Goal: Task Accomplishment & Management: Use online tool/utility

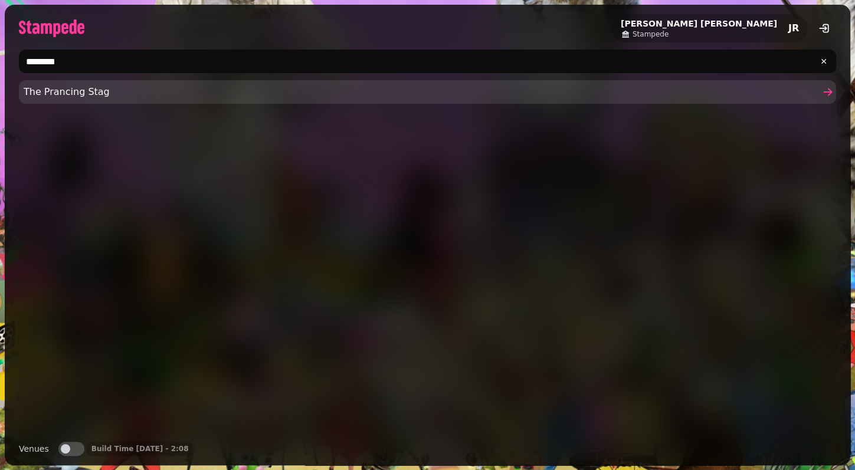
type input "********"
click at [83, 87] on span "The Prancing Stag" at bounding box center [422, 92] width 796 height 14
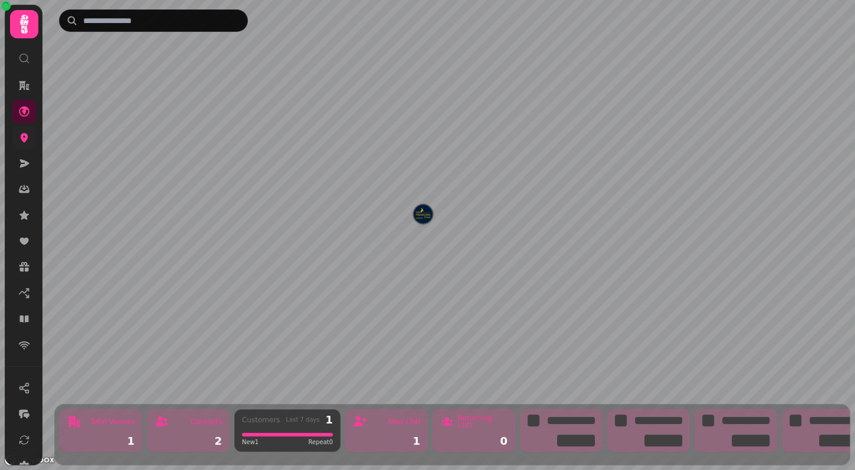
click at [35, 142] on link at bounding box center [24, 138] width 24 height 24
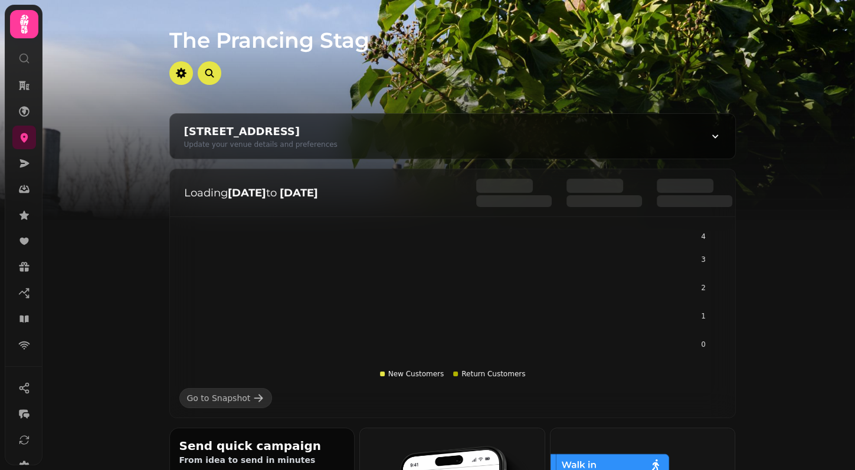
click at [760, 262] on img at bounding box center [427, 147] width 855 height 295
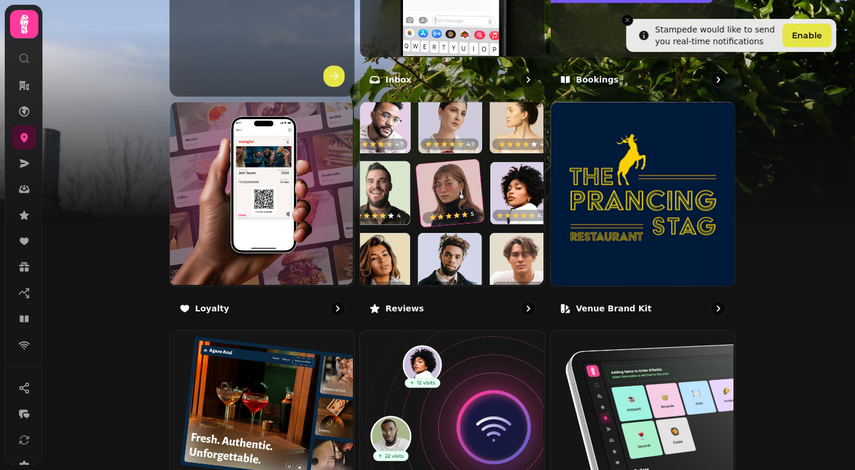
scroll to position [724, 0]
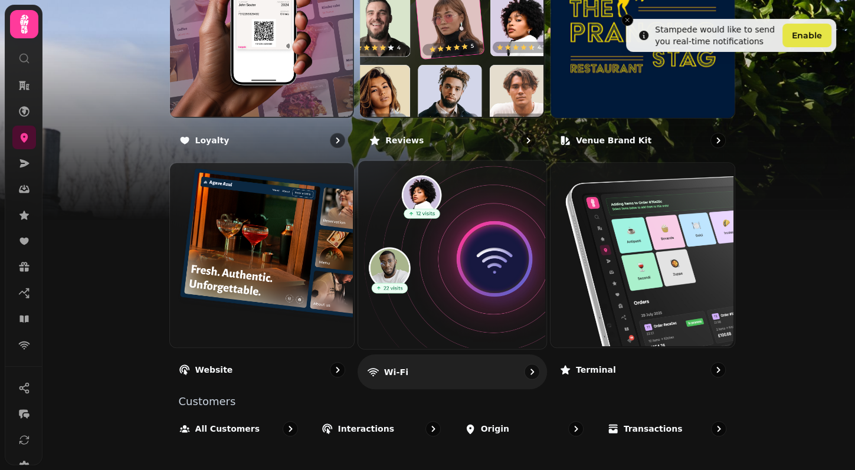
click at [481, 261] on img at bounding box center [451, 254] width 188 height 188
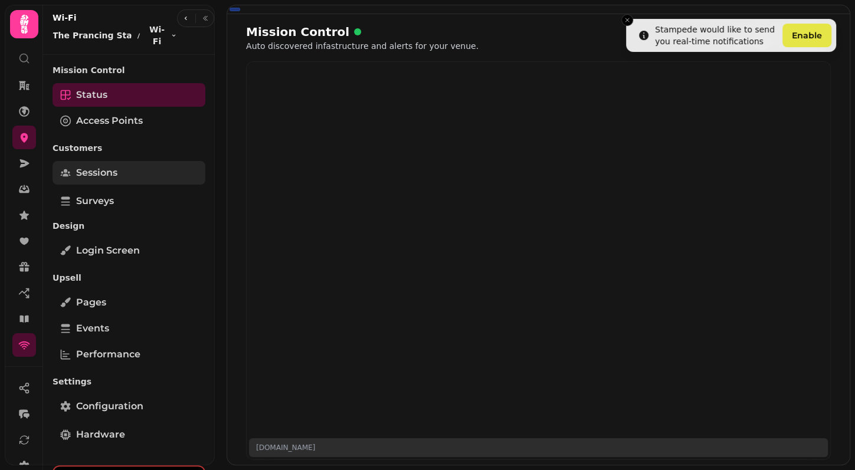
click at [91, 166] on span "Sessions" at bounding box center [96, 173] width 41 height 14
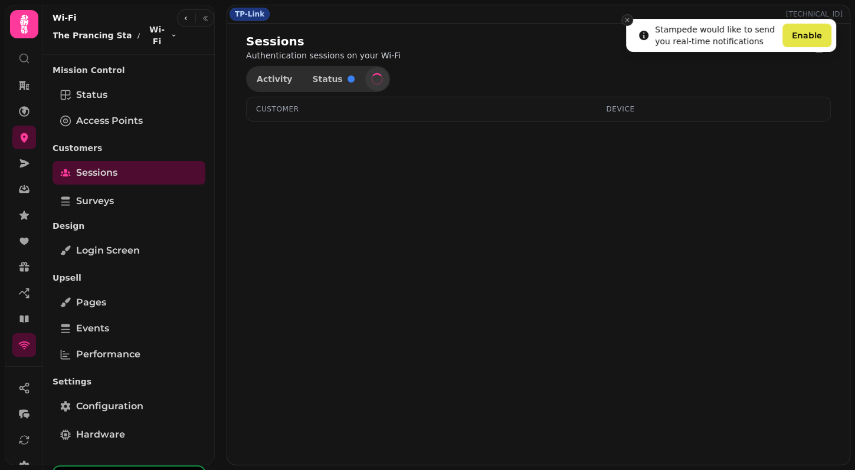
click at [626, 18] on icon "Close toast" at bounding box center [627, 20] width 7 height 7
select select "**"
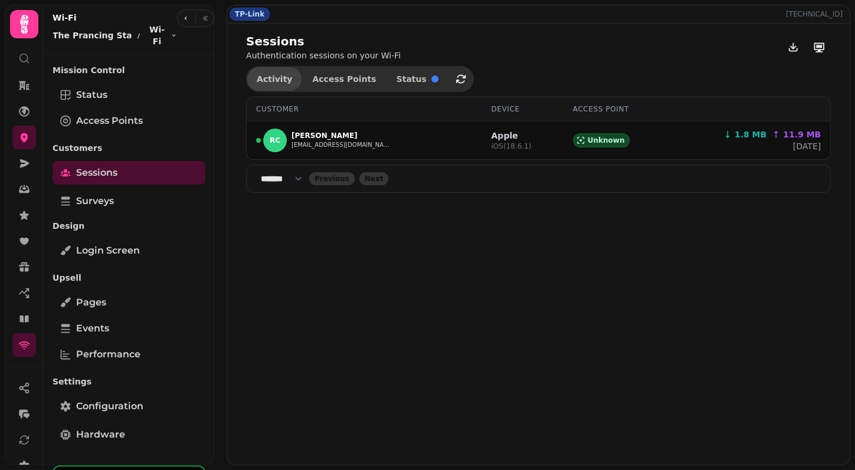
click at [292, 76] on button "Activity" at bounding box center [274, 79] width 54 height 24
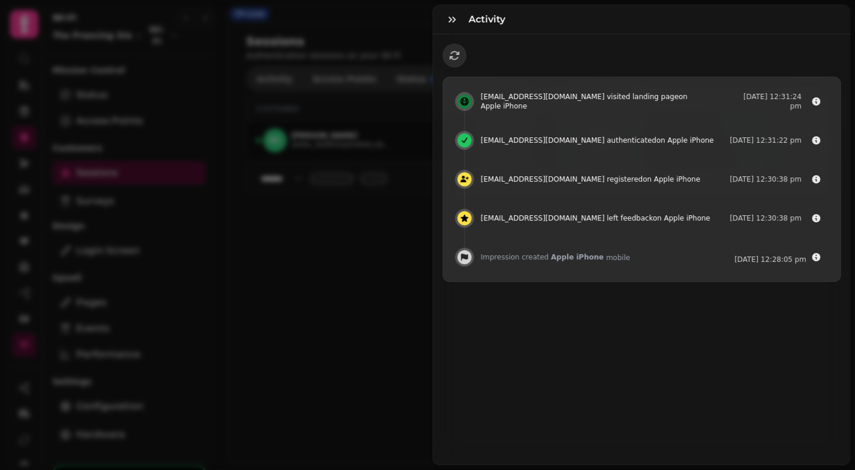
click at [363, 260] on div "Activity rorycox22@gmail.com visited landing page on Apple iPhone 19 Aug @ 12:3…" at bounding box center [427, 244] width 855 height 451
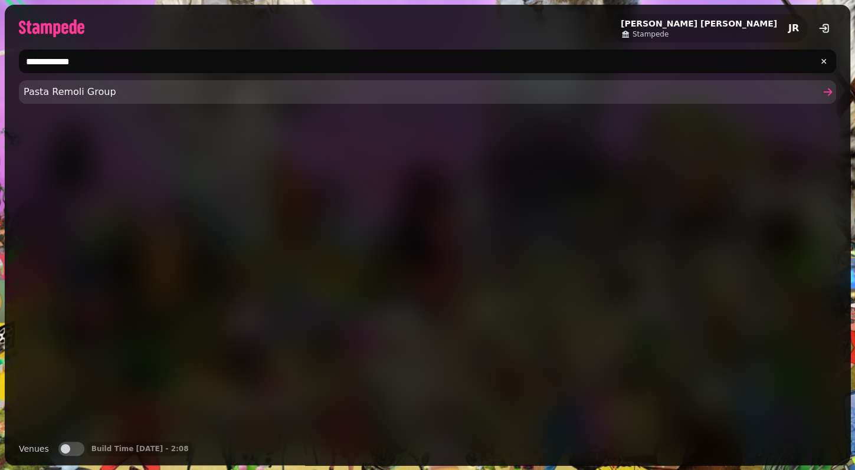
type input "**********"
click at [70, 103] on link "Pasta Remoli Group" at bounding box center [427, 92] width 817 height 24
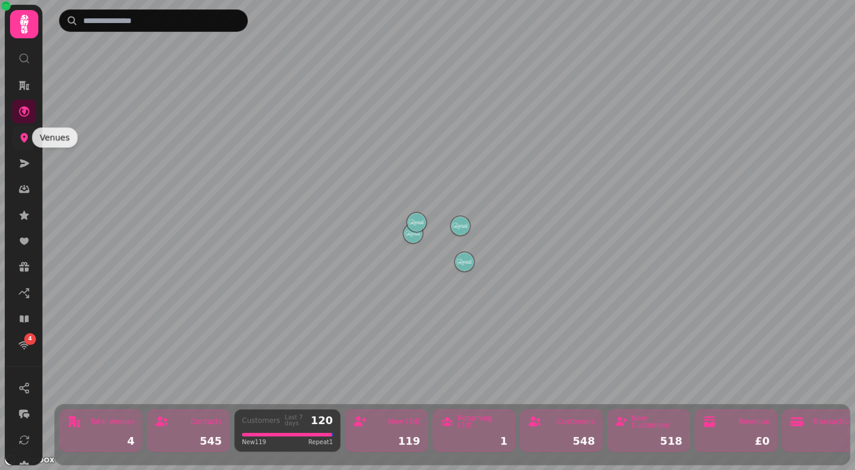
click at [19, 140] on icon at bounding box center [24, 138] width 12 height 12
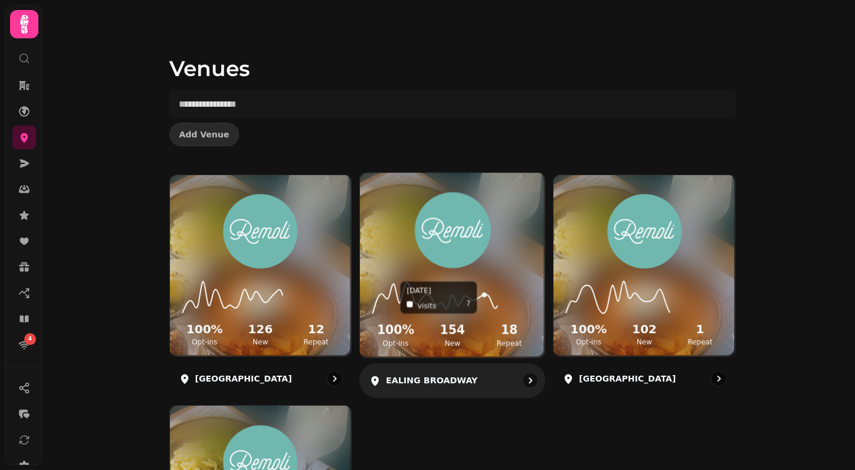
scroll to position [183, 0]
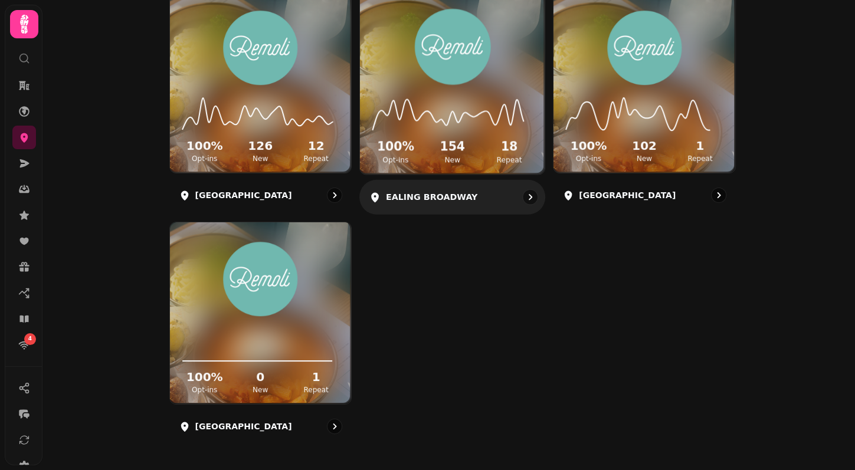
click at [466, 78] on img at bounding box center [452, 46] width 139 height 77
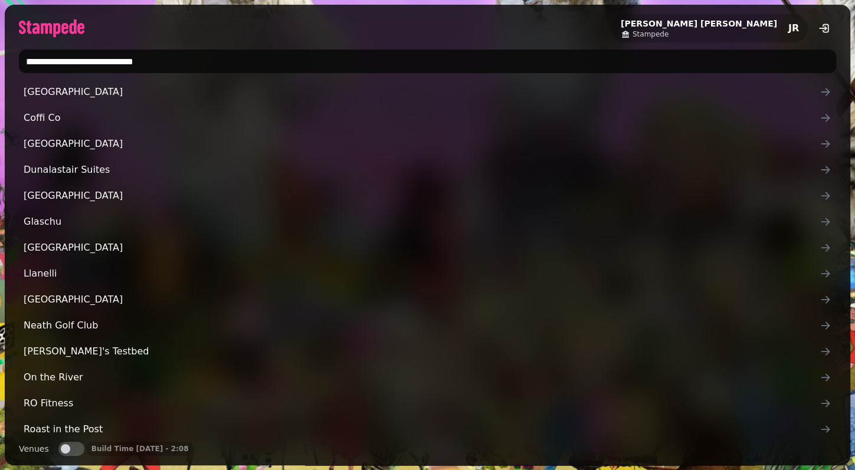
type input "**********"
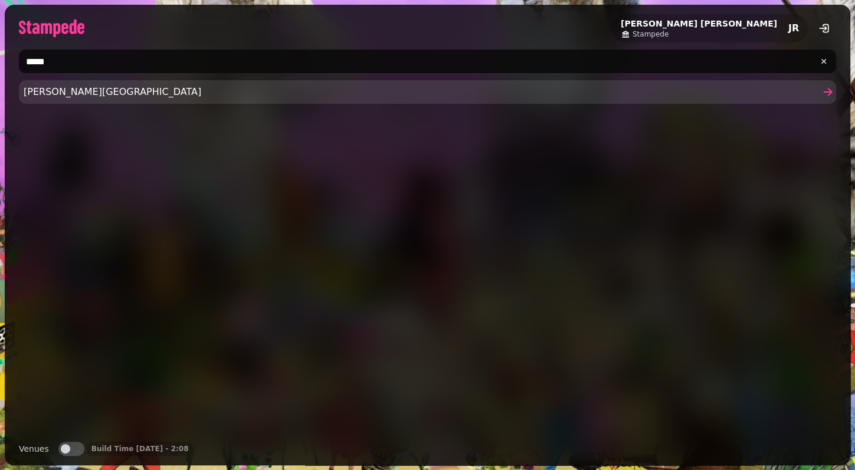
type input "*****"
click at [39, 83] on link "Fredrick's Hotel" at bounding box center [427, 92] width 817 height 24
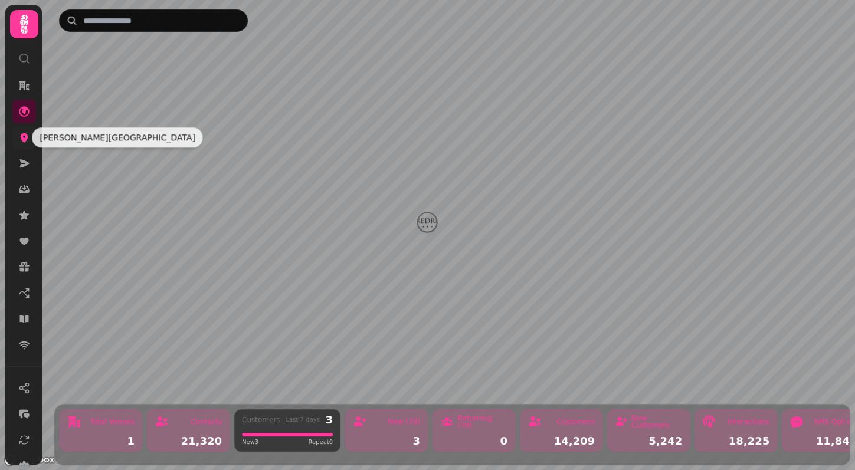
click at [21, 139] on icon at bounding box center [25, 137] width 8 height 9
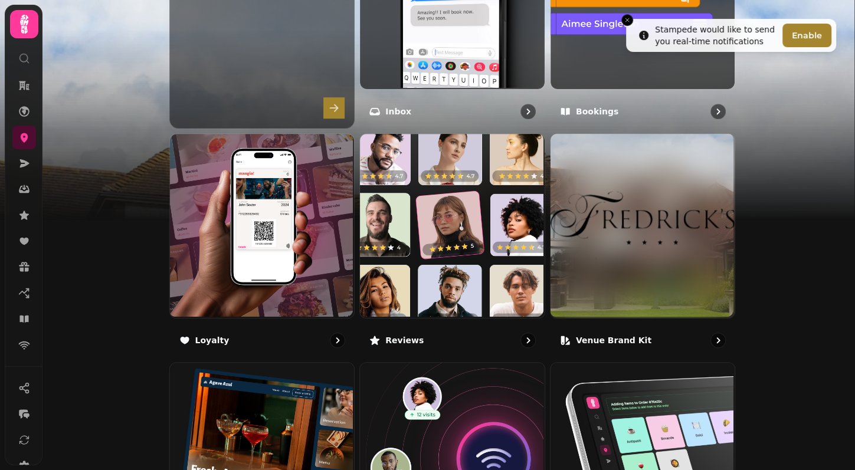
scroll to position [724, 0]
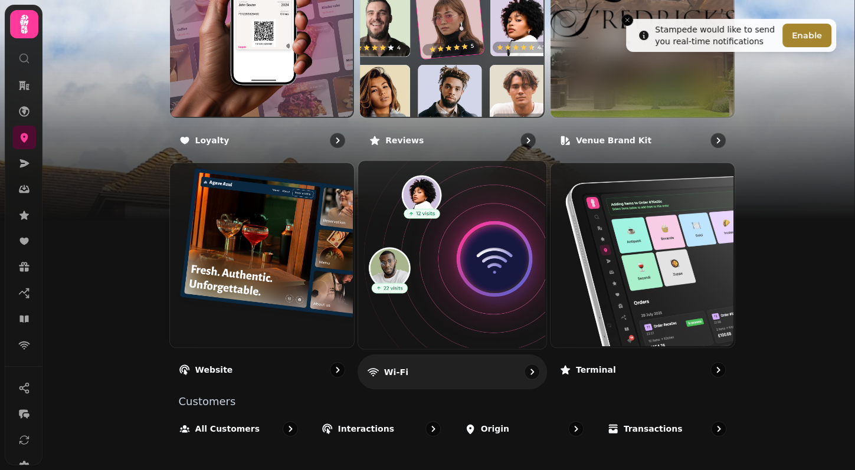
click at [442, 263] on img at bounding box center [451, 254] width 188 height 188
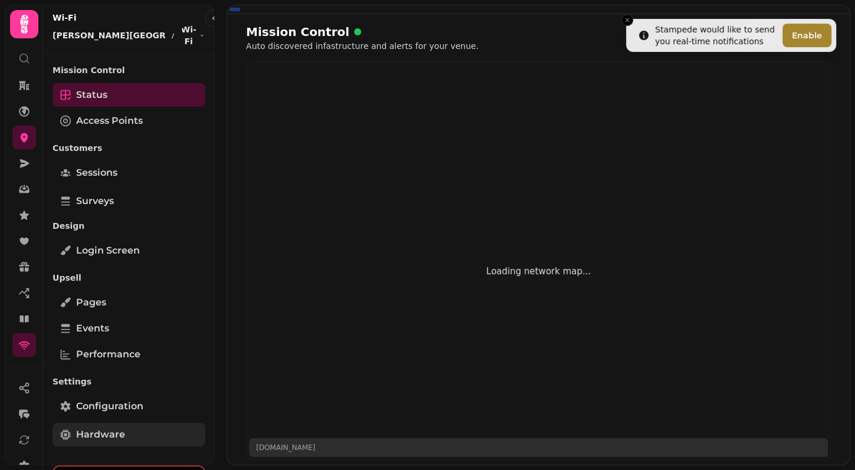
click at [107, 423] on link "Hardware" at bounding box center [129, 435] width 153 height 24
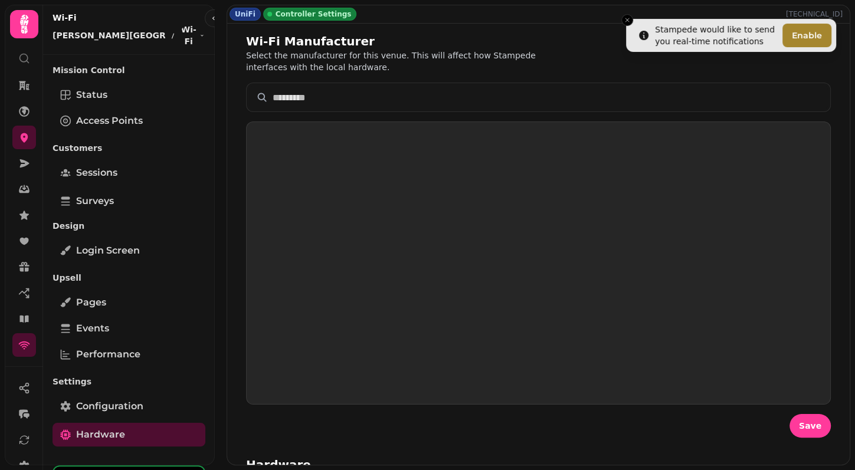
select select "**********"
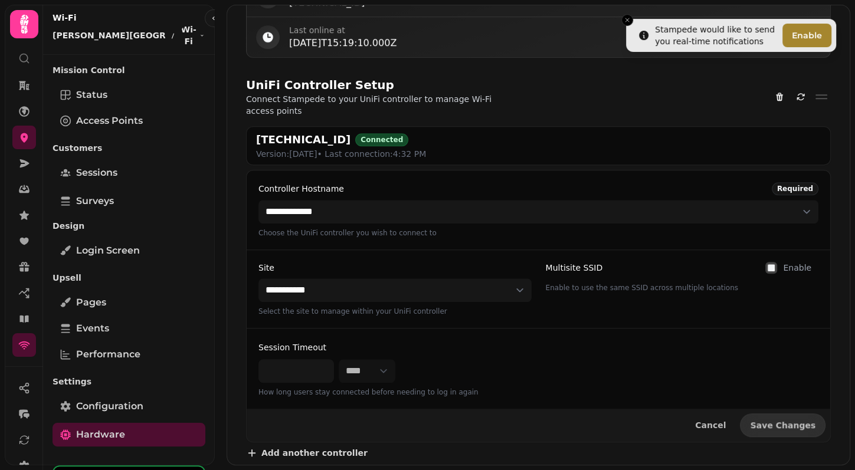
scroll to position [608, 0]
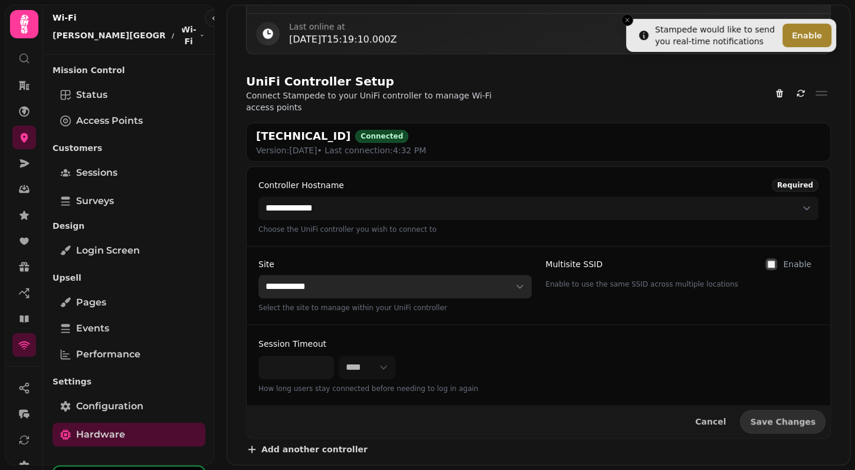
click at [401, 275] on select "**********" at bounding box center [394, 287] width 273 height 24
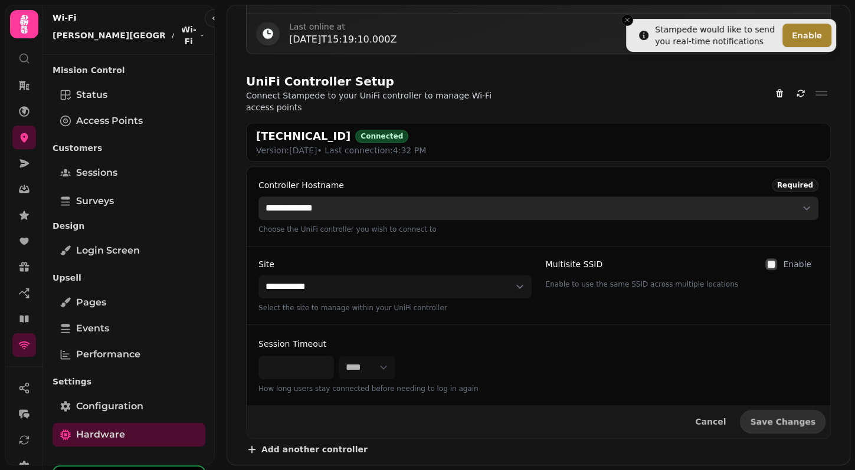
click at [418, 197] on select "**********" at bounding box center [538, 208] width 560 height 24
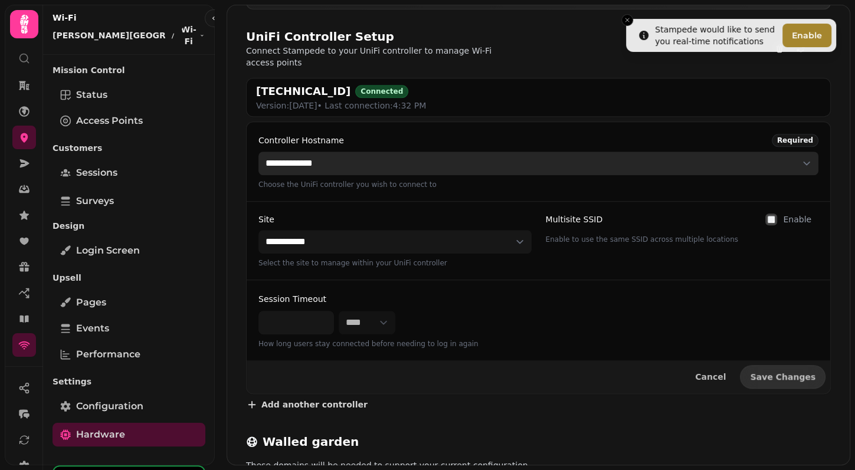
scroll to position [535, 0]
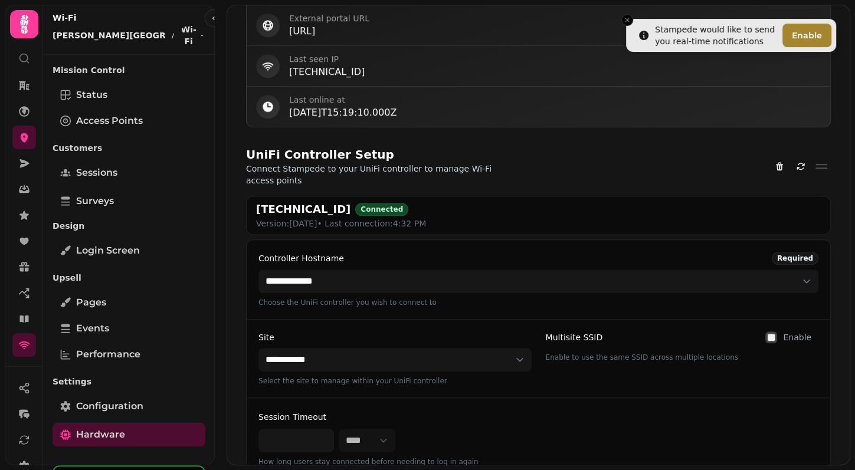
click at [310, 201] on h2 "188.39.45.114" at bounding box center [303, 209] width 94 height 17
copy h2 "188.39.45.114"
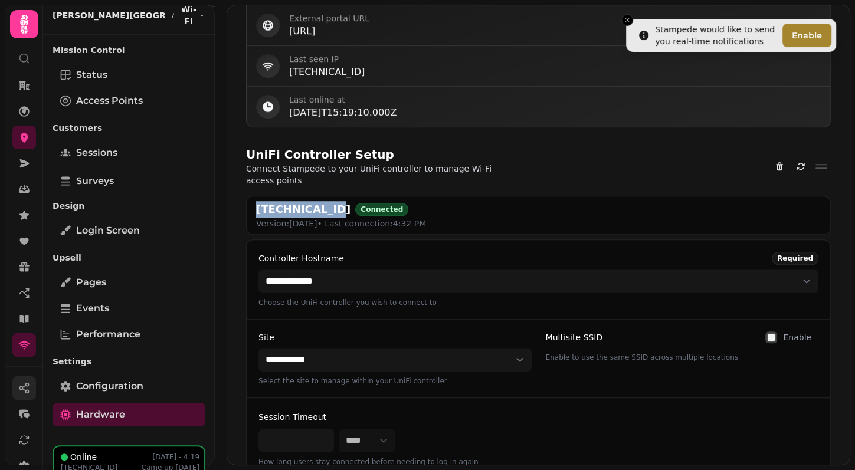
scroll to position [127, 0]
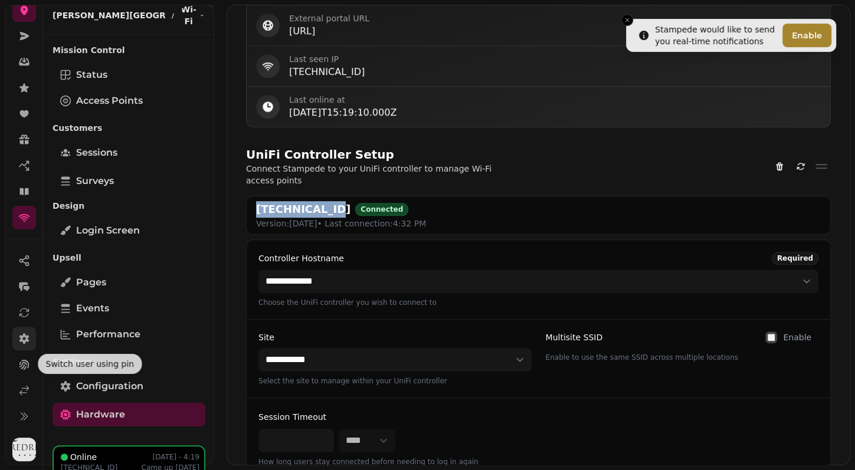
click at [27, 346] on link at bounding box center [24, 339] width 24 height 24
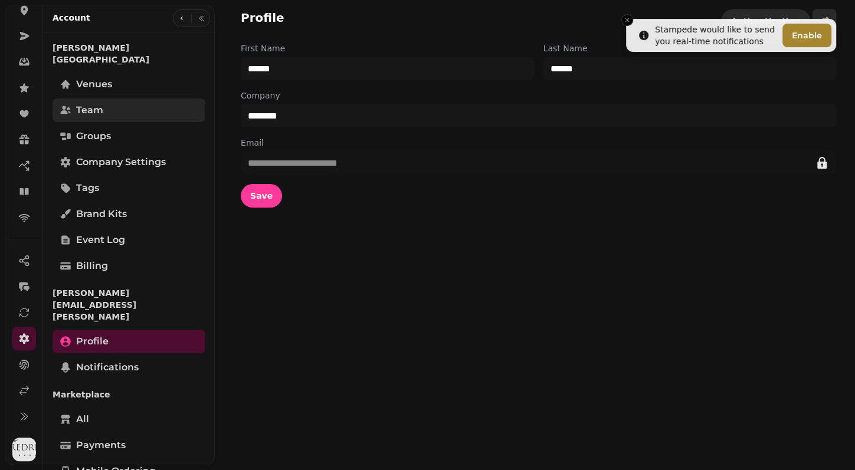
click at [101, 103] on span "Team" at bounding box center [89, 110] width 27 height 14
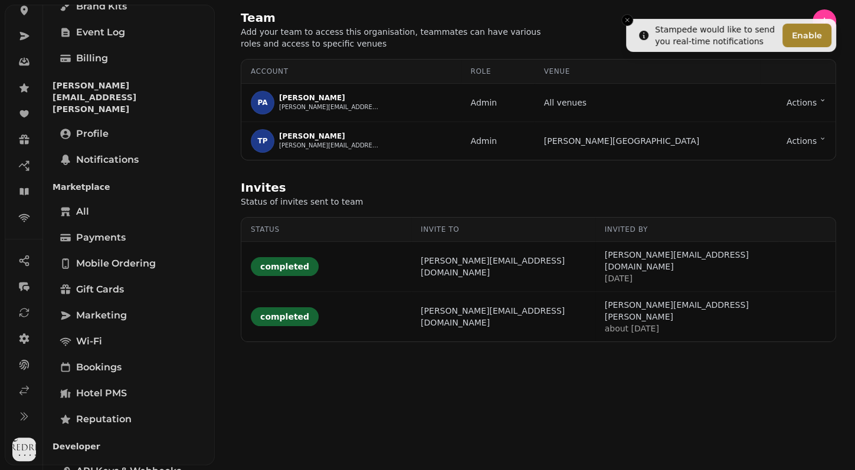
scroll to position [226, 0]
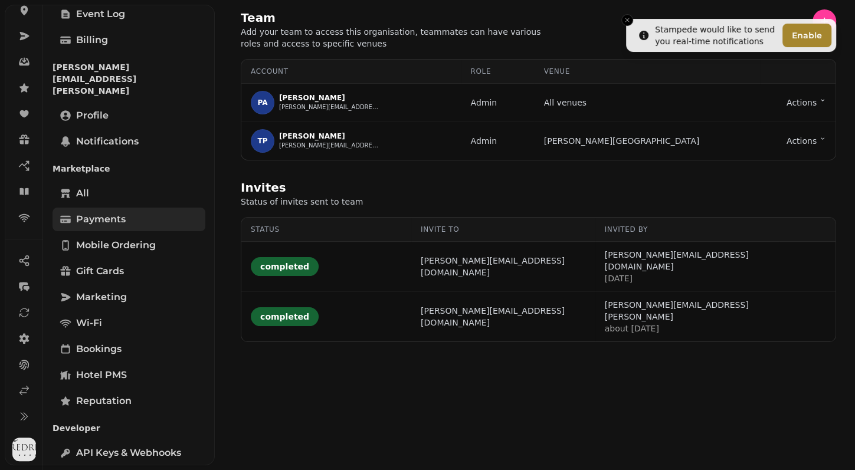
click at [104, 212] on span "Payments" at bounding box center [101, 219] width 50 height 14
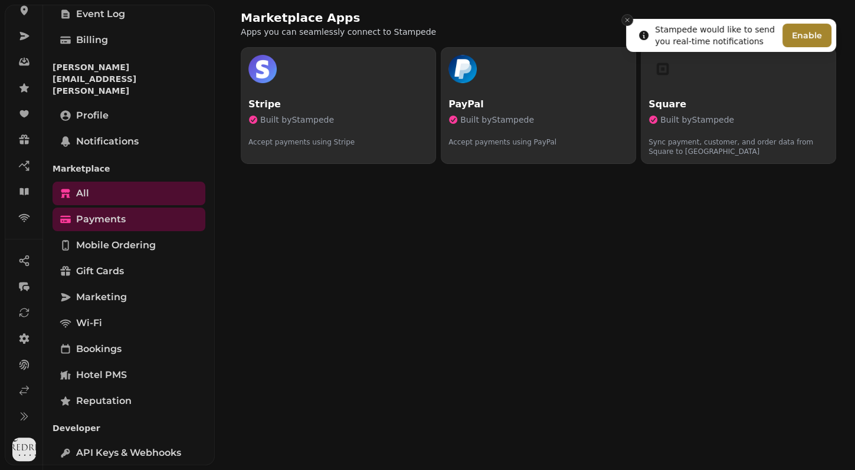
click at [628, 18] on icon "Close toast" at bounding box center [627, 20] width 7 height 7
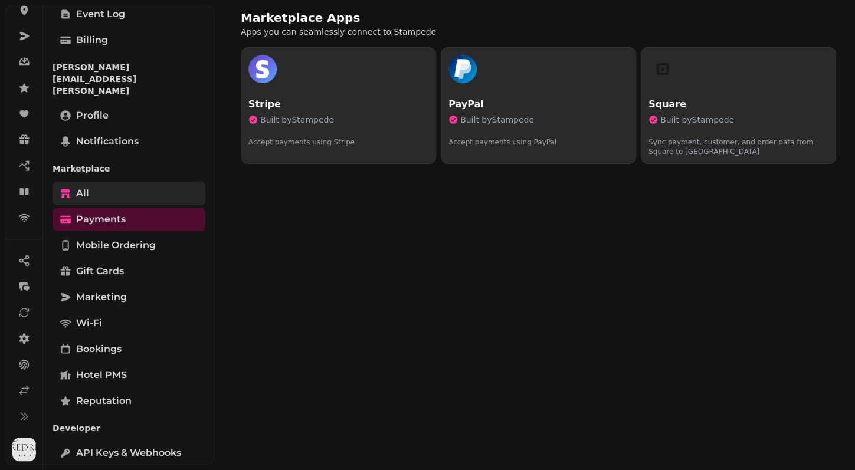
click at [129, 182] on link "All" at bounding box center [129, 194] width 153 height 24
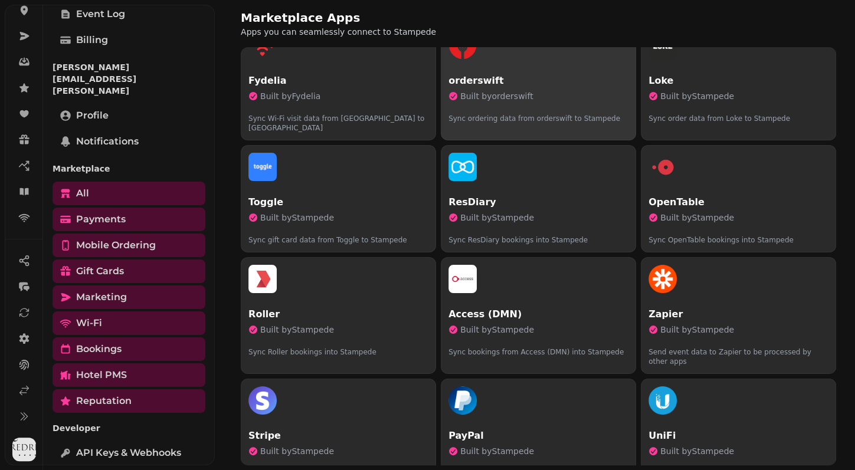
scroll to position [473, 0]
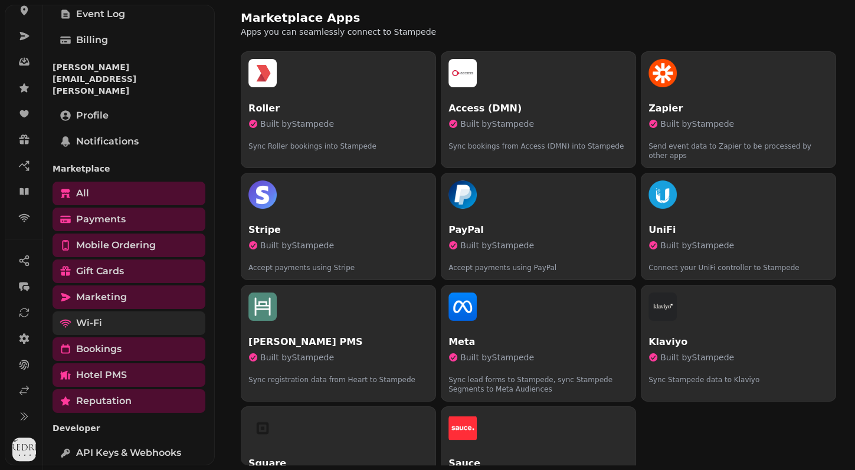
click at [106, 311] on link "Wi-Fi" at bounding box center [129, 323] width 153 height 24
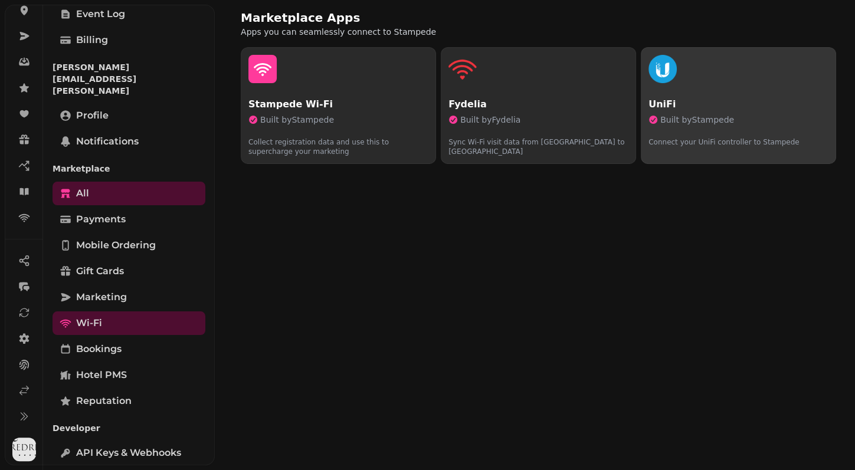
click at [680, 93] on button "UniFi Built by Stampede Connect your UniFi controller to Stampede" at bounding box center [738, 105] width 195 height 117
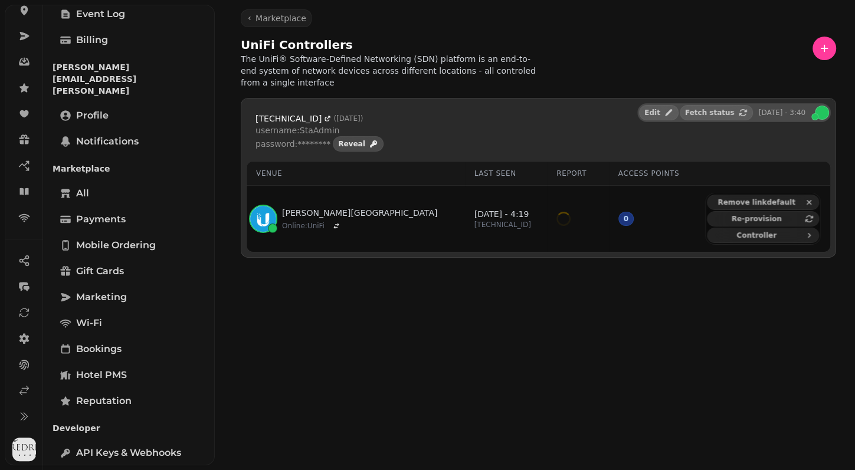
click at [353, 144] on span "Reveal" at bounding box center [351, 143] width 27 height 7
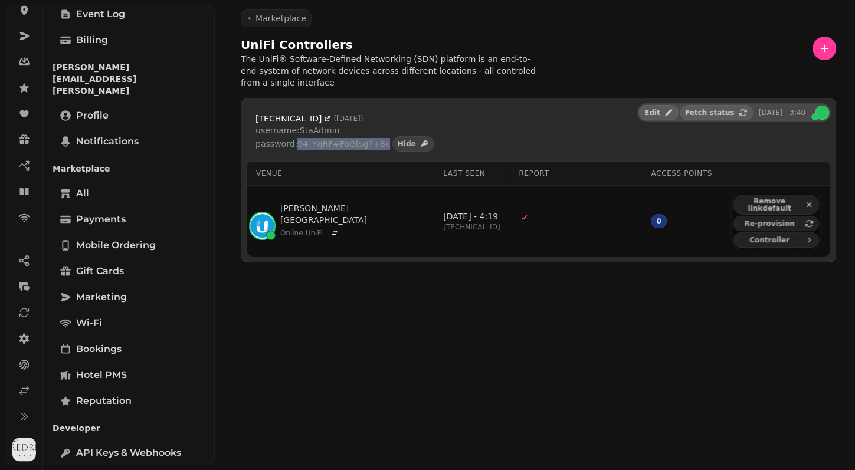
drag, startPoint x: 381, startPoint y: 141, endPoint x: 296, endPoint y: 138, distance: 85.6
click at [296, 138] on p "password: 94`YqRF#FoGl$g?+8k" at bounding box center [322, 144] width 135 height 12
copy p "94`YqRF#FoGl$g?+8k"
click at [28, 390] on icon at bounding box center [24, 391] width 12 height 12
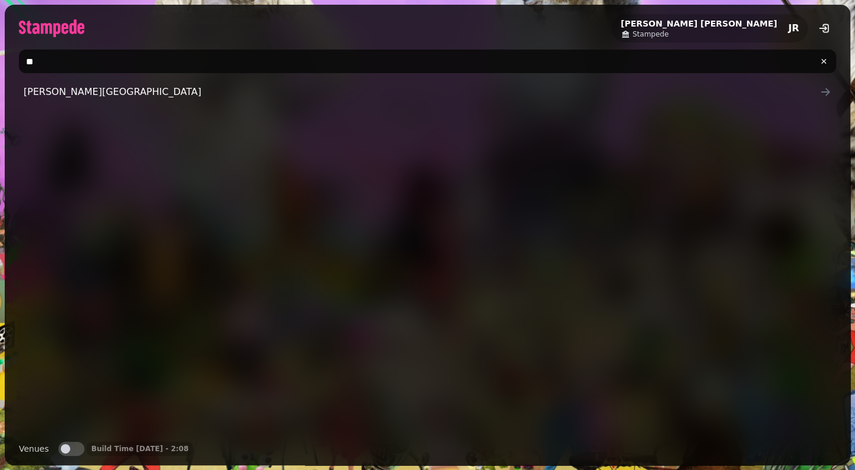
type input "***"
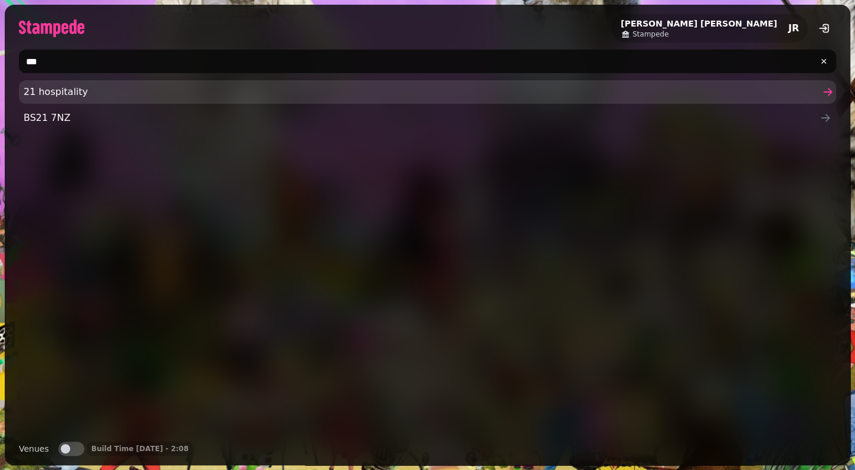
type input "**"
click at [63, 82] on link "21 hospitality" at bounding box center [427, 92] width 817 height 24
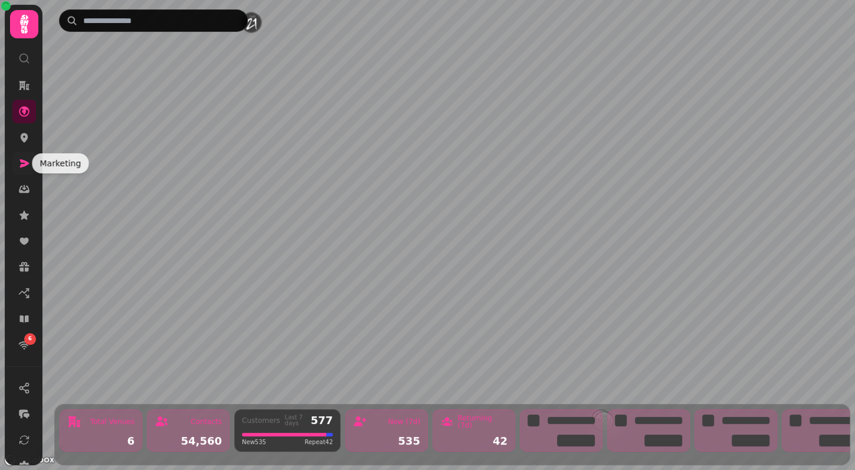
click at [21, 165] on icon at bounding box center [24, 163] width 9 height 8
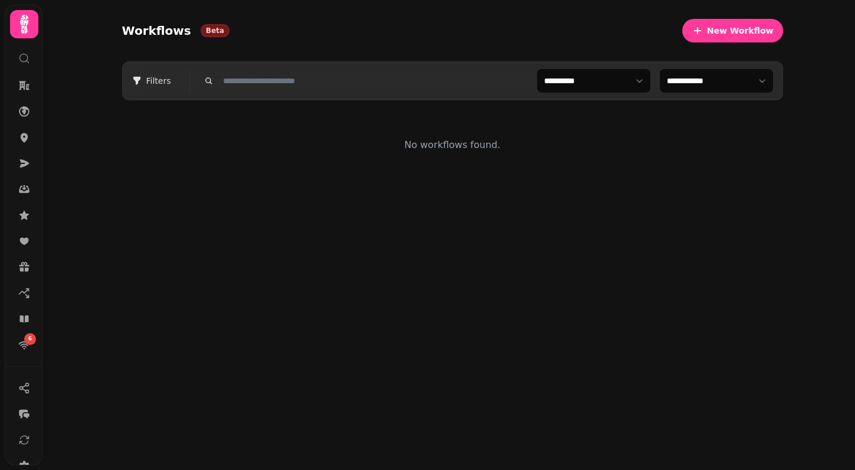
scroll to position [94, 0]
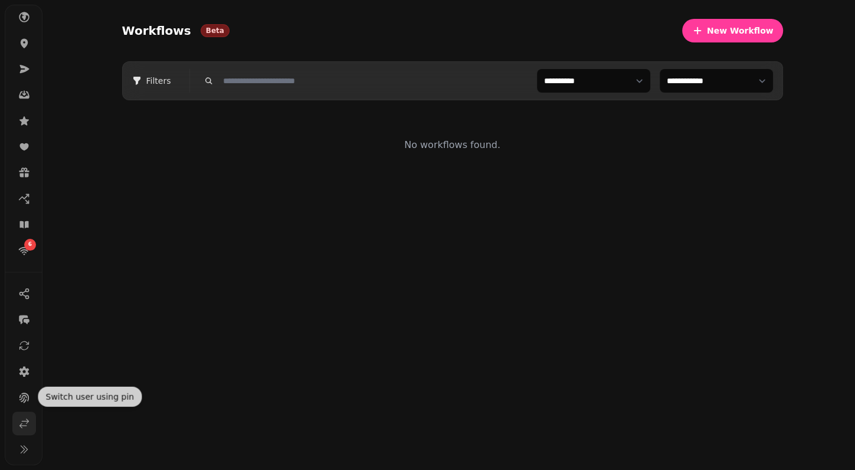
click at [29, 415] on link at bounding box center [24, 424] width 24 height 24
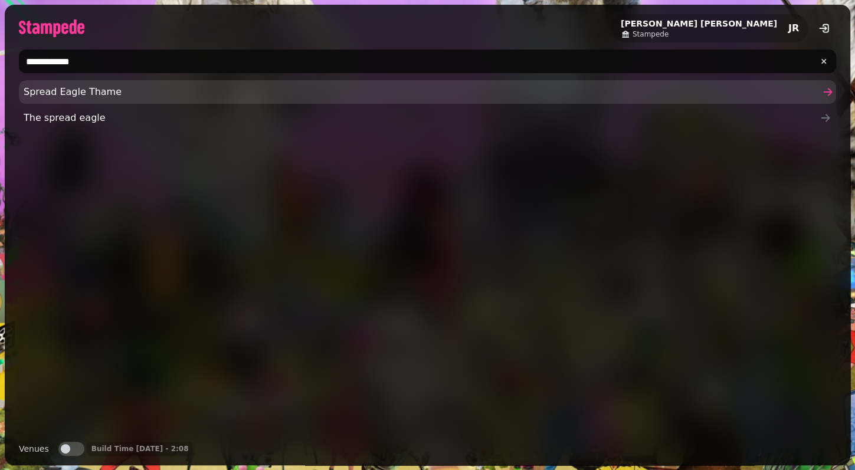
type input "**********"
click at [35, 96] on span "Spread Eagle Thame" at bounding box center [422, 92] width 796 height 14
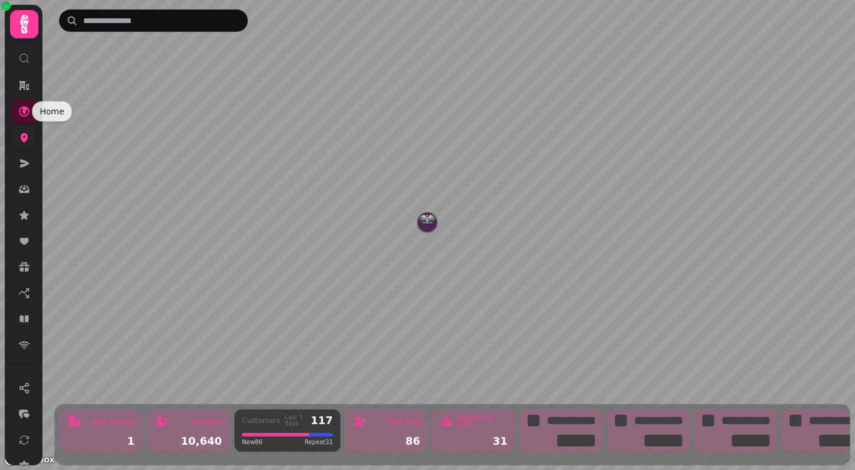
click at [25, 127] on link at bounding box center [24, 138] width 24 height 24
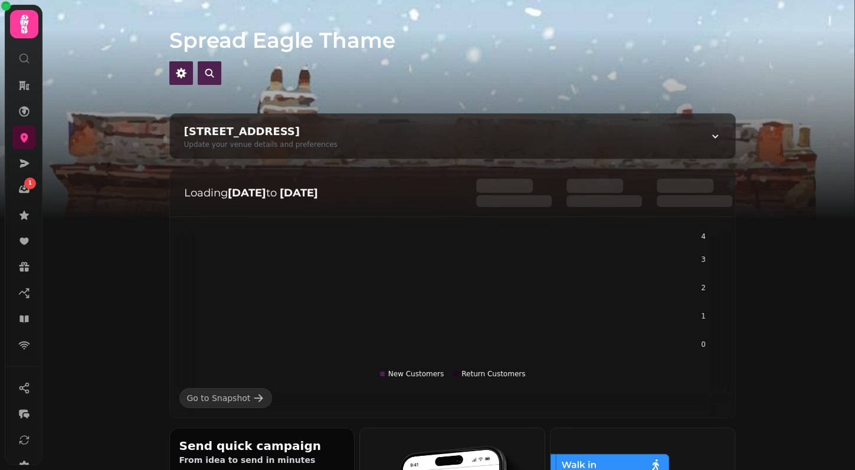
click at [780, 258] on img at bounding box center [427, 147] width 855 height 295
click at [675, 66] on div at bounding box center [452, 73] width 566 height 24
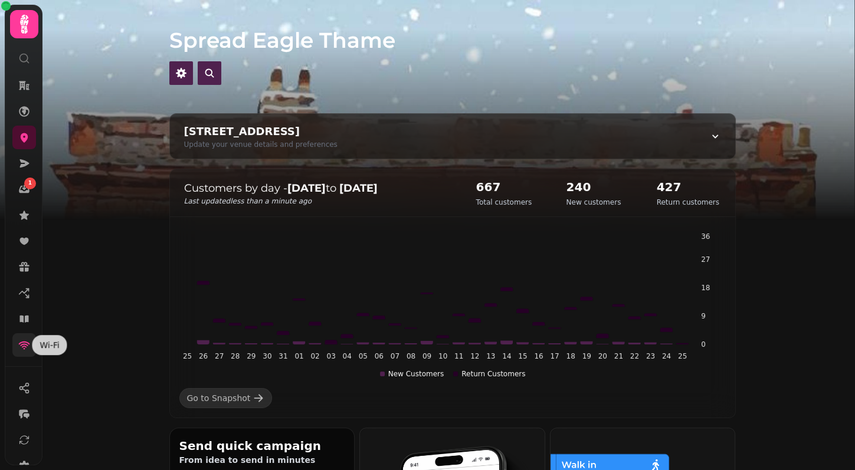
click at [26, 350] on icon at bounding box center [24, 345] width 12 height 12
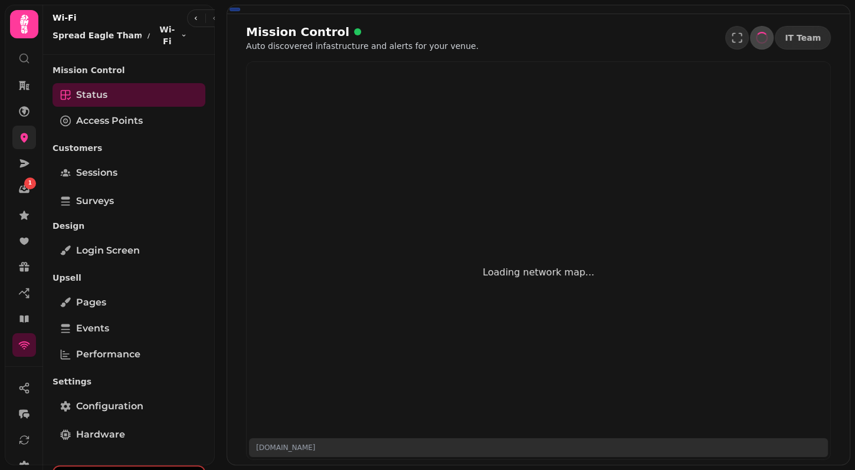
click at [31, 132] on link at bounding box center [24, 138] width 24 height 24
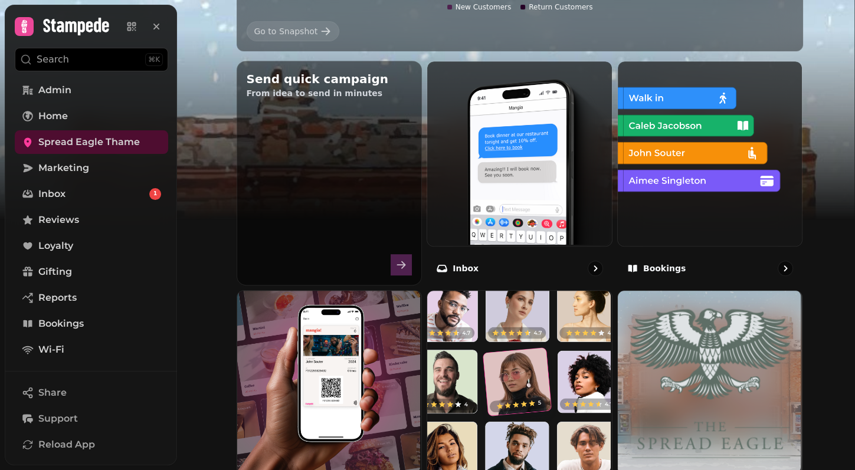
scroll to position [538, 0]
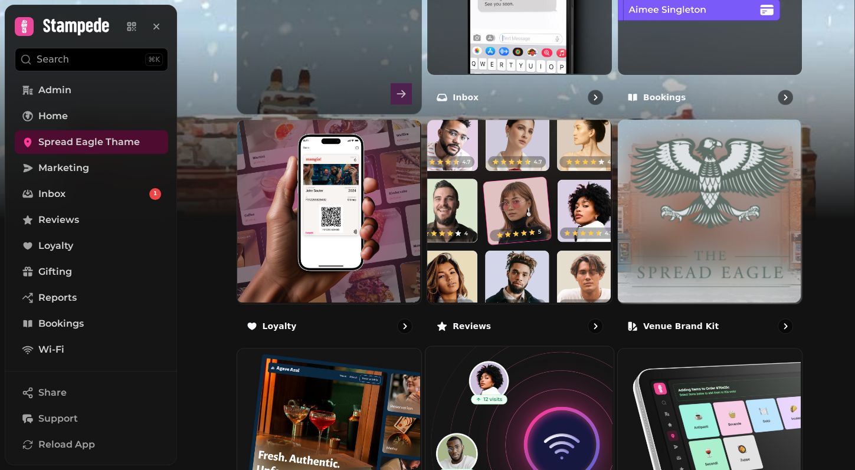
click at [493, 357] on img at bounding box center [518, 440] width 188 height 188
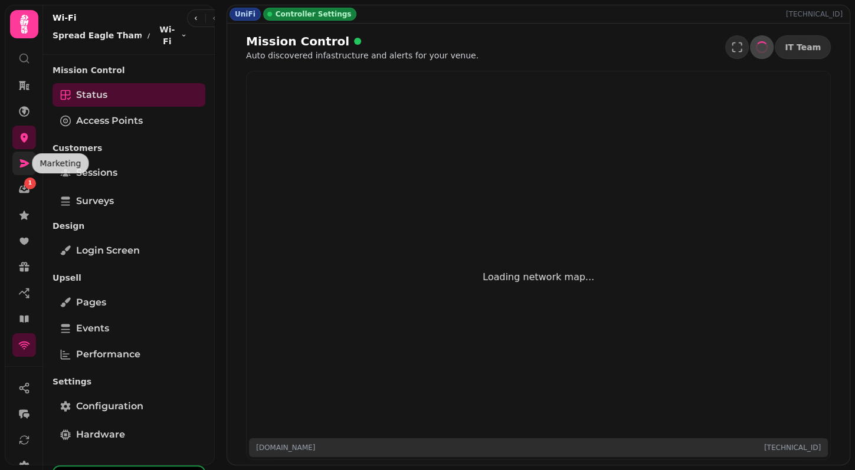
click at [25, 166] on icon at bounding box center [24, 164] width 12 height 12
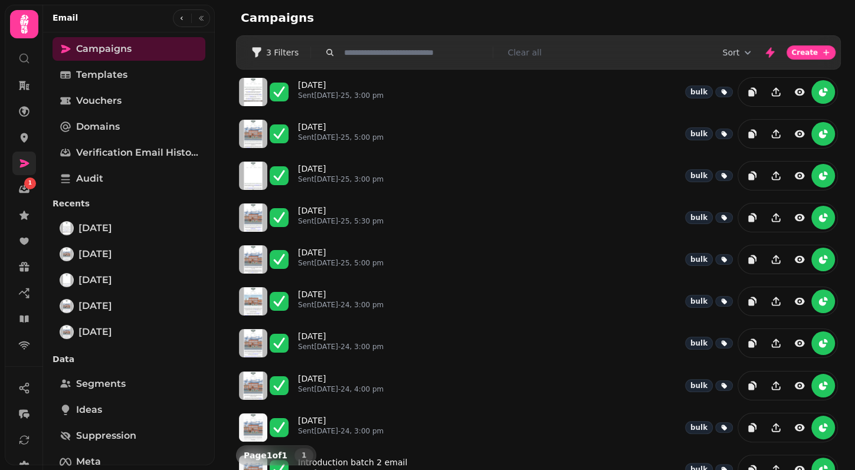
click at [17, 163] on link at bounding box center [24, 164] width 24 height 24
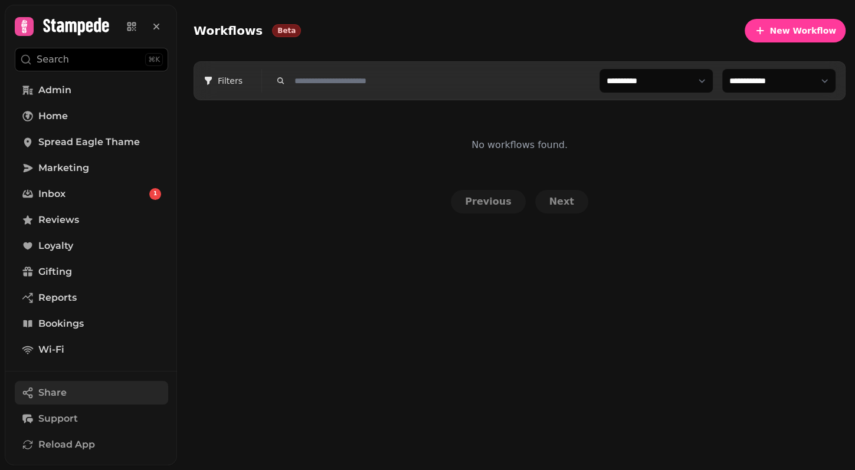
scroll to position [158, 0]
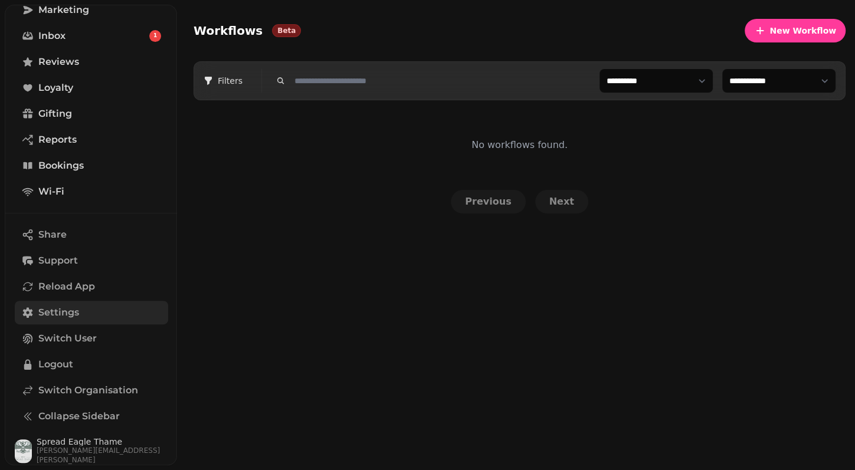
click at [61, 310] on span "Settings" at bounding box center [58, 313] width 41 height 14
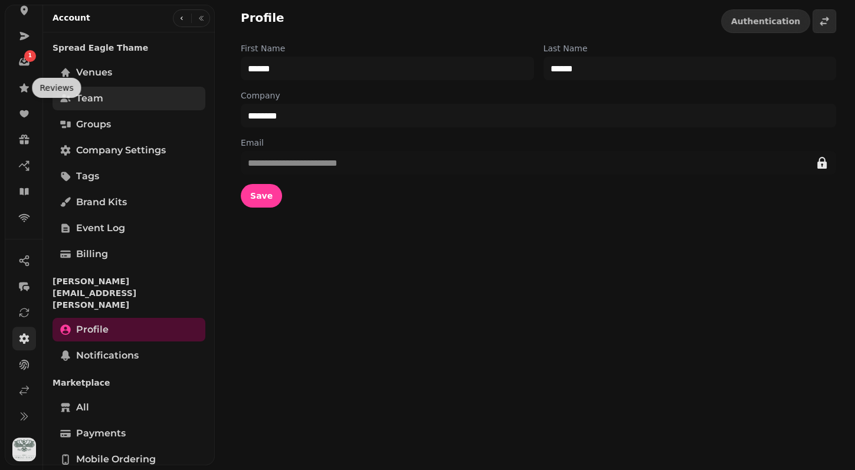
click at [86, 99] on span "Team" at bounding box center [89, 98] width 27 height 14
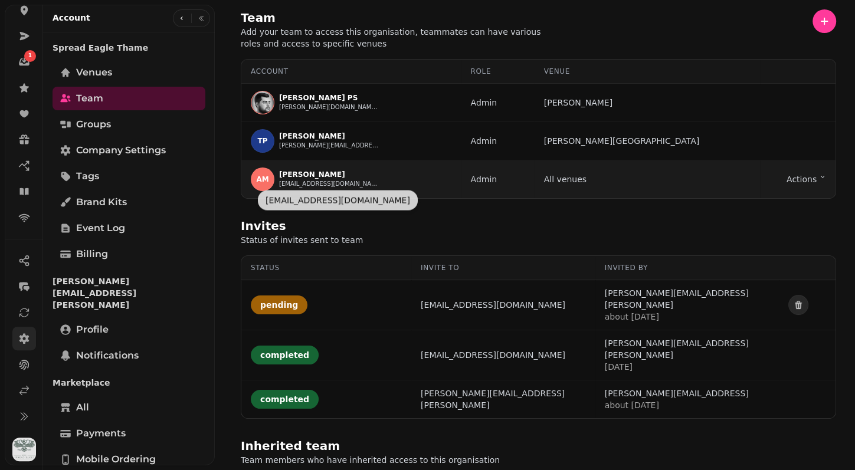
click at [332, 185] on button "gm@spreadeaglethame.co.uk" at bounding box center [329, 183] width 100 height 9
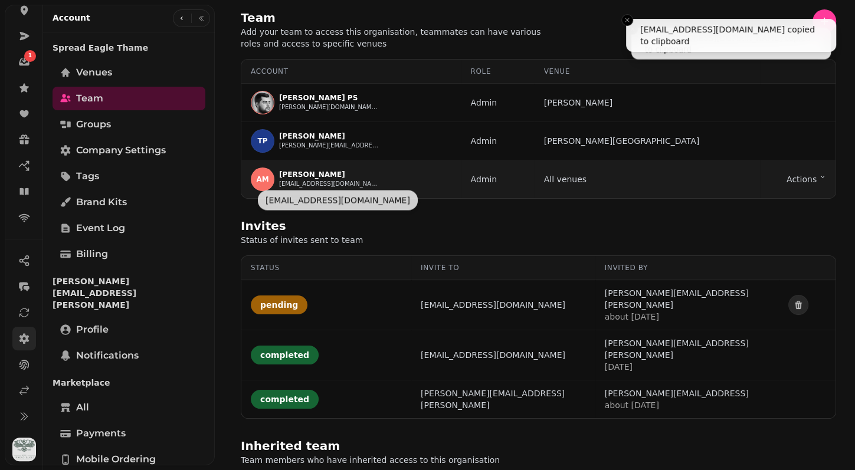
click at [332, 185] on button "gm@spreadeaglethame.co.uk" at bounding box center [329, 183] width 100 height 9
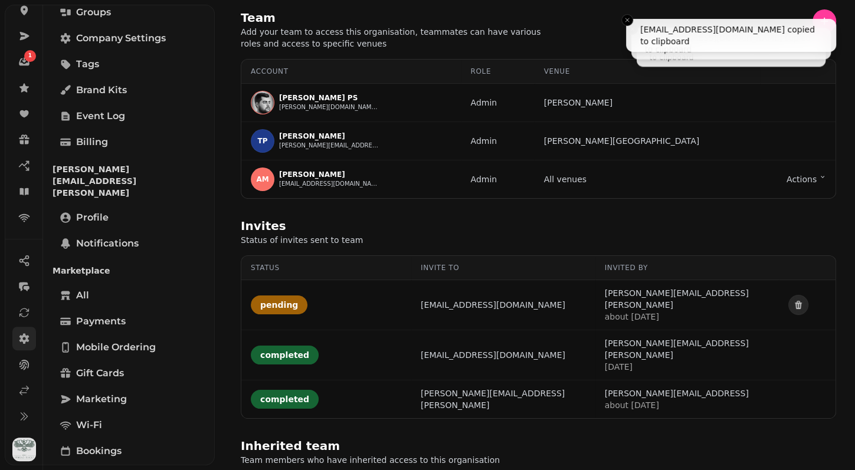
scroll to position [226, 0]
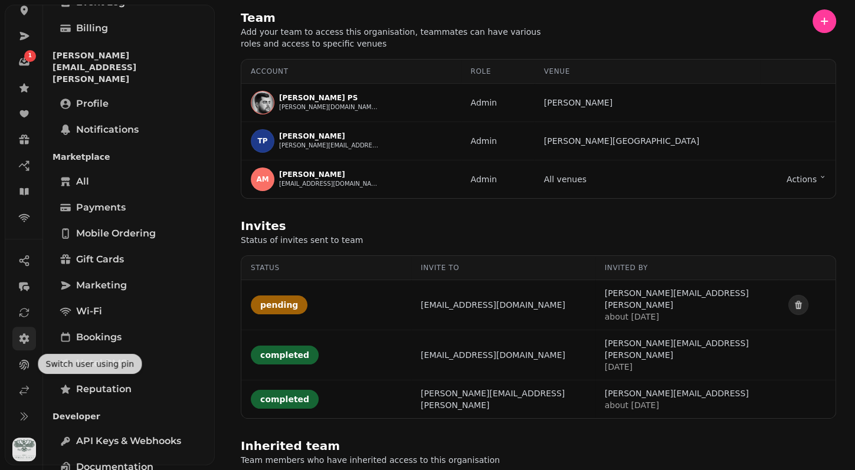
click at [26, 343] on icon at bounding box center [24, 339] width 12 height 12
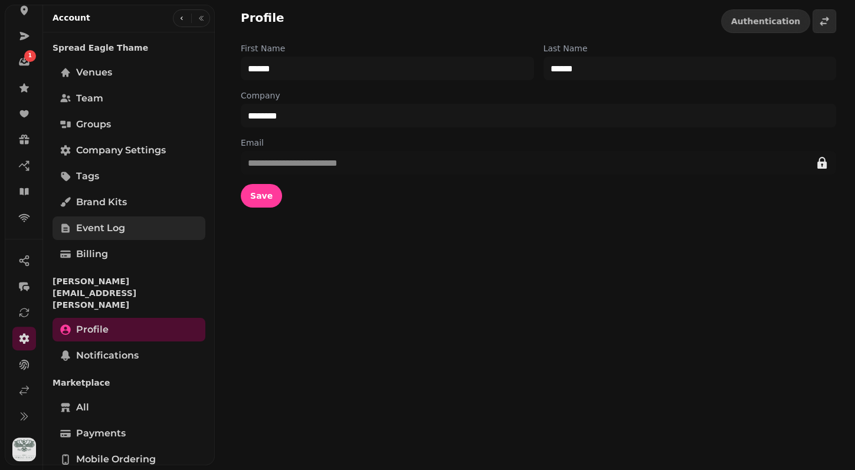
click at [102, 218] on link "Event log" at bounding box center [129, 229] width 153 height 24
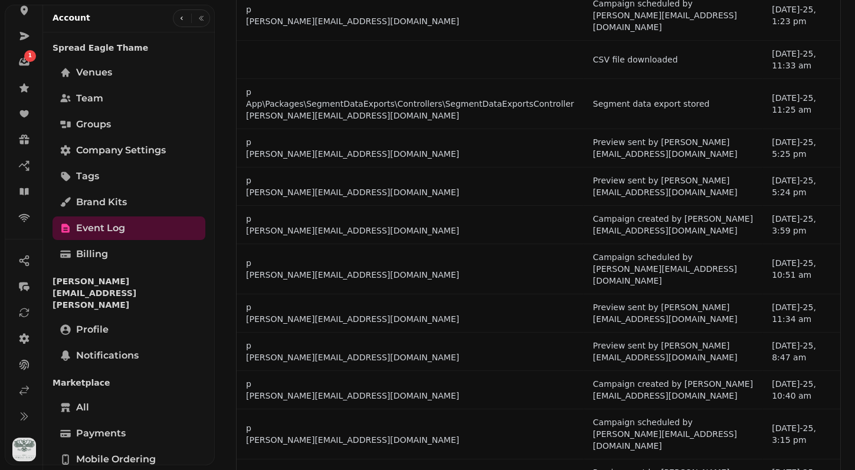
scroll to position [260, 0]
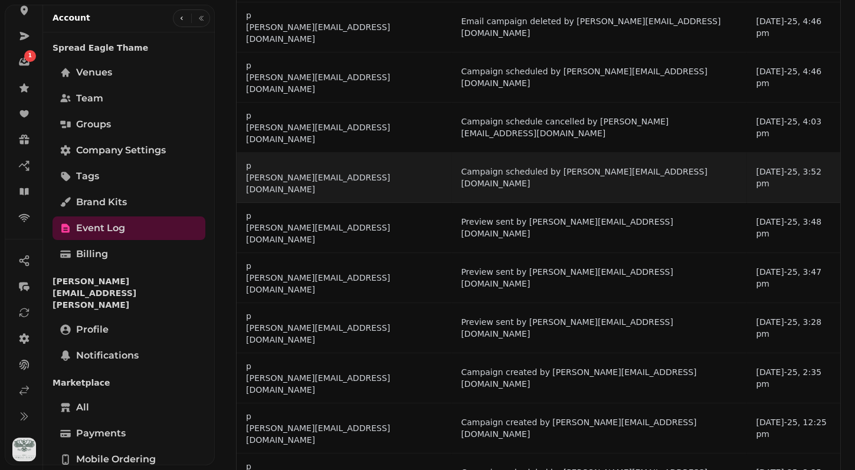
scroll to position [0, 0]
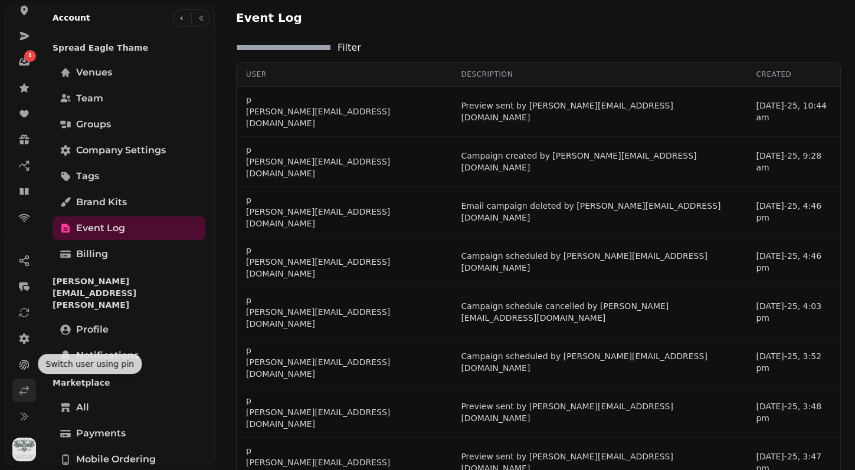
click at [17, 391] on link at bounding box center [24, 391] width 24 height 24
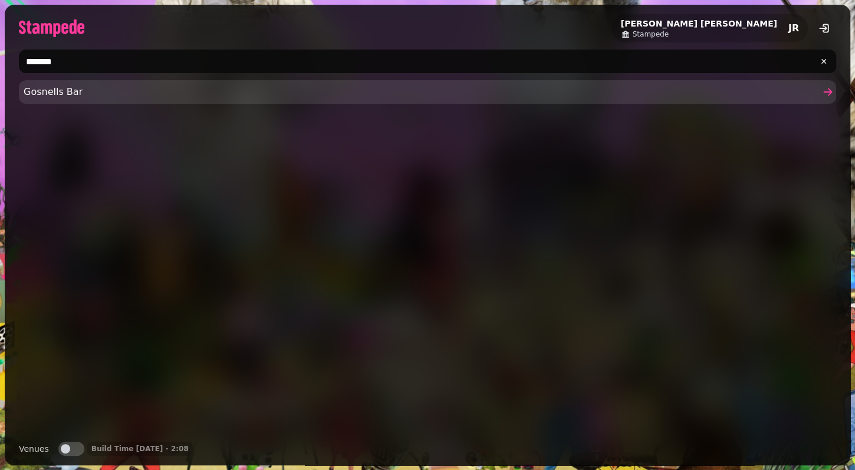
type input "*******"
click at [65, 88] on span "Gosnells Bar" at bounding box center [422, 92] width 796 height 14
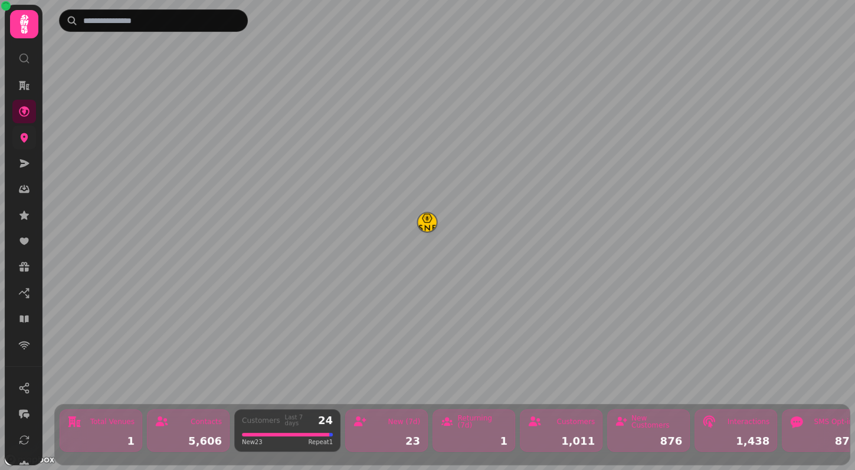
click at [24, 127] on link at bounding box center [24, 138] width 24 height 24
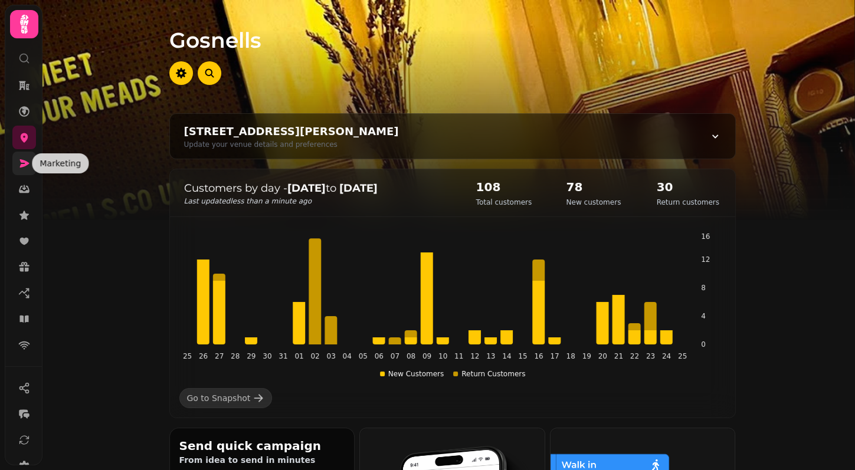
click at [22, 166] on icon at bounding box center [24, 163] width 9 height 8
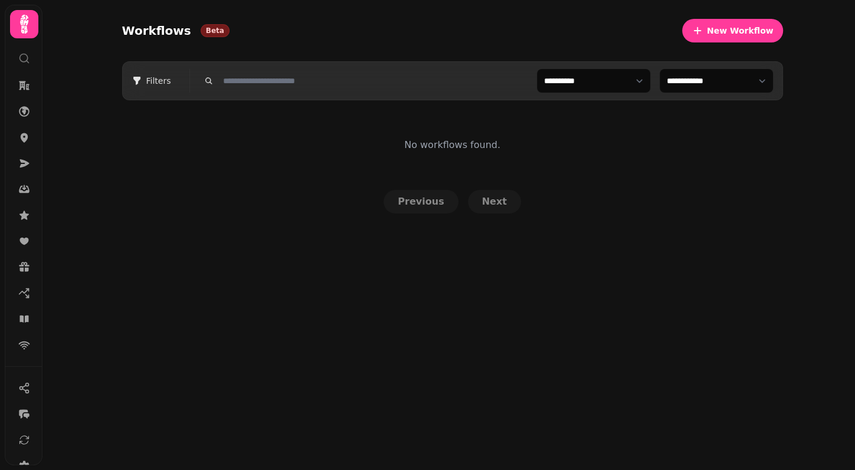
click at [244, 235] on div "**********" at bounding box center [448, 235] width 812 height 470
click at [23, 391] on icon at bounding box center [24, 391] width 12 height 12
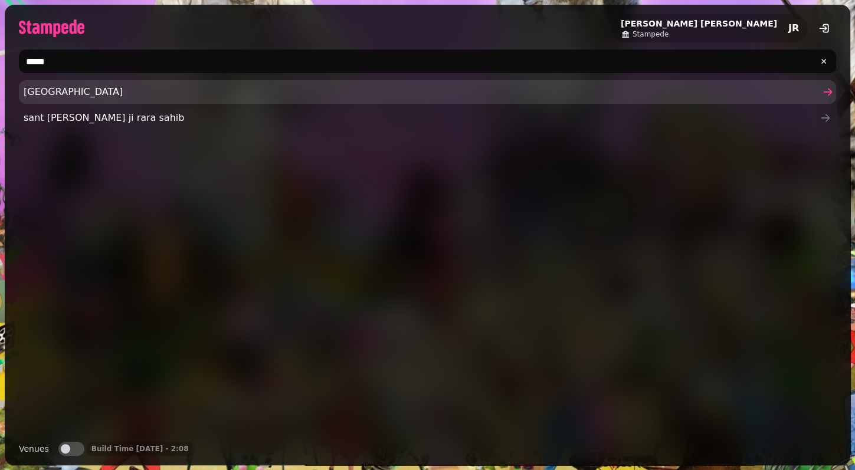
type input "*****"
click at [135, 99] on span "Singh Street" at bounding box center [422, 92] width 796 height 14
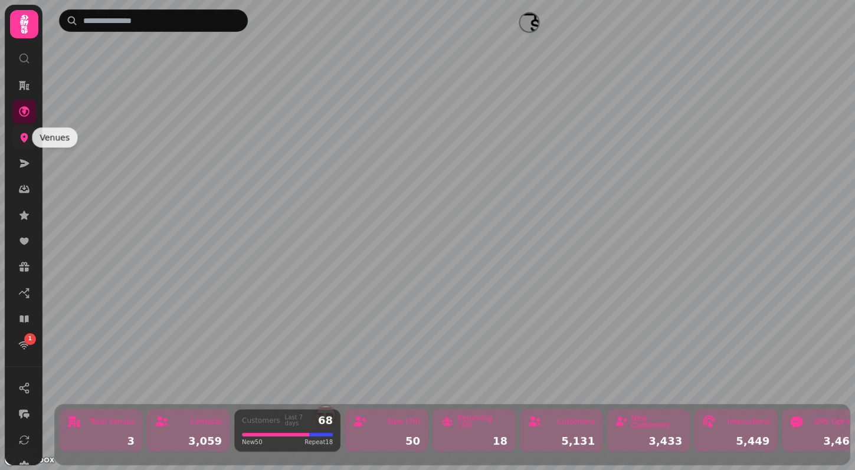
click at [29, 142] on icon at bounding box center [24, 138] width 12 height 12
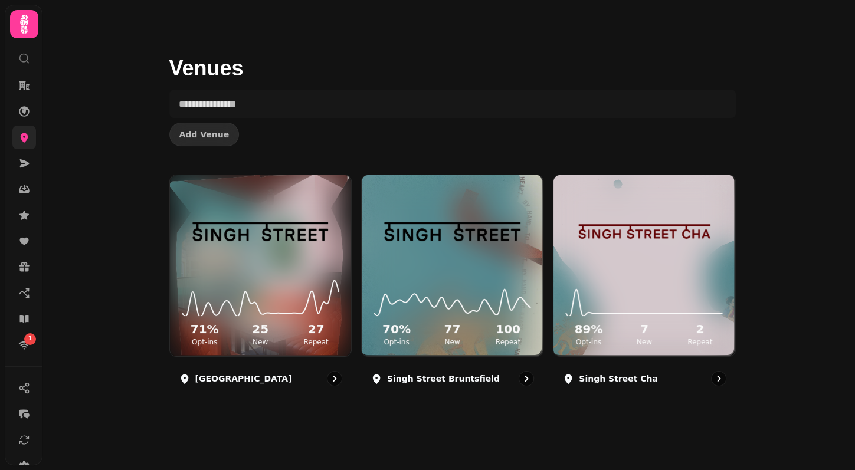
click at [29, 142] on icon at bounding box center [24, 138] width 12 height 12
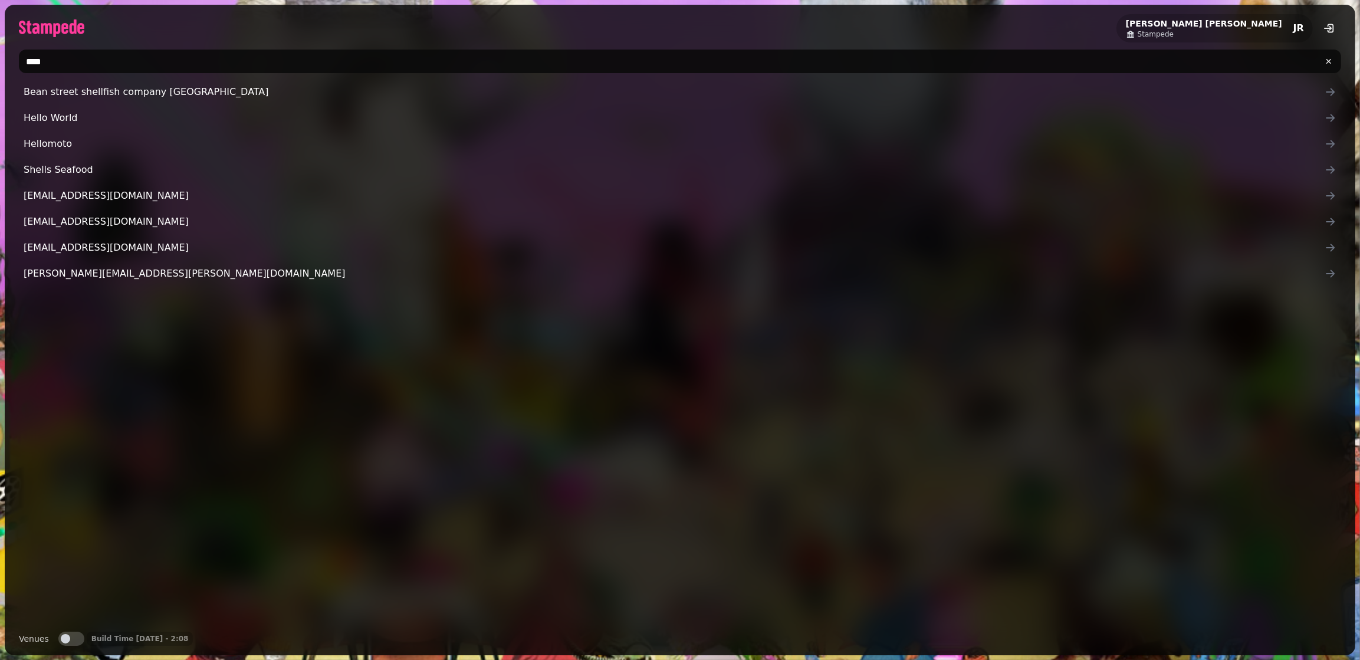
type input "****"
click at [79, 634] on button "Venues" at bounding box center [71, 639] width 26 height 14
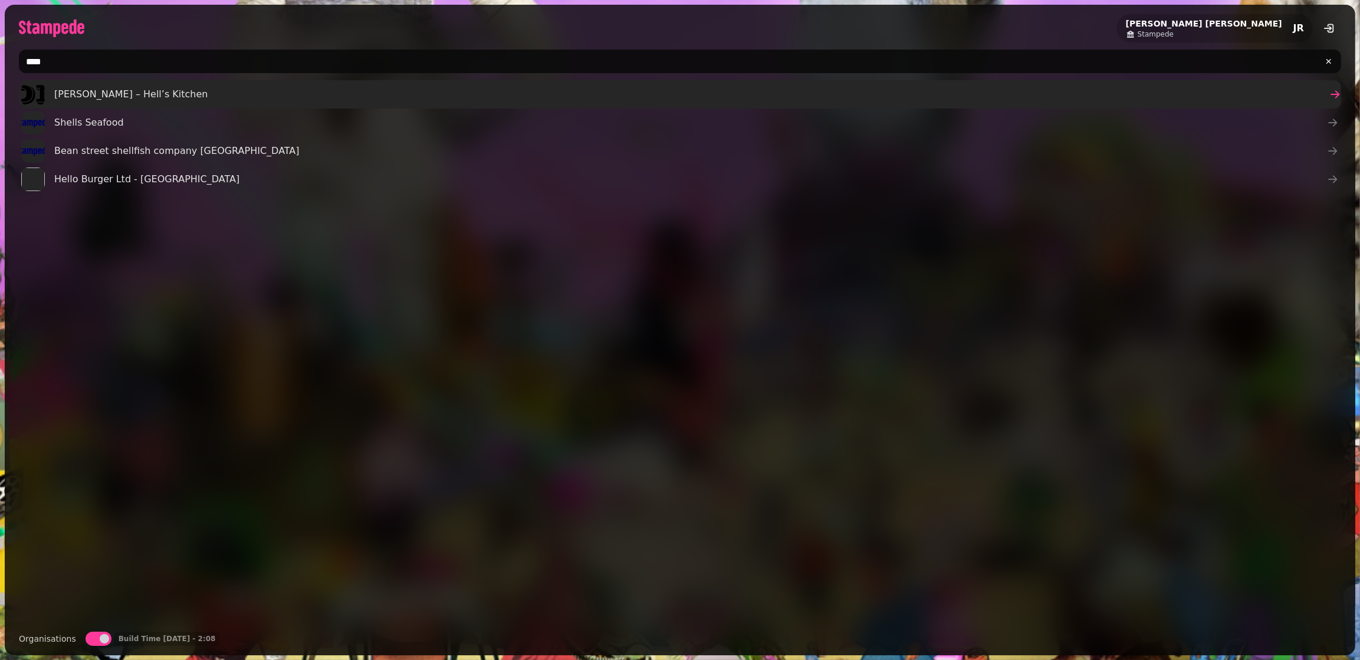
click at [103, 98] on span "Friedman’s – Hell’s Kitchen" at bounding box center [130, 94] width 153 height 14
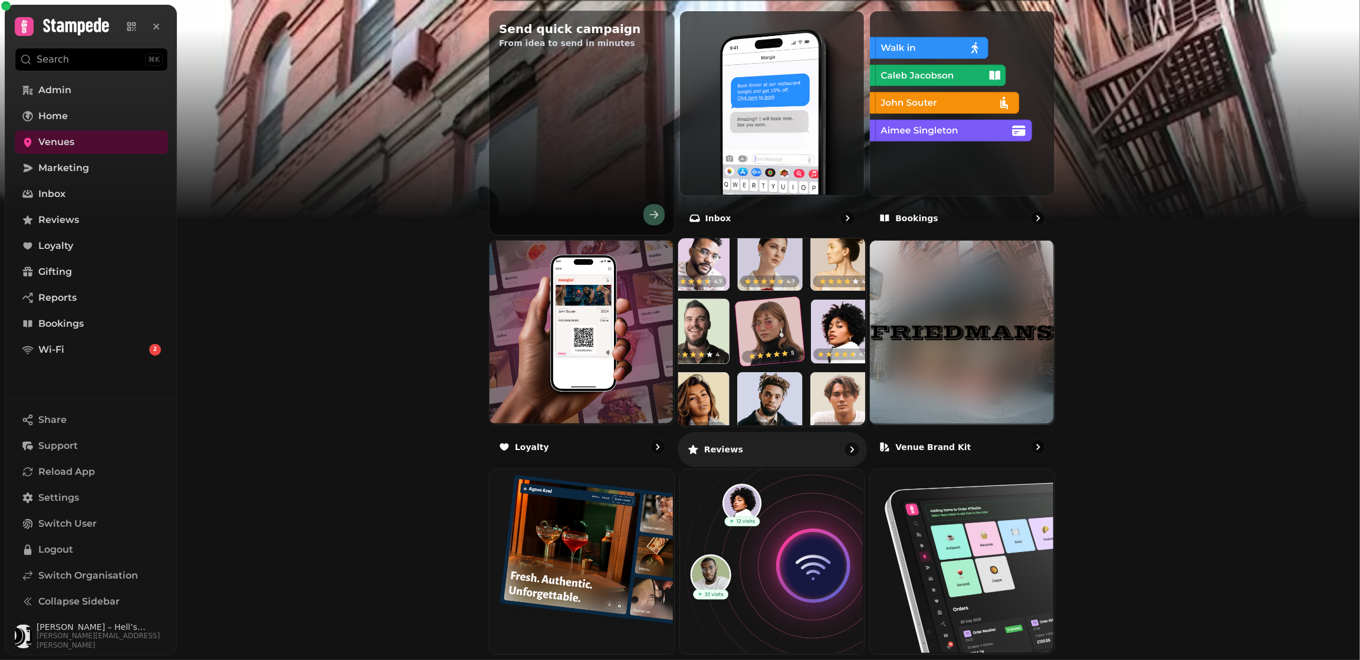
scroll to position [534, 0]
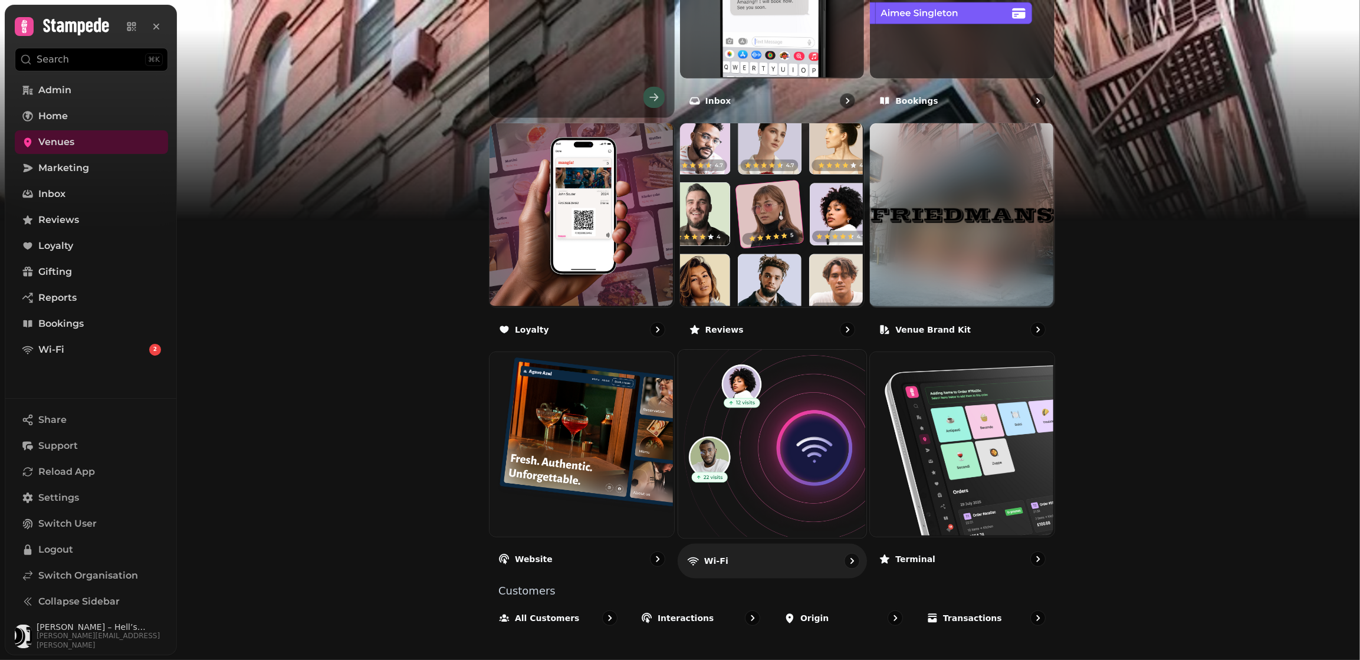
click at [734, 375] on img at bounding box center [771, 443] width 188 height 188
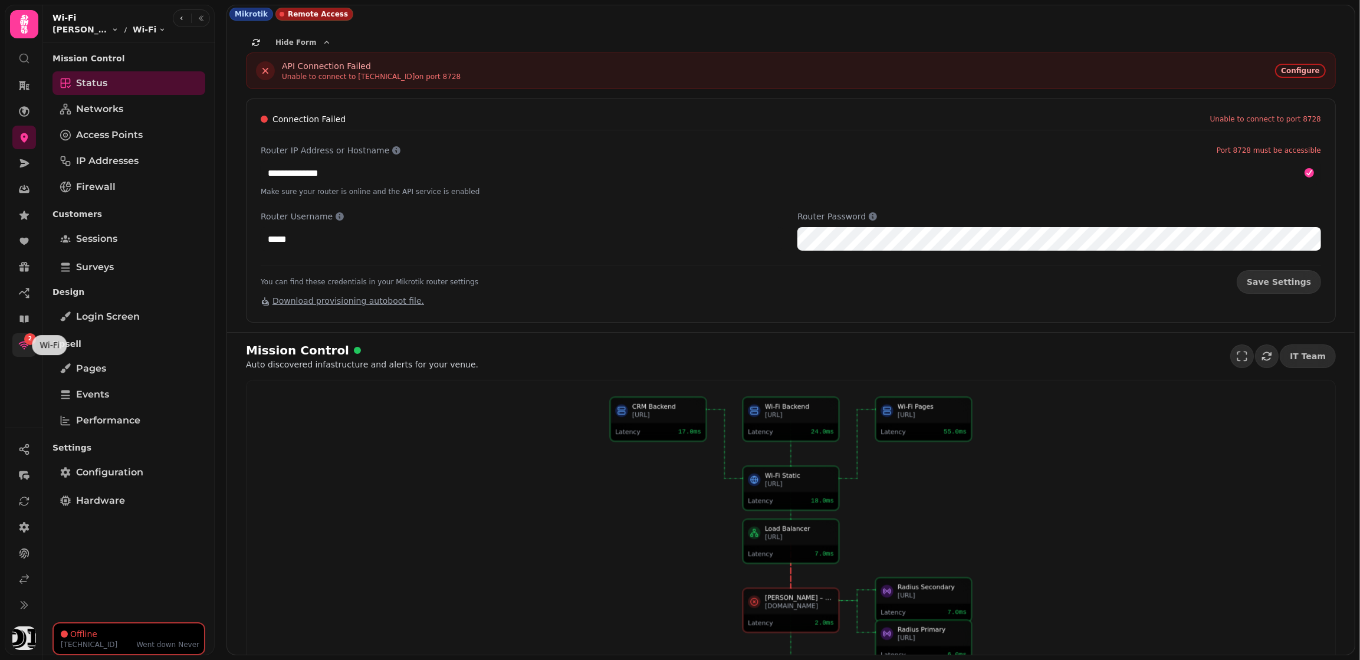
click at [19, 350] on icon at bounding box center [24, 345] width 12 height 12
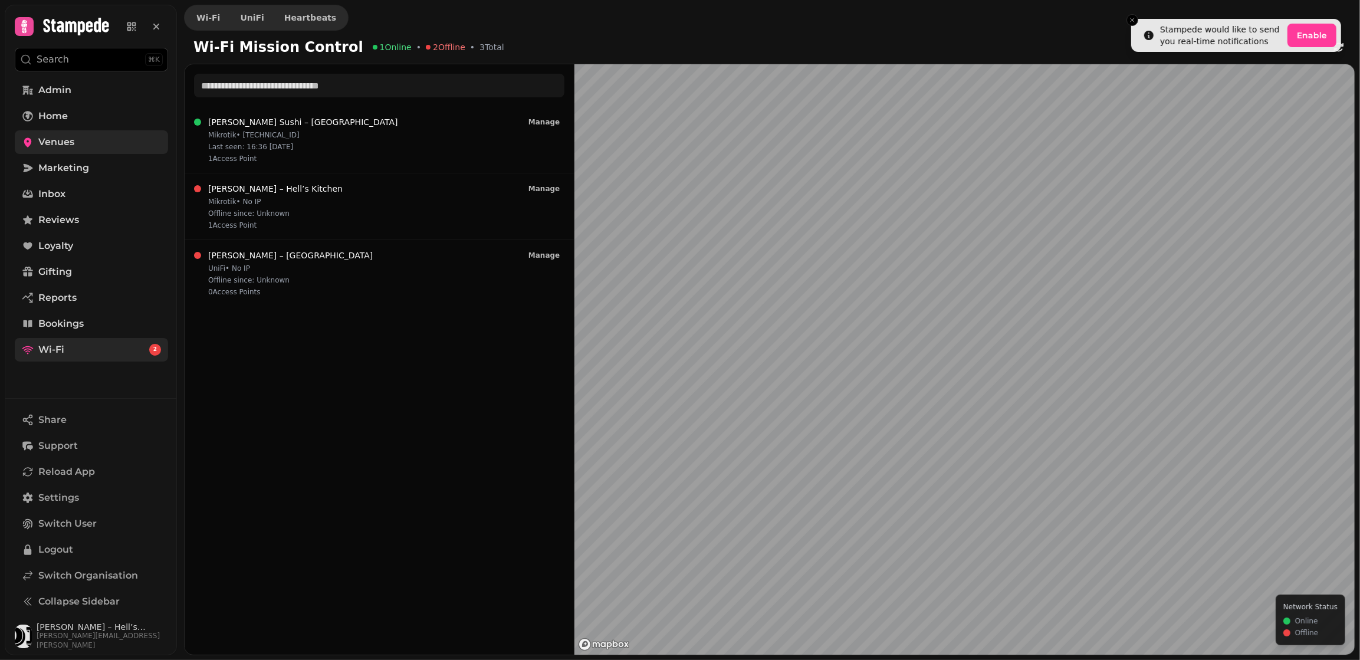
click at [35, 140] on link "Venues" at bounding box center [91, 142] width 153 height 24
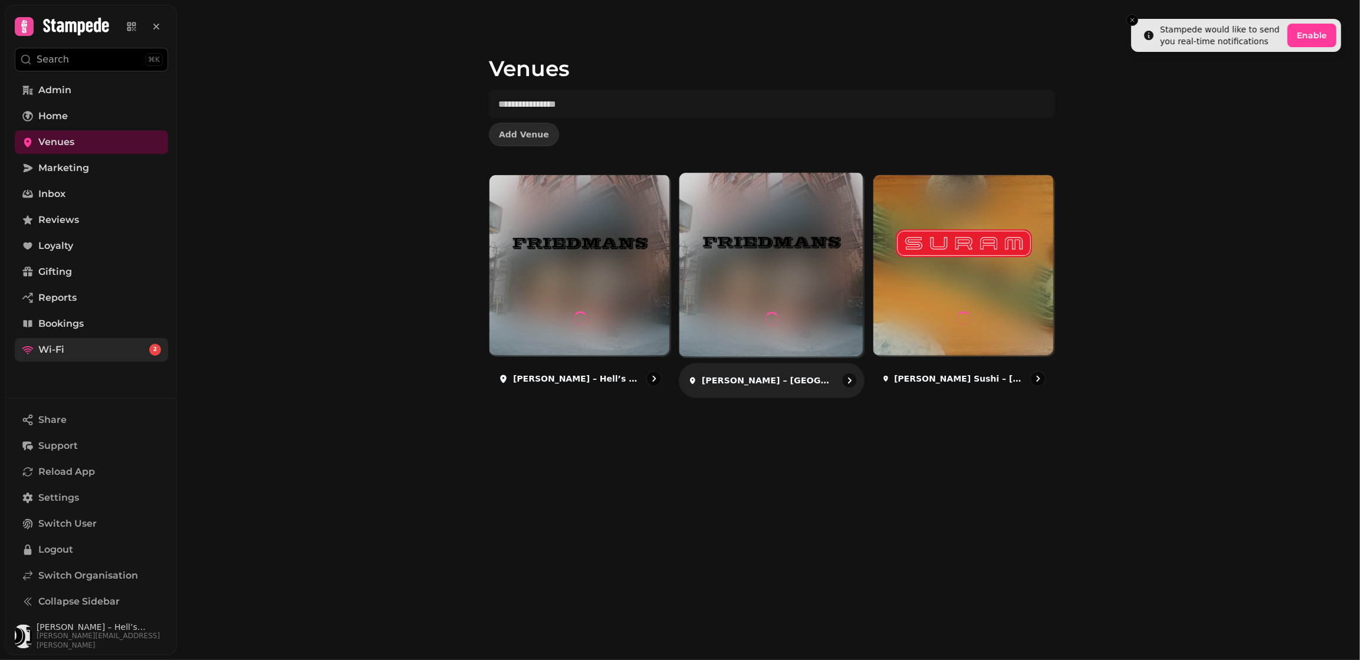
click at [802, 249] on img at bounding box center [772, 242] width 139 height 77
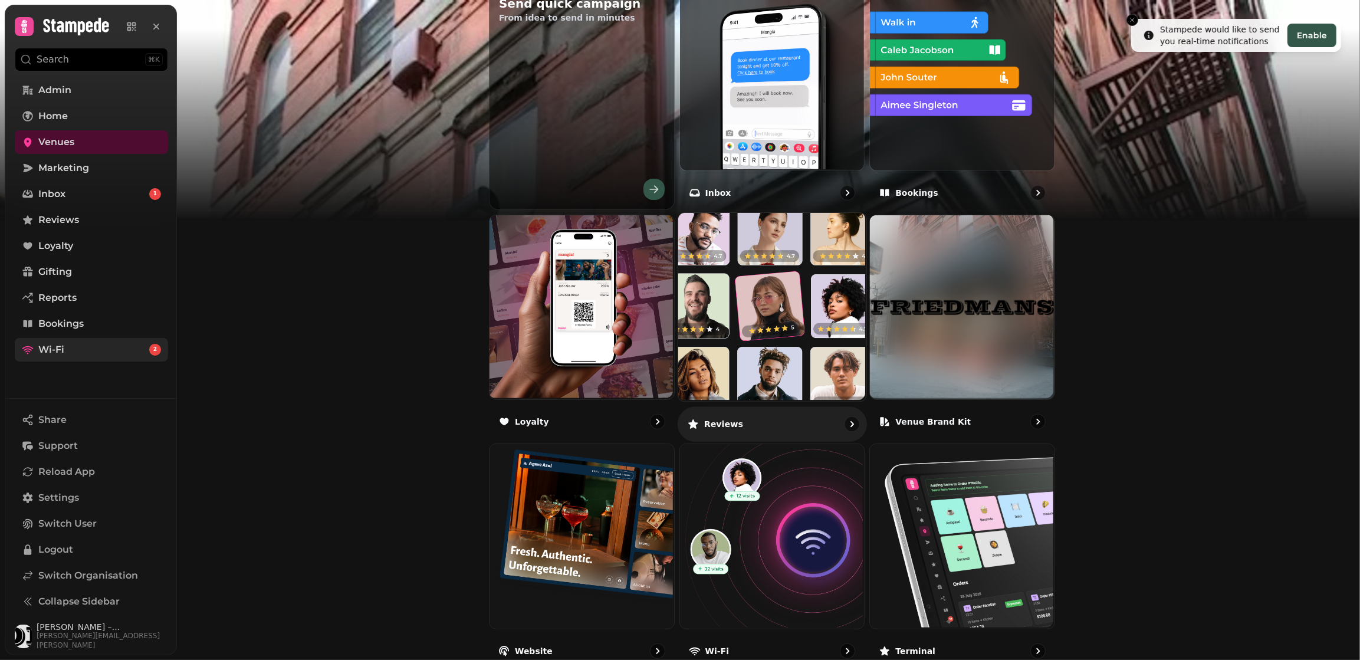
scroll to position [534, 0]
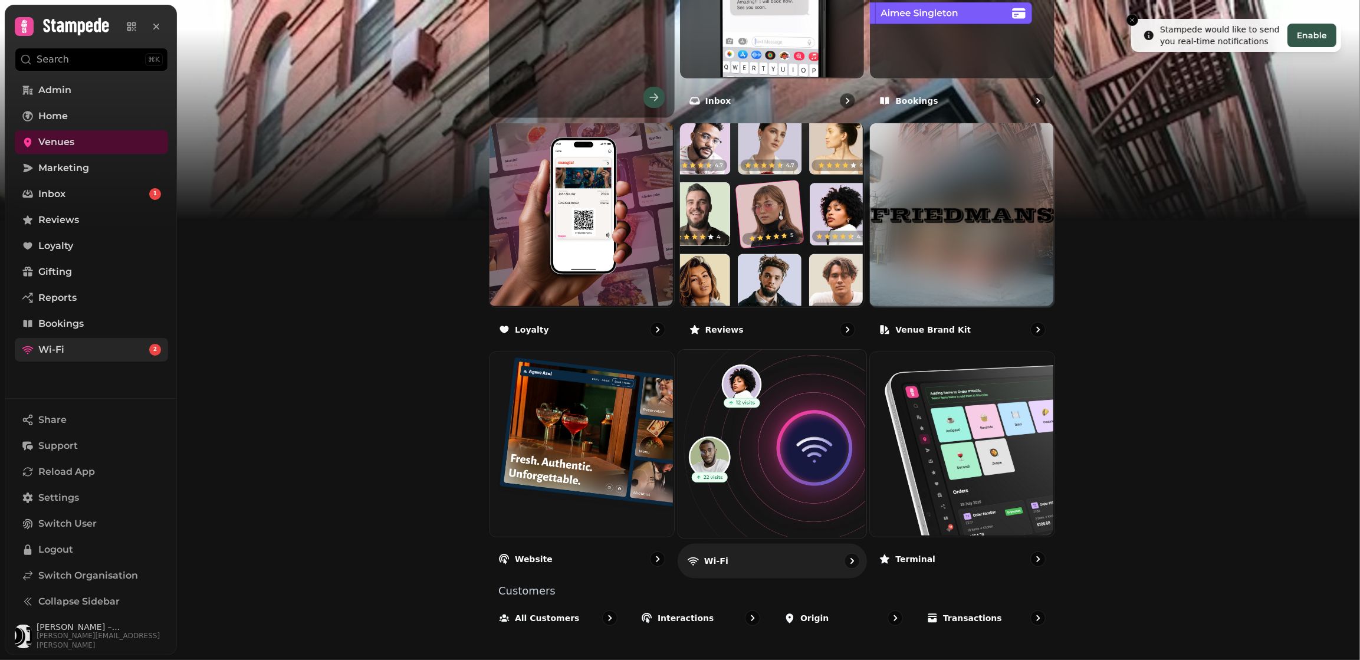
click at [775, 451] on img at bounding box center [771, 443] width 188 height 188
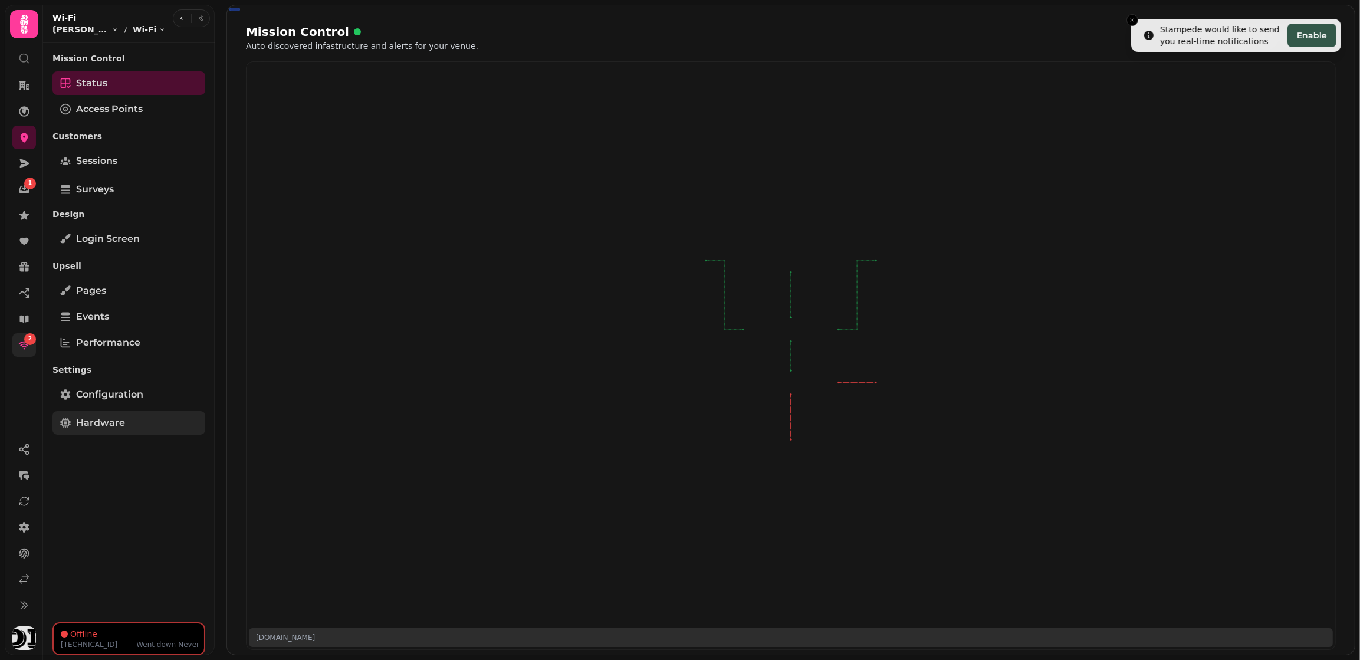
click at [87, 417] on span "Hardware" at bounding box center [100, 423] width 49 height 14
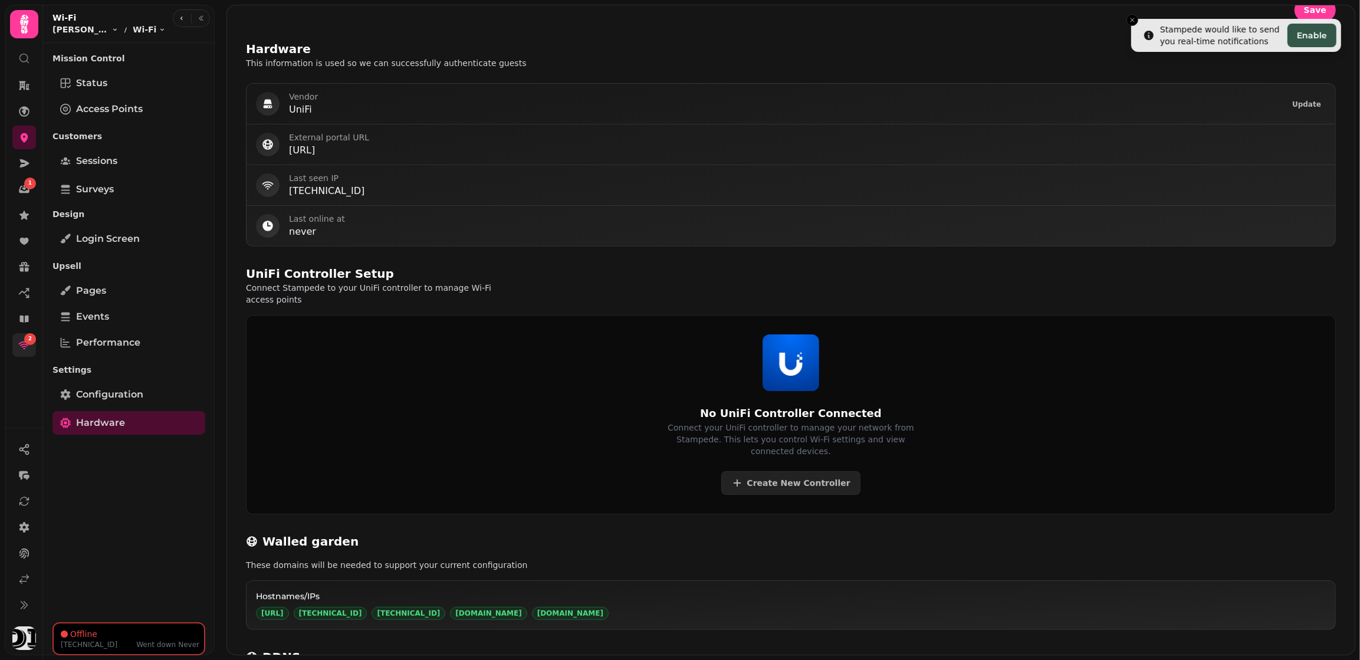
scroll to position [559, 0]
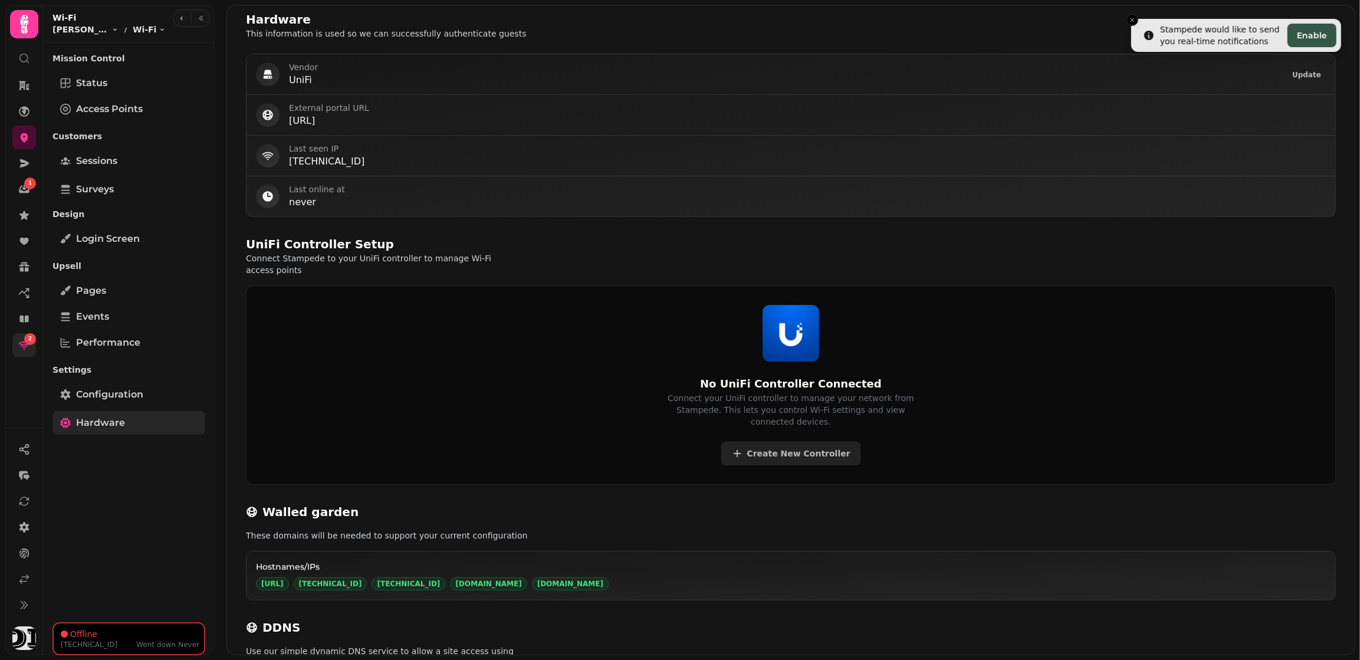
click at [155, 431] on link "Hardware" at bounding box center [129, 423] width 153 height 24
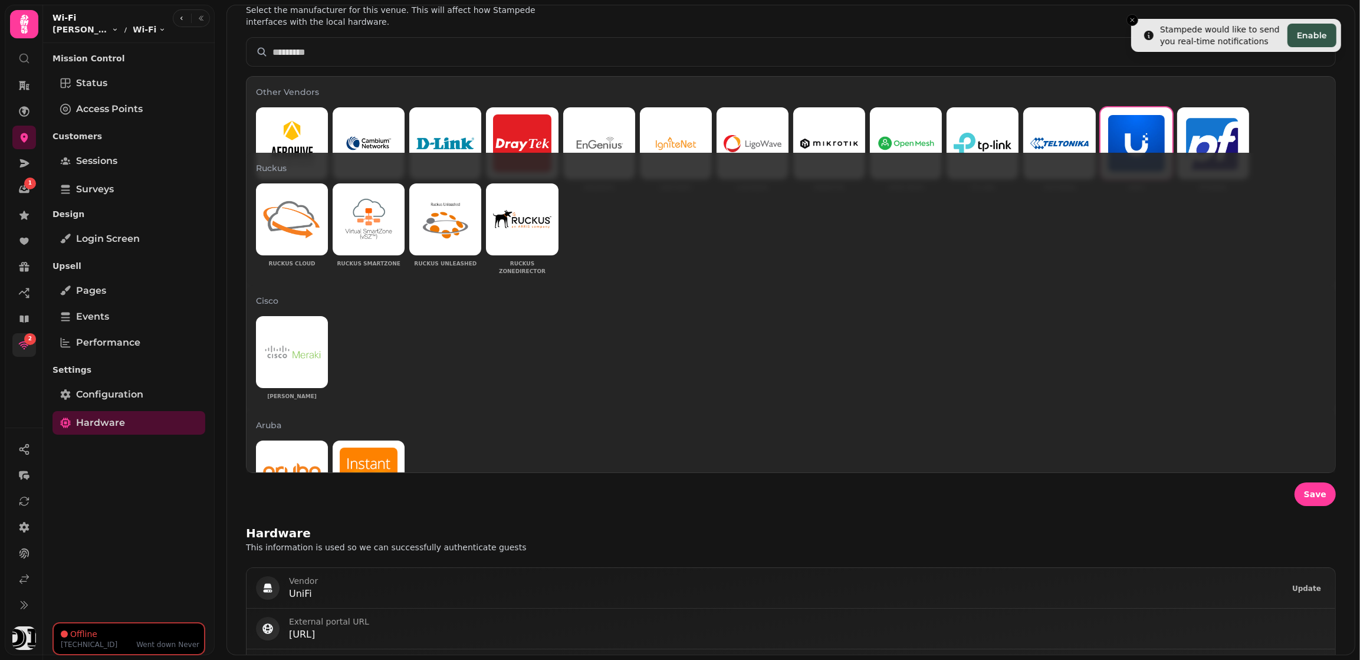
scroll to position [0, 0]
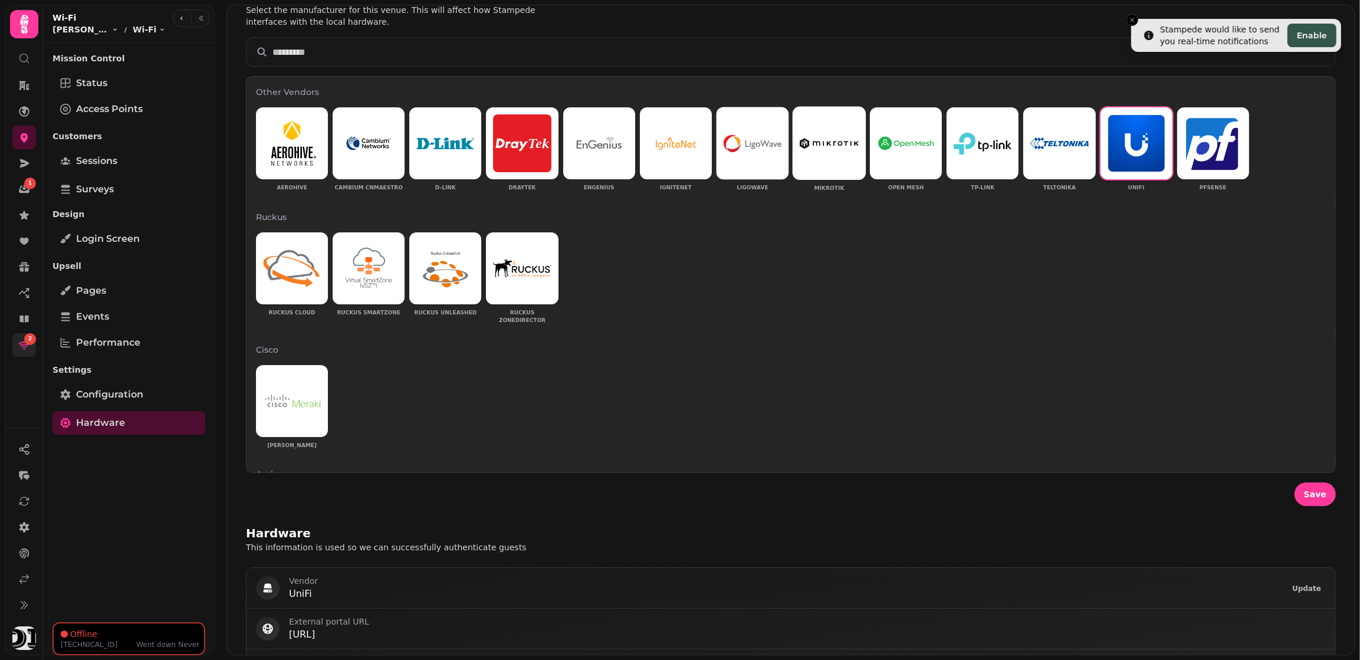
click at [832, 156] on div at bounding box center [829, 143] width 59 height 59
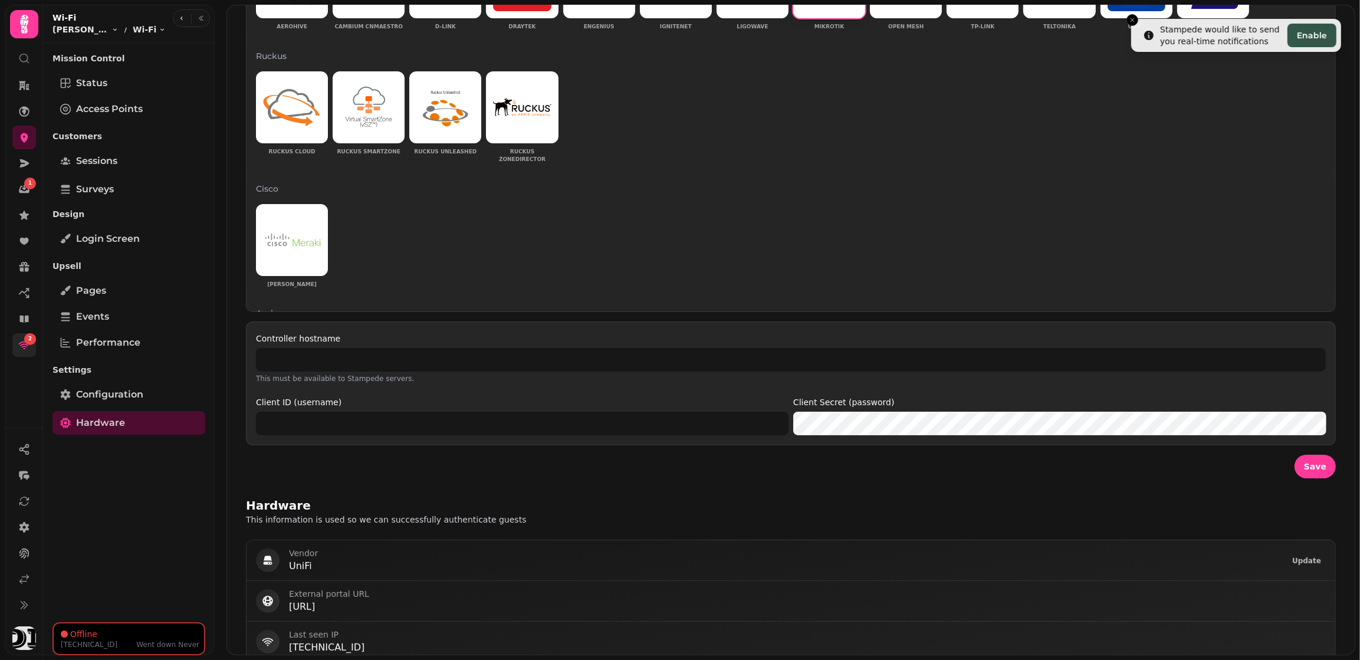
scroll to position [319, 0]
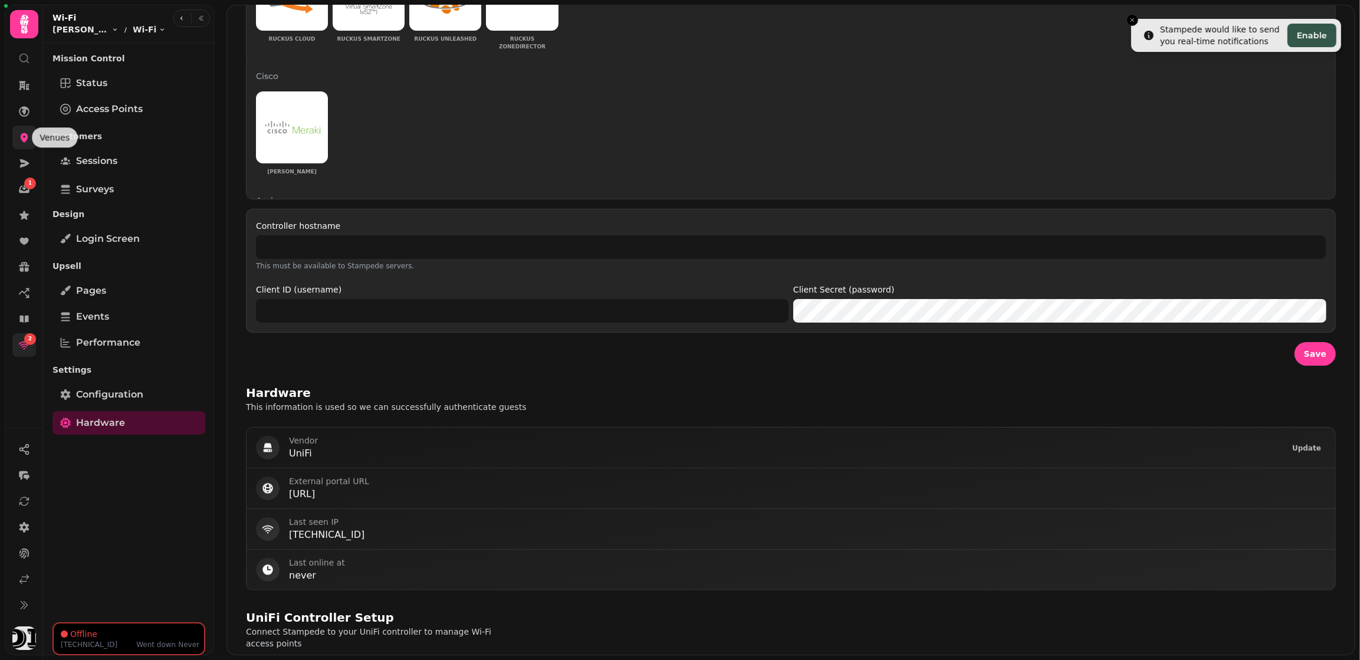
click at [27, 140] on icon at bounding box center [24, 138] width 12 height 12
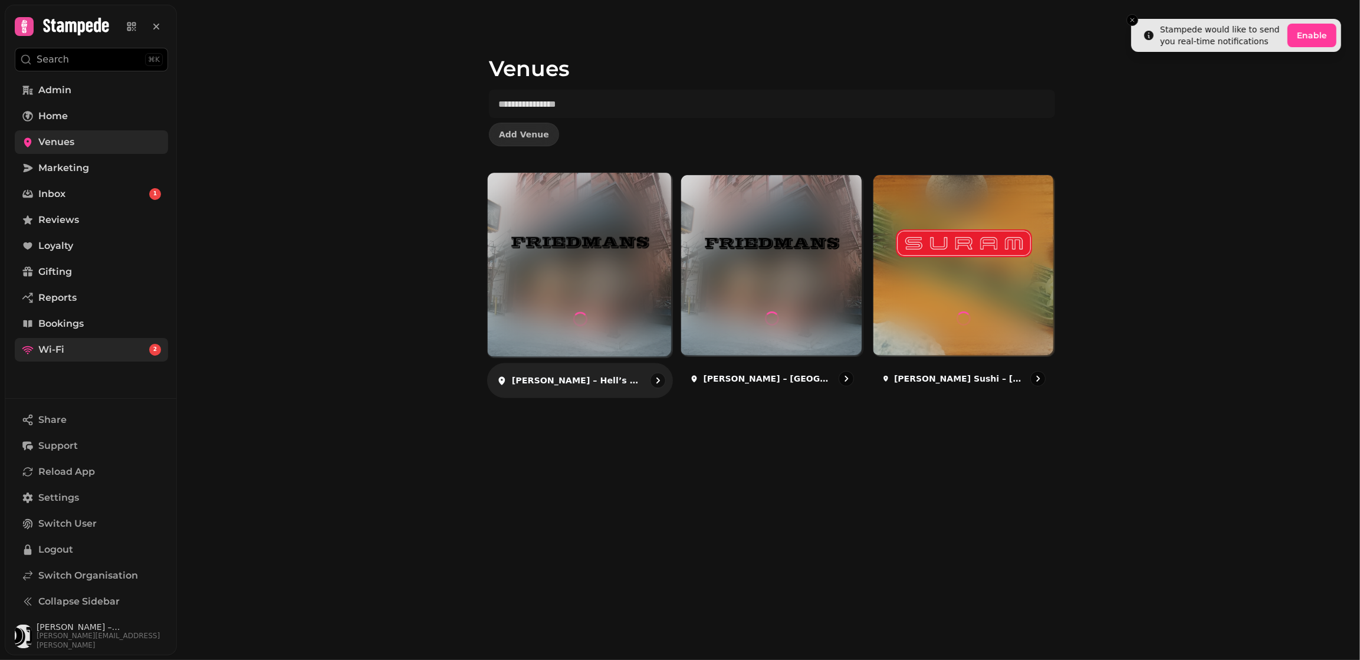
click at [585, 264] on img at bounding box center [580, 242] width 139 height 77
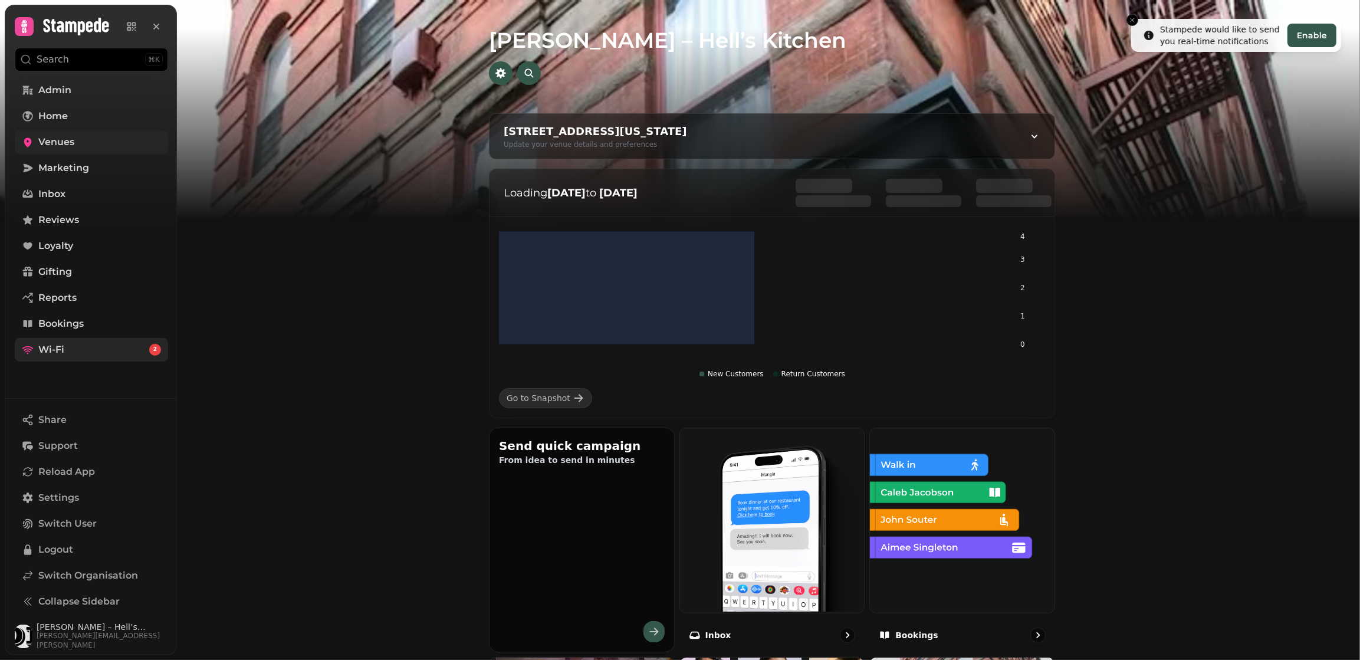
scroll to position [534, 0]
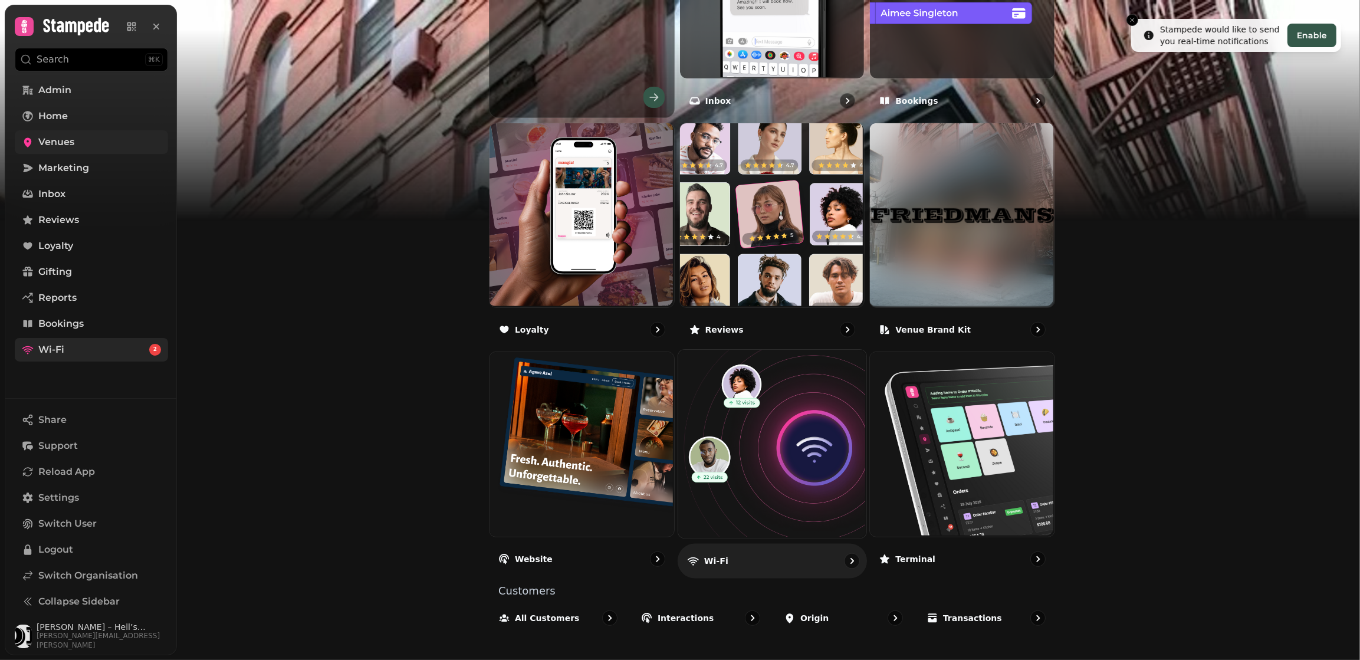
click at [756, 381] on img at bounding box center [771, 443] width 188 height 188
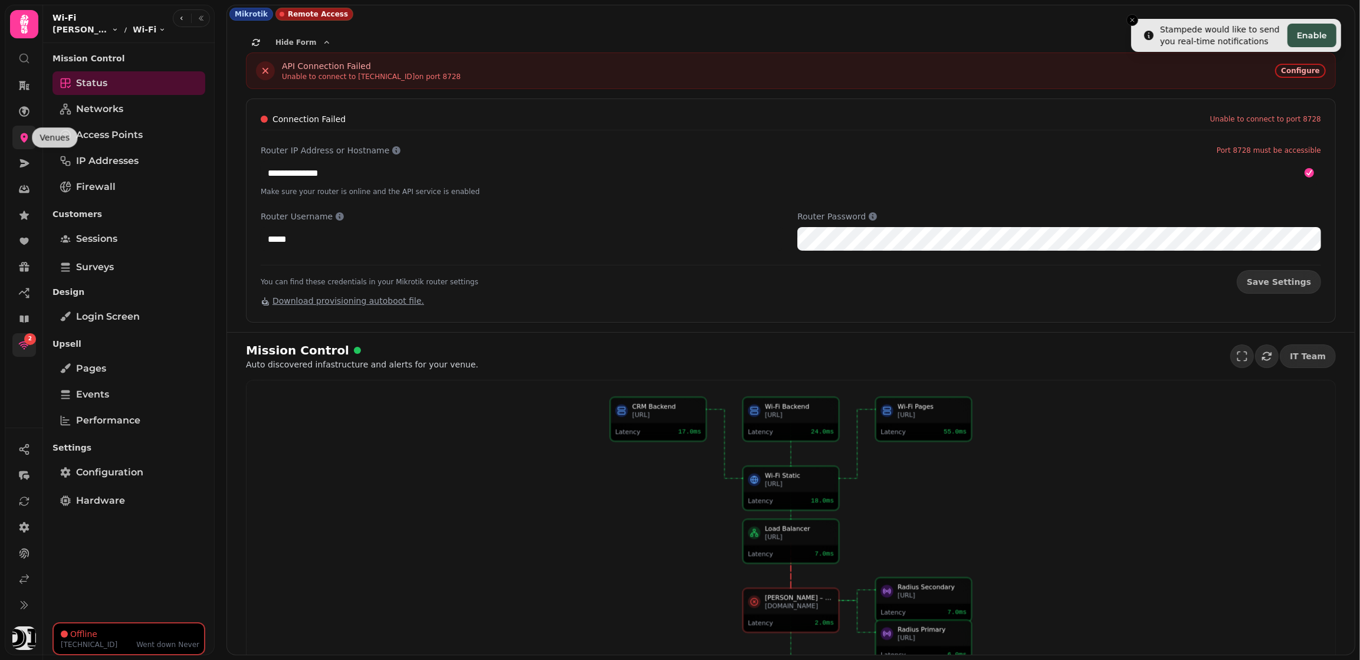
click at [21, 139] on icon at bounding box center [25, 137] width 8 height 9
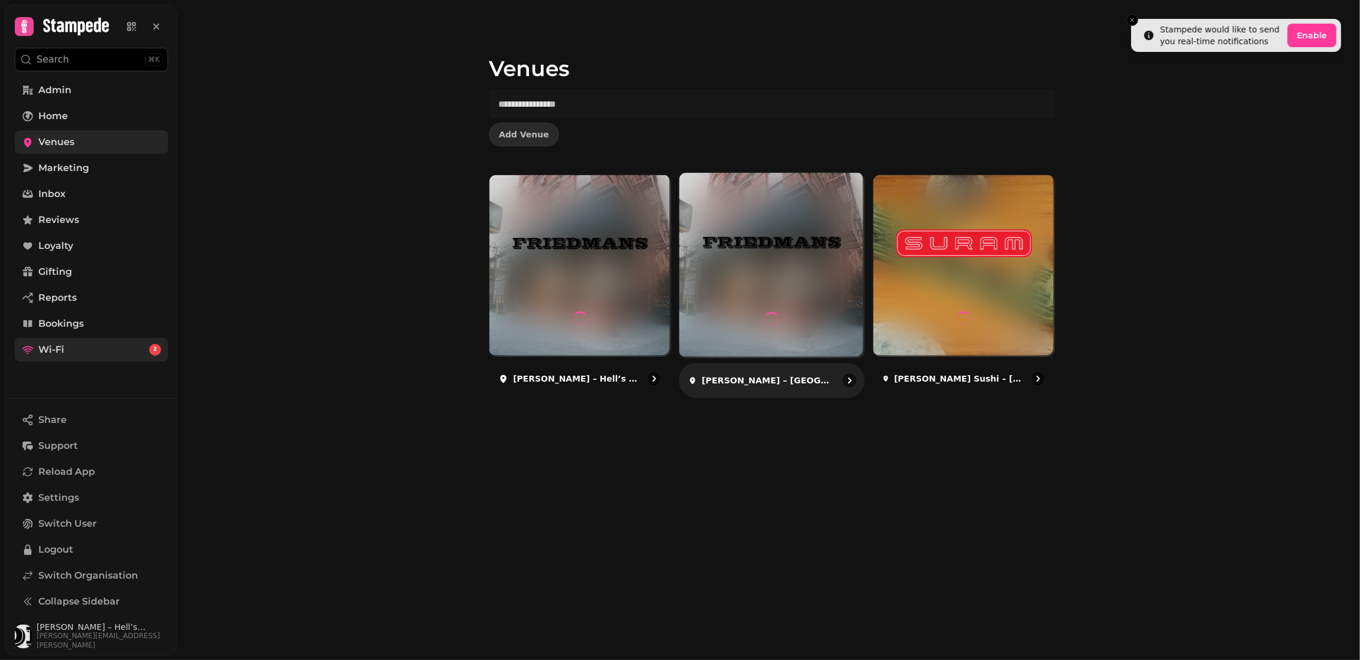
click at [781, 248] on img at bounding box center [772, 242] width 139 height 77
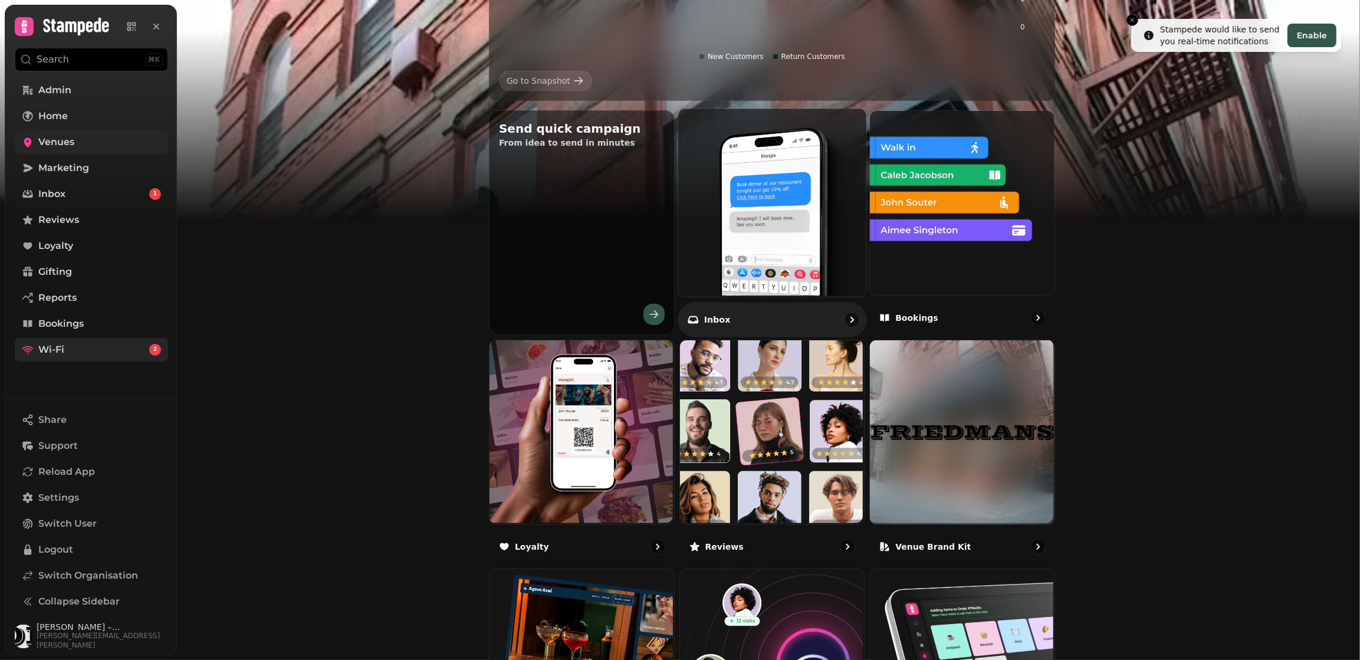
scroll to position [534, 0]
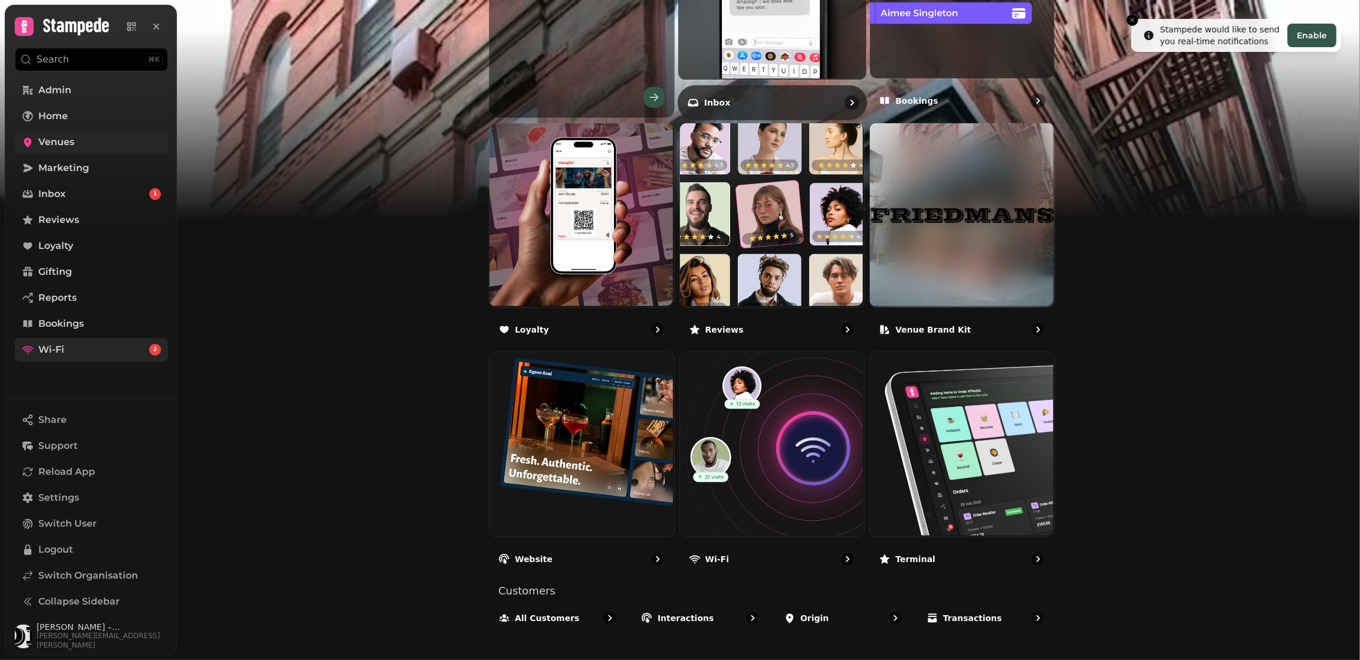
click at [756, 443] on img at bounding box center [771, 443] width 185 height 185
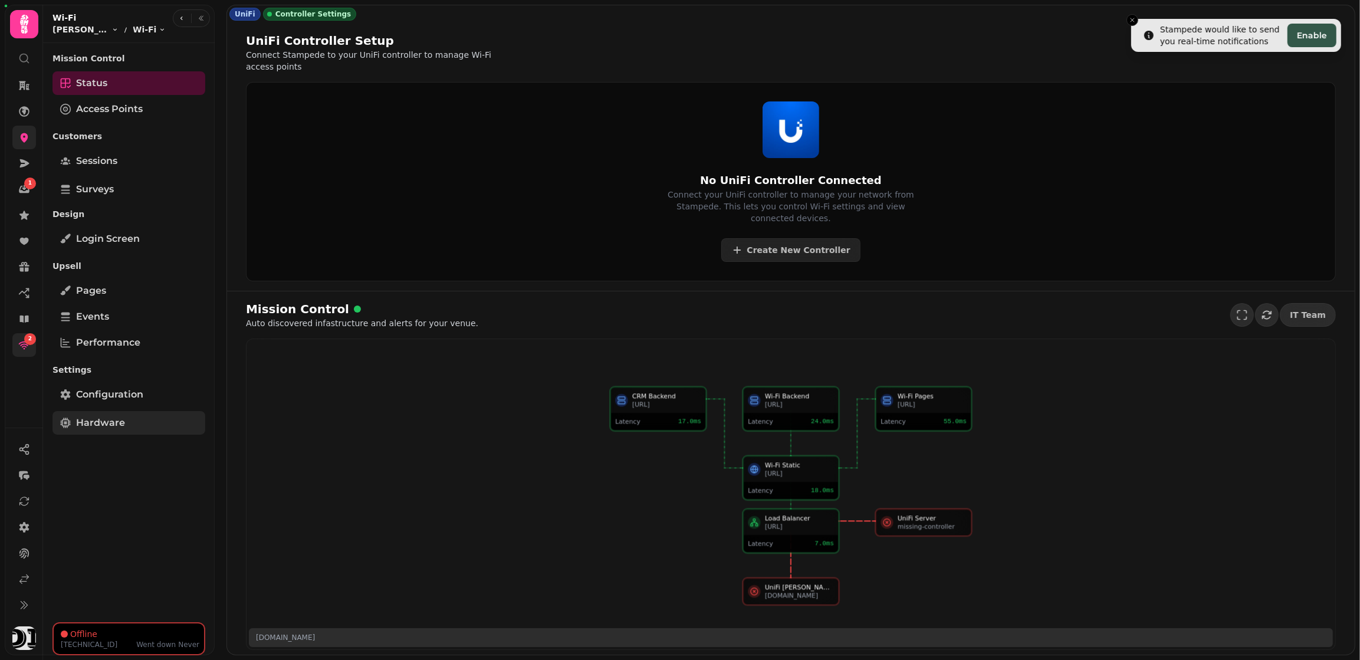
click at [152, 418] on link "Hardware" at bounding box center [129, 423] width 153 height 24
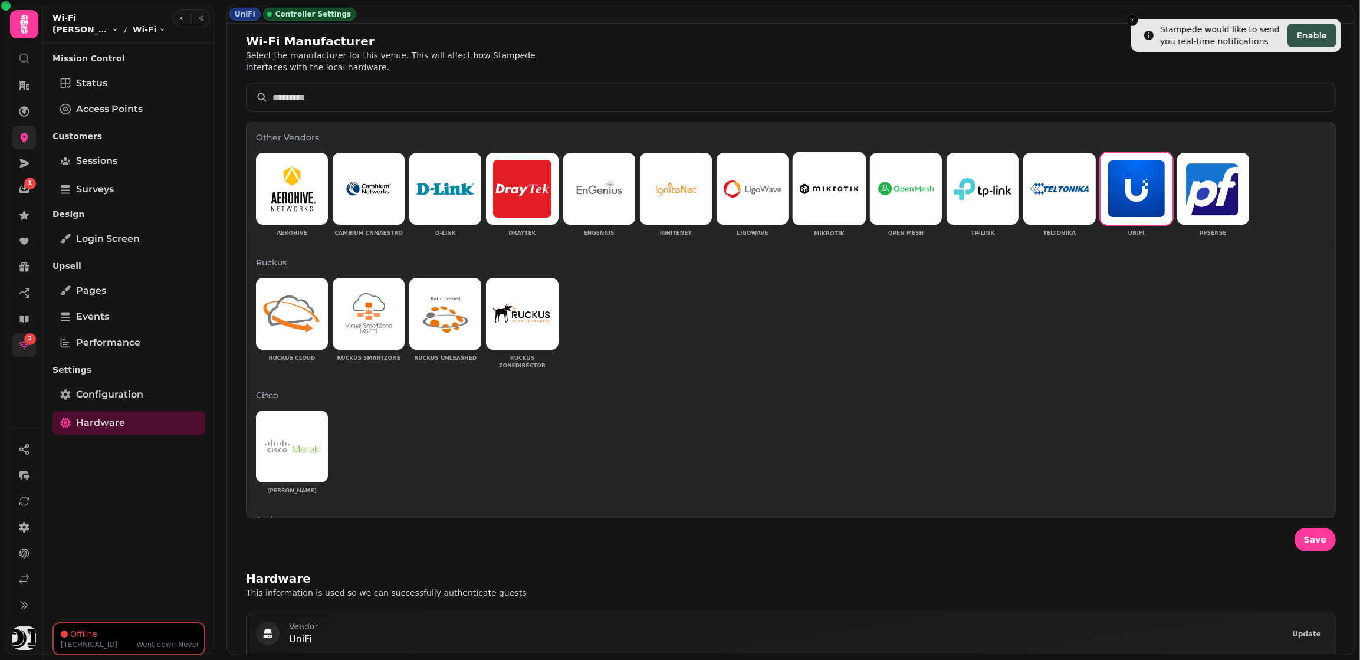
click at [840, 191] on img at bounding box center [829, 188] width 59 height 10
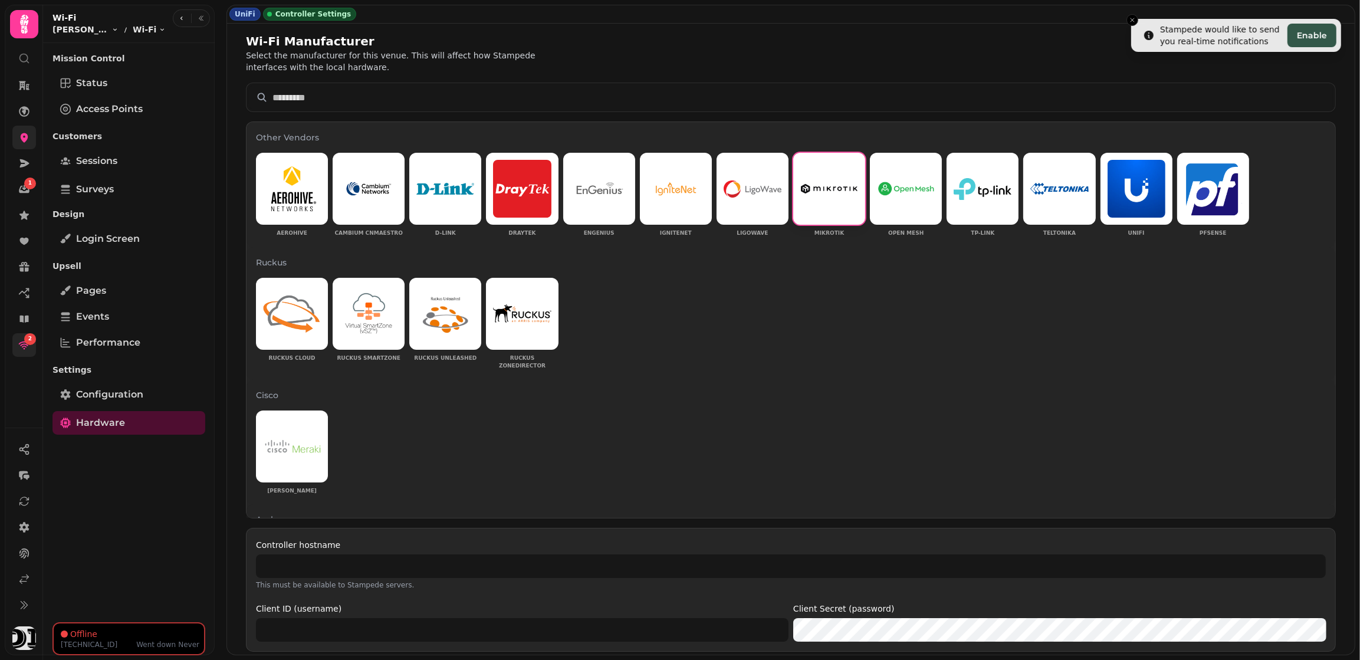
scroll to position [224, 0]
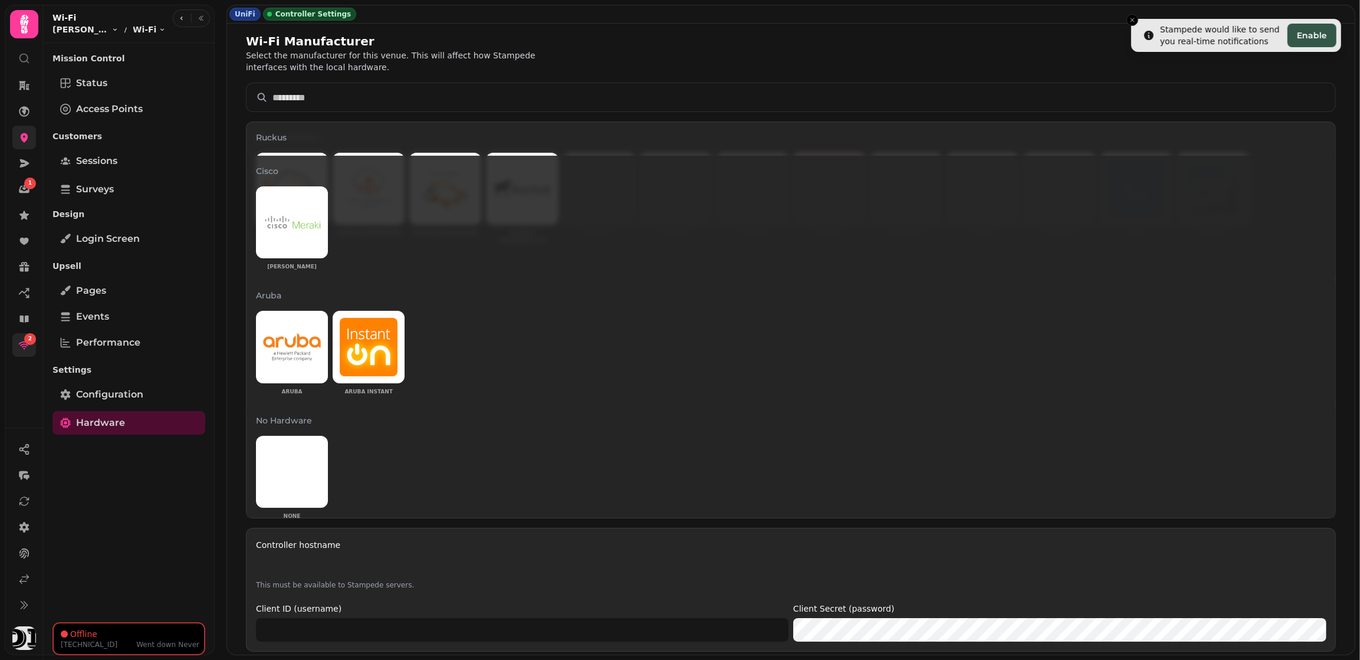
click at [680, 560] on input "Controller hostname" at bounding box center [791, 567] width 1070 height 24
type input "**********"
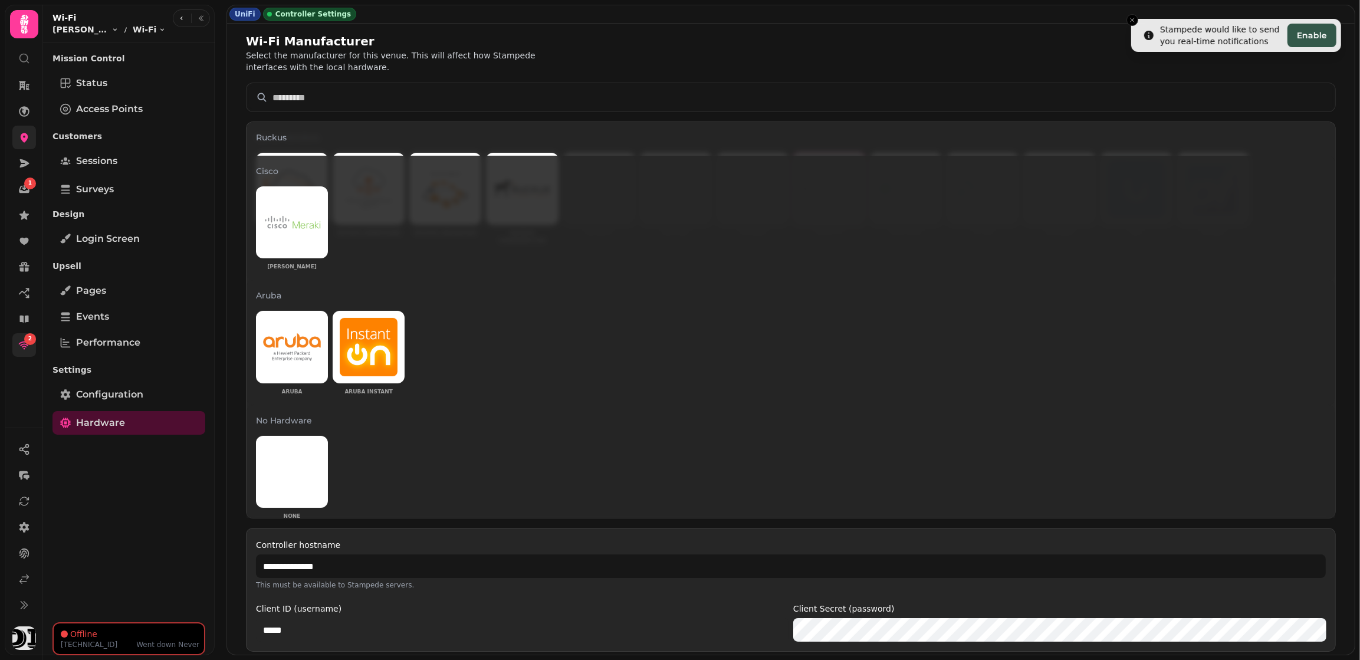
click at [576, 621] on input "*****" at bounding box center [522, 630] width 533 height 24
type input "*****"
click at [1295, 634] on button "Save" at bounding box center [1315, 673] width 41 height 24
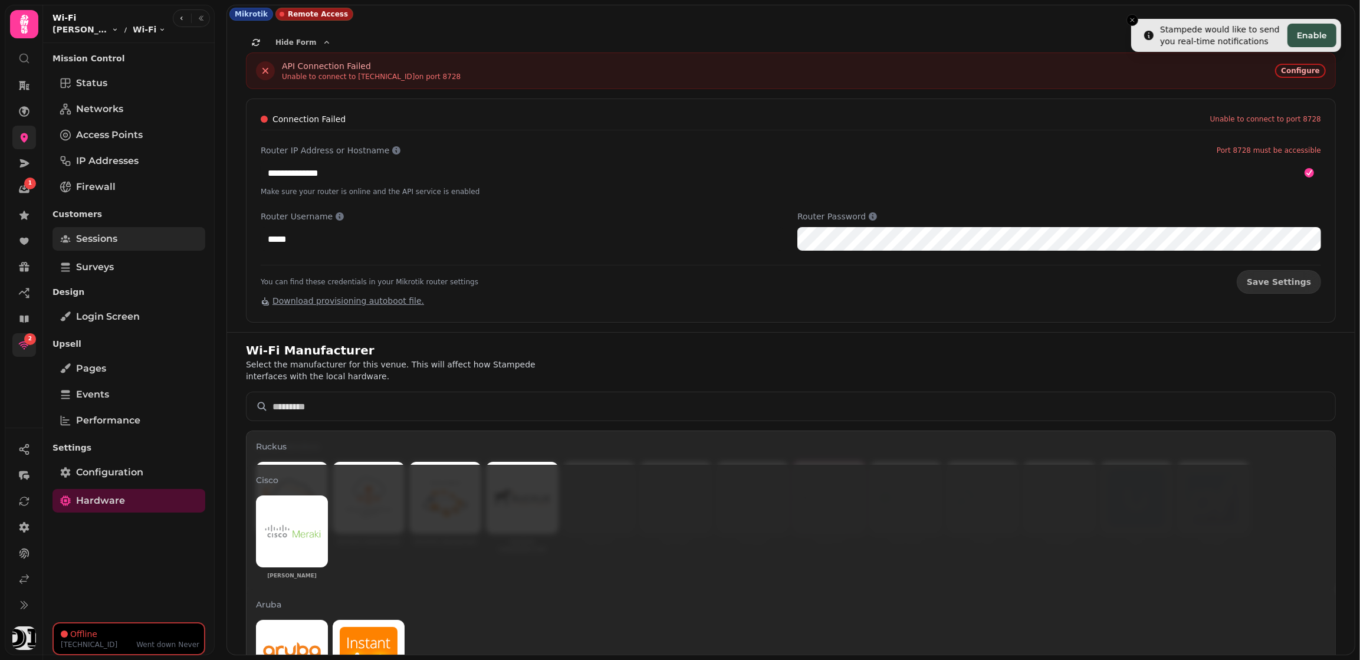
click at [122, 245] on link "Sessions" at bounding box center [129, 239] width 153 height 24
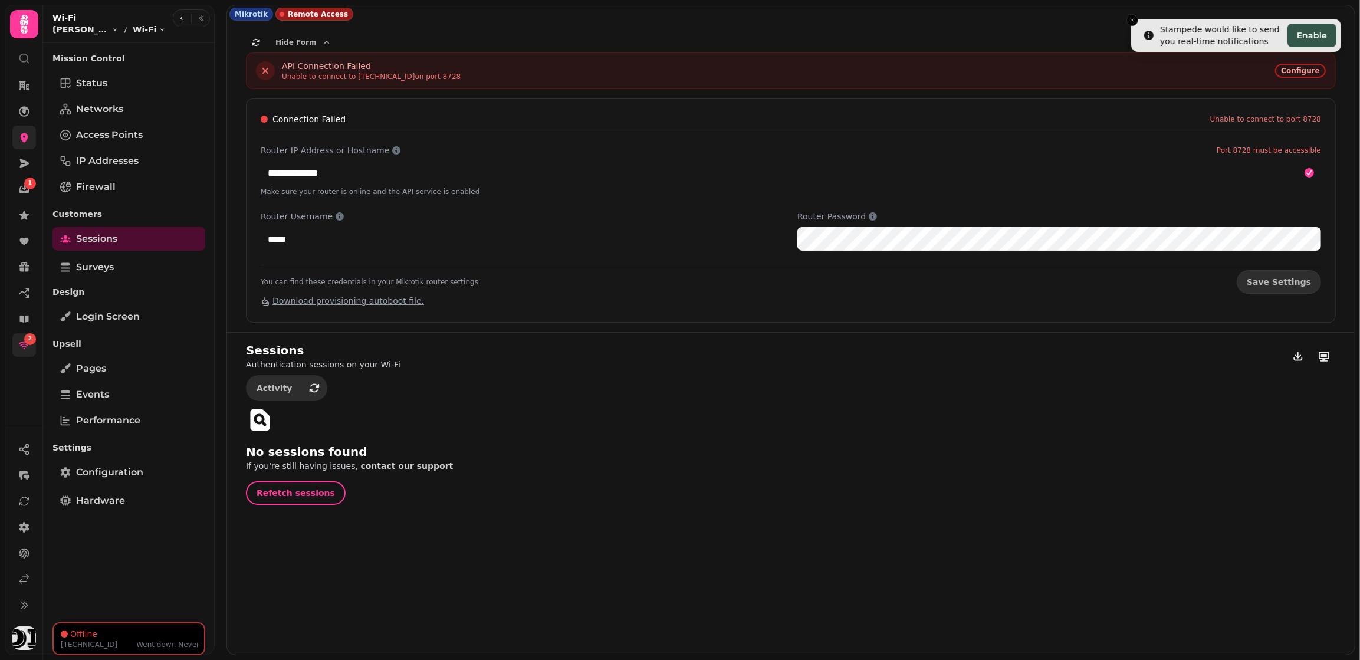
click at [34, 136] on link at bounding box center [24, 138] width 24 height 24
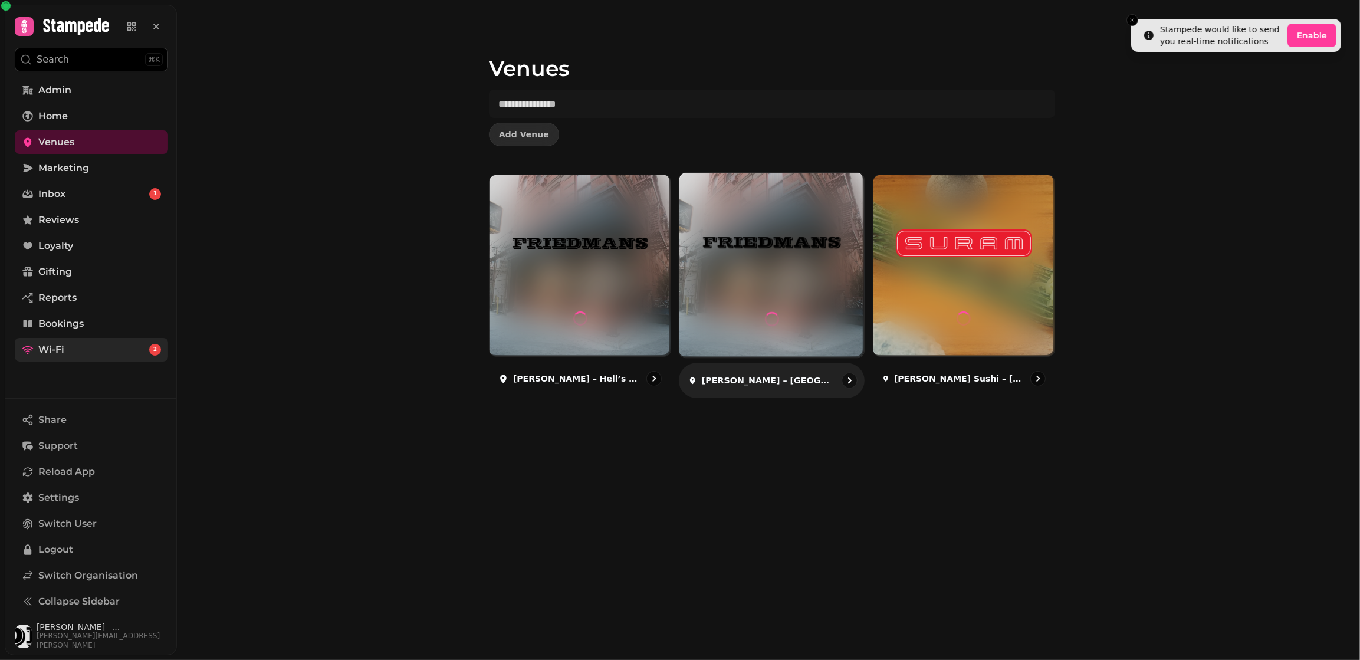
click at [725, 279] on img at bounding box center [772, 242] width 139 height 77
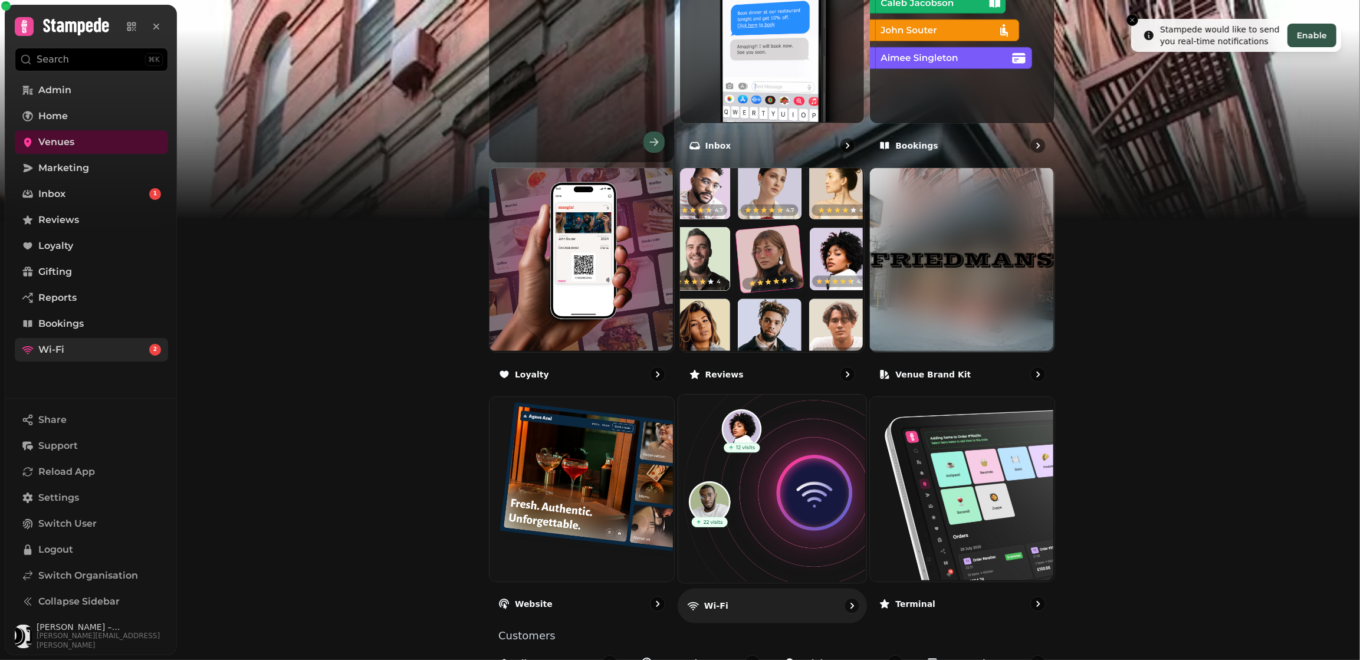
scroll to position [534, 0]
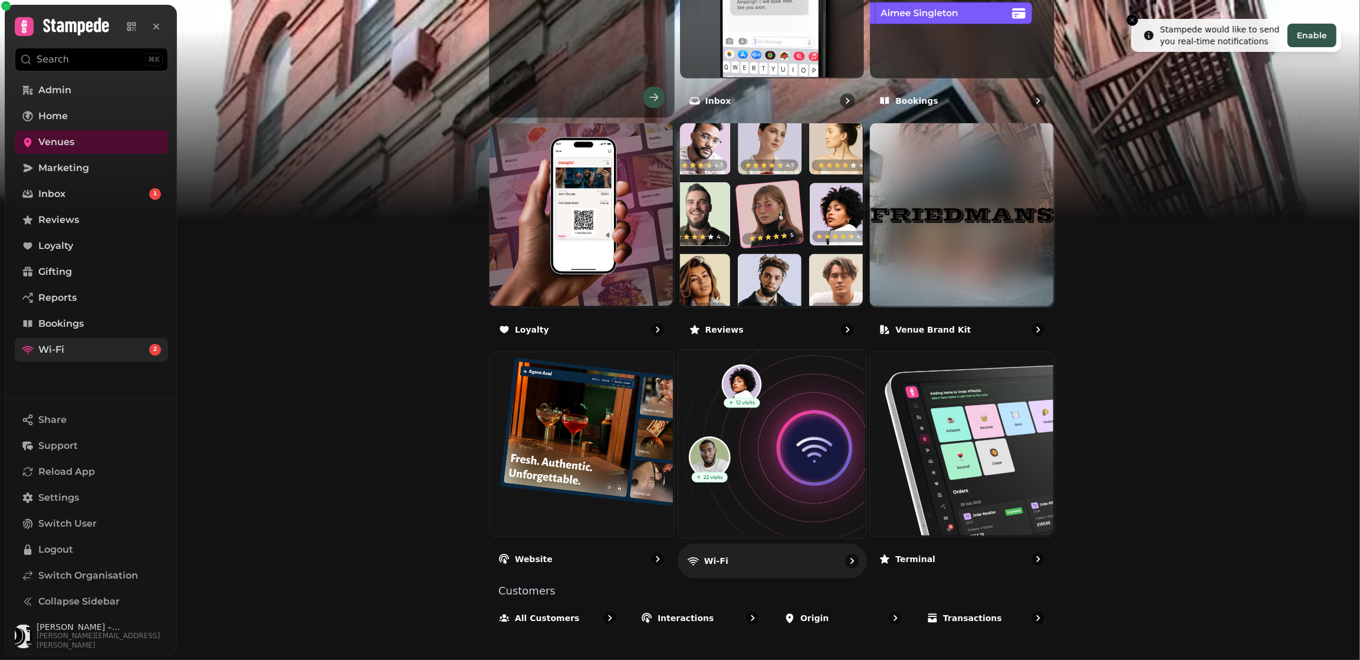
click at [756, 509] on img at bounding box center [771, 443] width 188 height 188
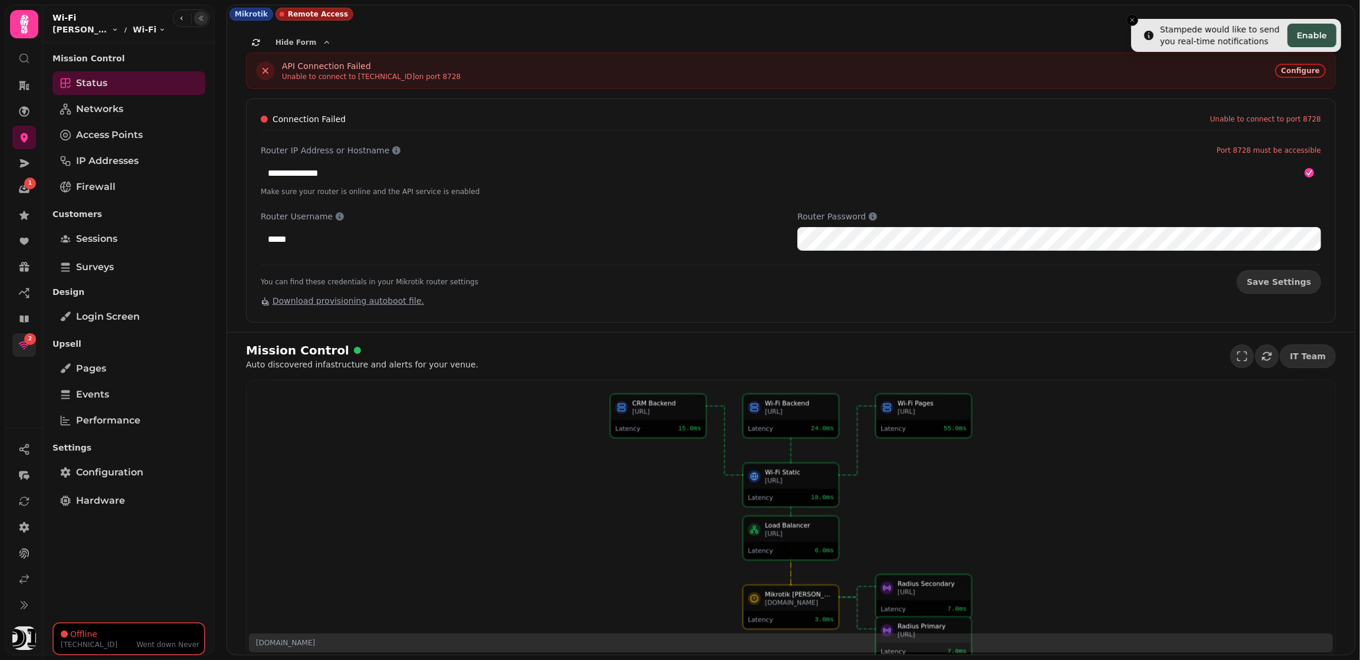
click at [199, 18] on icon "button" at bounding box center [201, 18] width 4 height 5
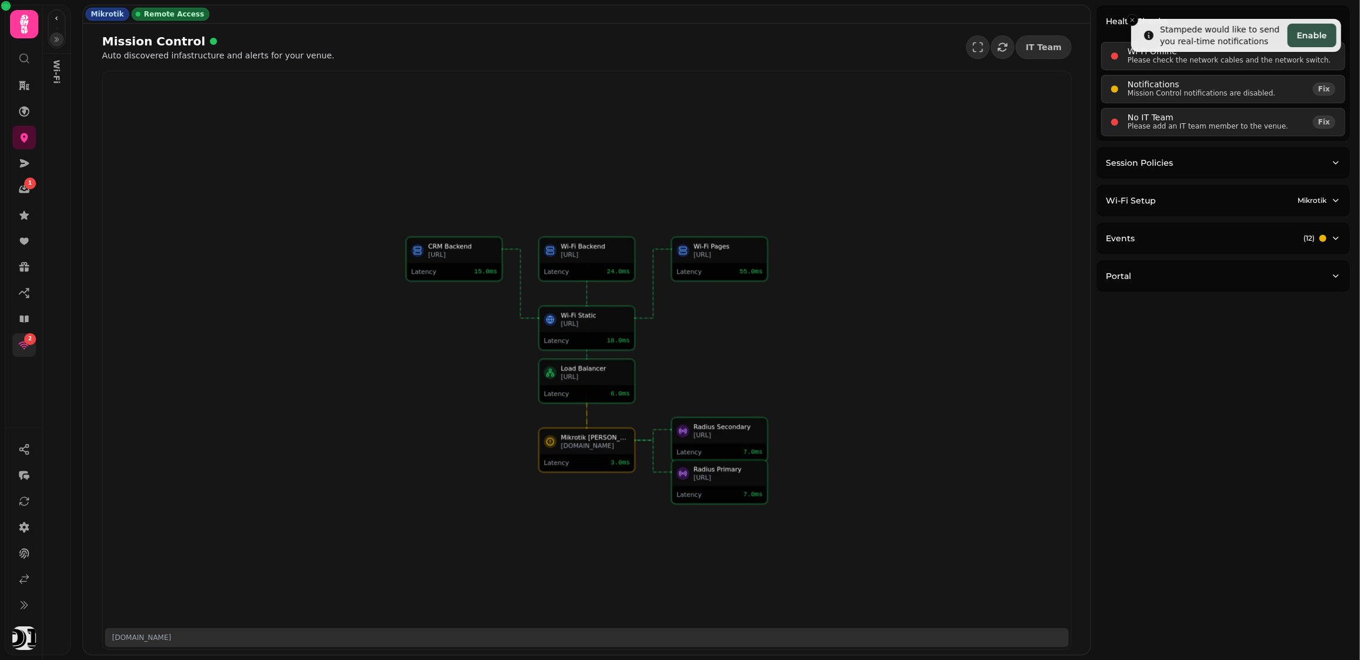
click at [913, 185] on div "Wi-Fi Static wifi.proxy.stampede.ai Latency 18.0 ms CRM Backend morpheus.stampe…" at bounding box center [587, 360] width 969 height 578
click at [1192, 195] on div "Wi-Fi Setup Mikrotik" at bounding box center [1218, 201] width 225 height 12
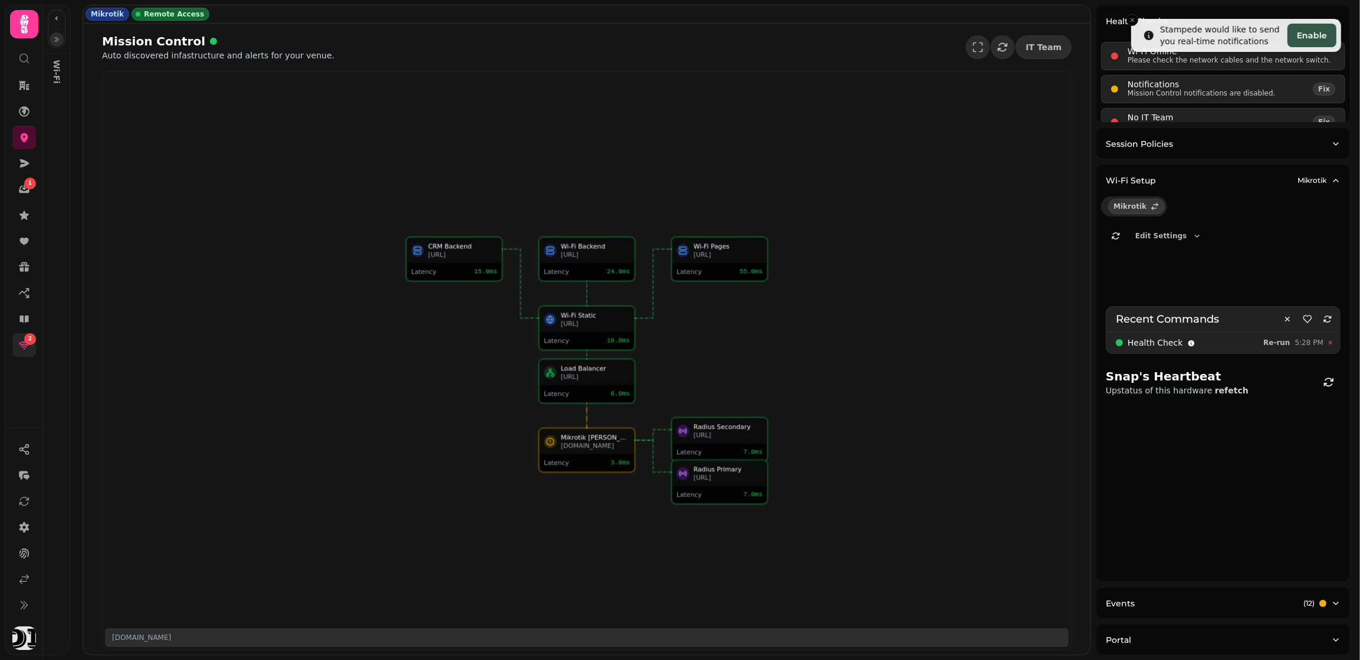
select select "**"
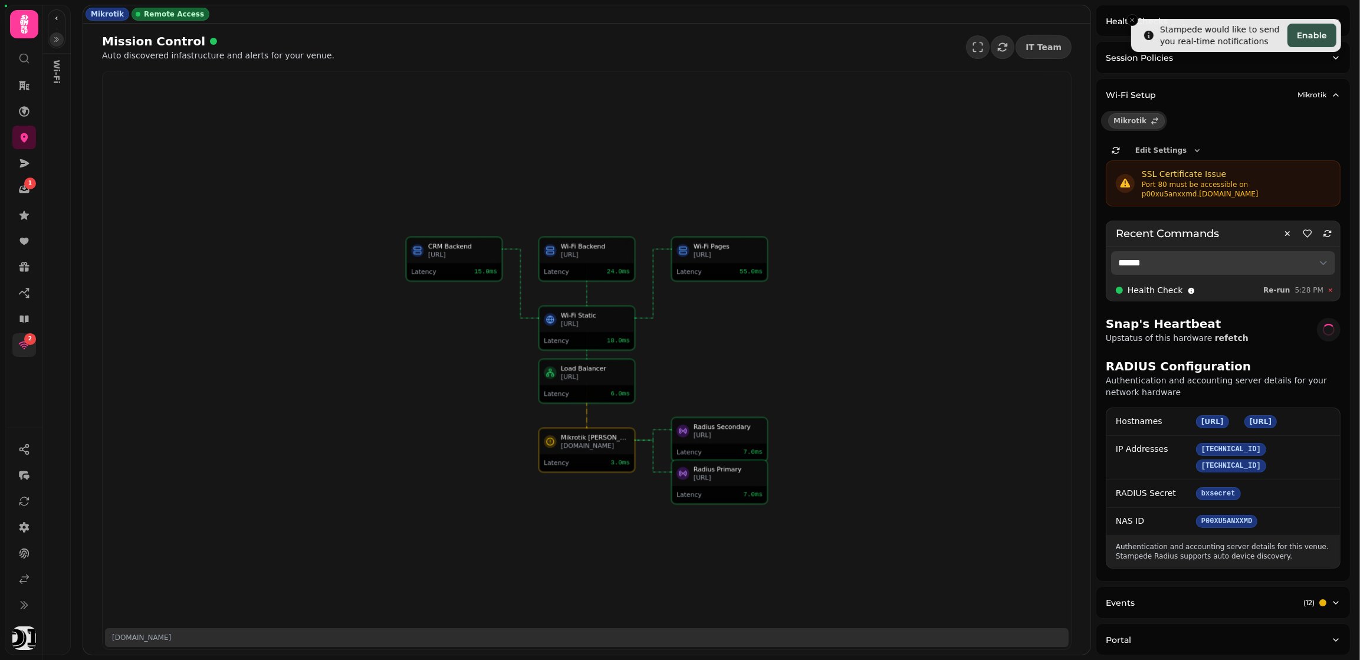
click at [976, 340] on div "Wi-Fi Static wifi.proxy.stampede.ai Latency 18.0 ms CRM Backend morpheus.stampe…" at bounding box center [587, 360] width 969 height 578
click at [1157, 267] on select "**********" at bounding box center [1223, 263] width 224 height 24
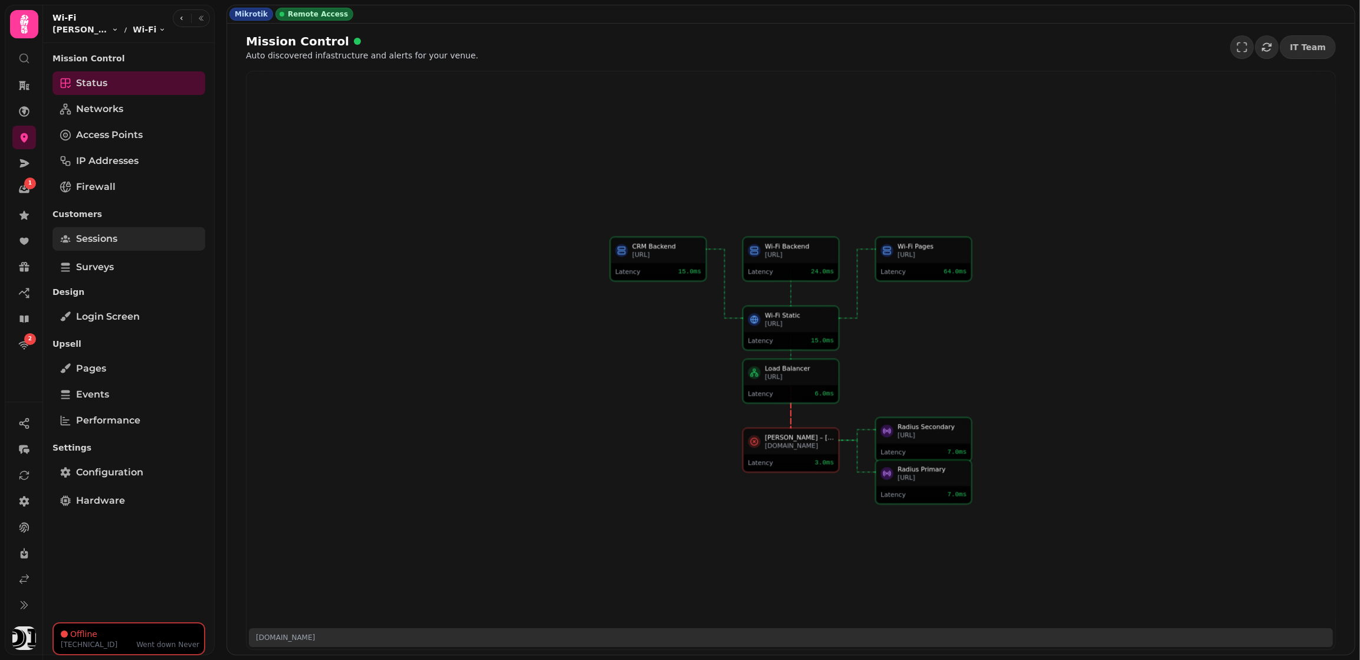
click at [146, 234] on link "Sessions" at bounding box center [129, 239] width 153 height 24
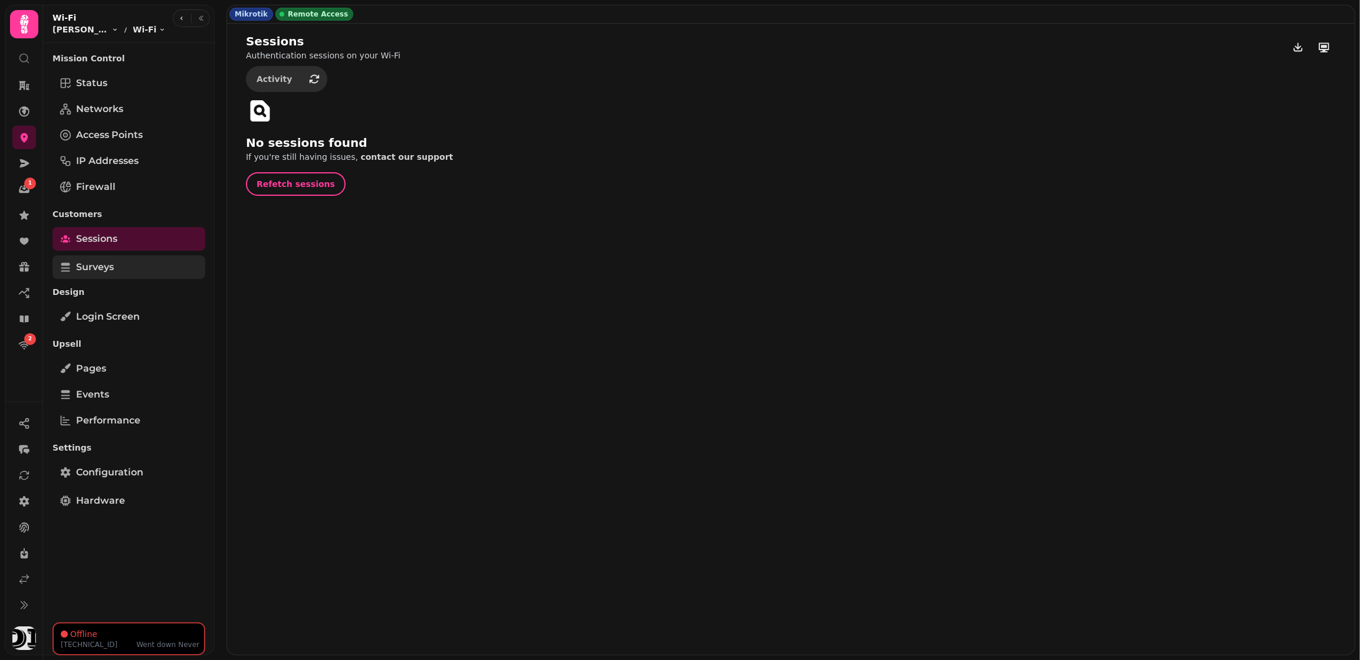
click at [160, 255] on link "Surveys" at bounding box center [129, 267] width 153 height 24
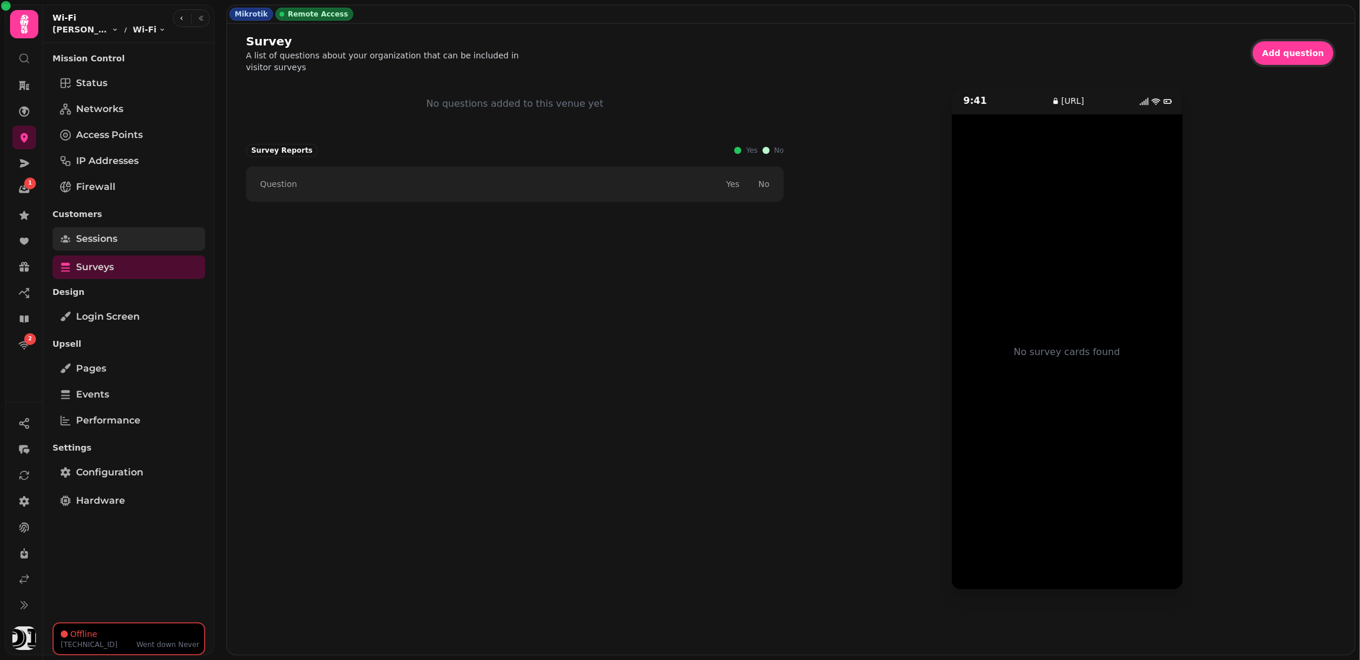
click at [152, 239] on link "Sessions" at bounding box center [129, 239] width 153 height 24
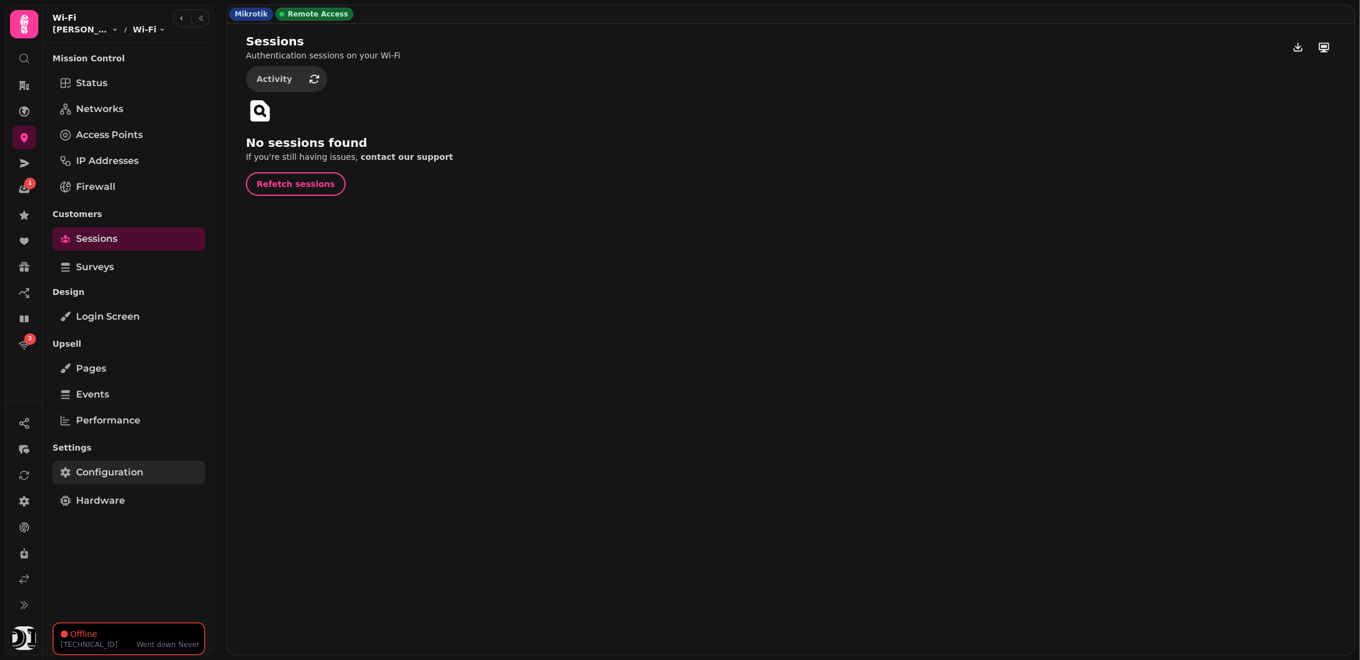
click at [112, 469] on span "Configuration" at bounding box center [109, 472] width 67 height 14
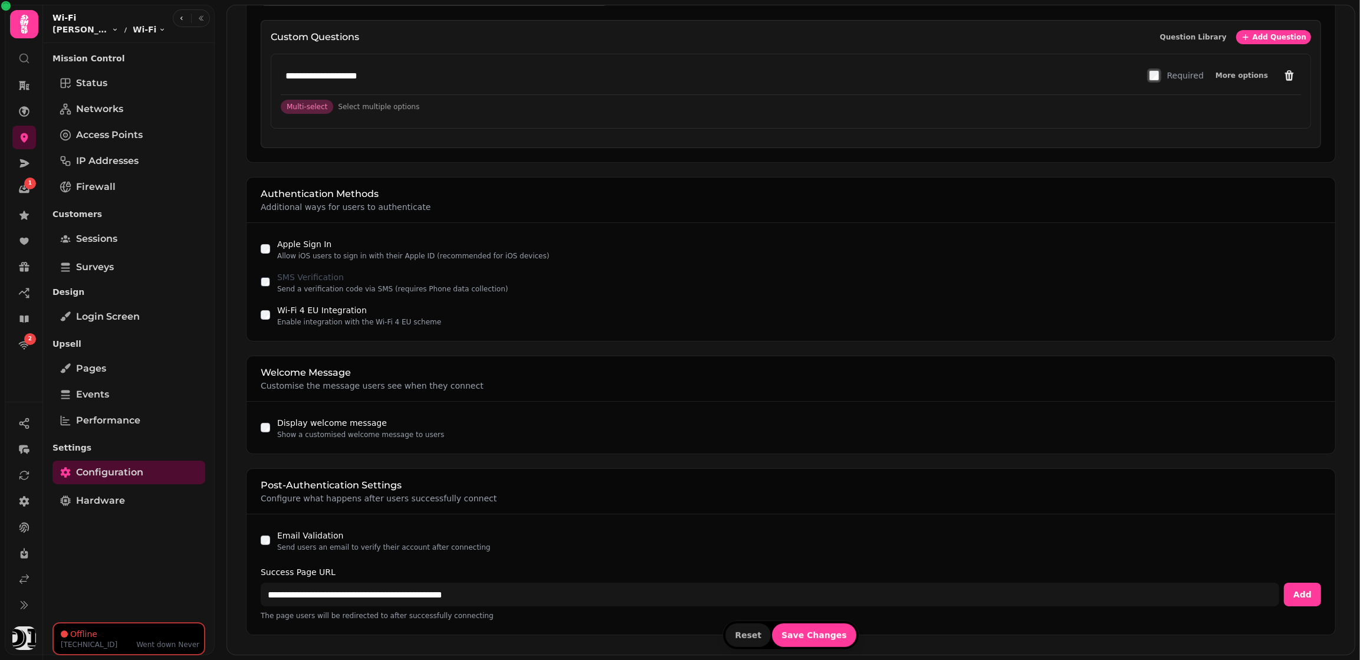
scroll to position [567, 0]
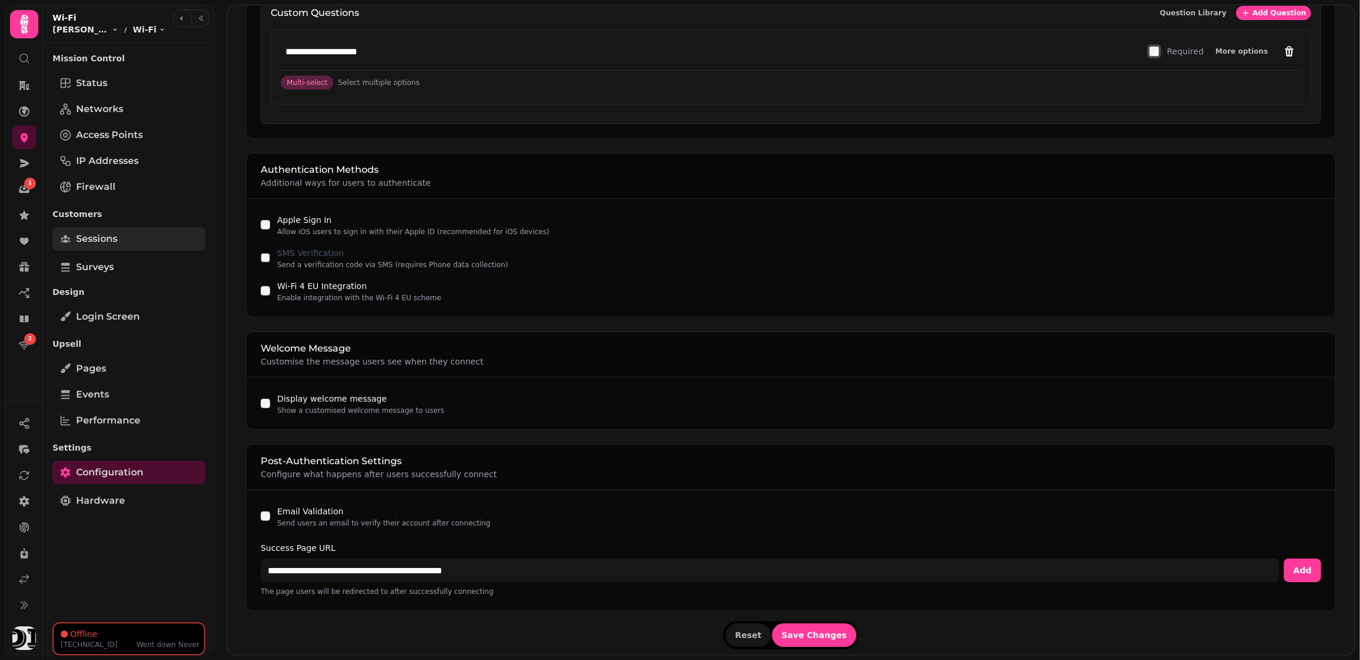
click at [117, 232] on span "Sessions" at bounding box center [96, 239] width 41 height 14
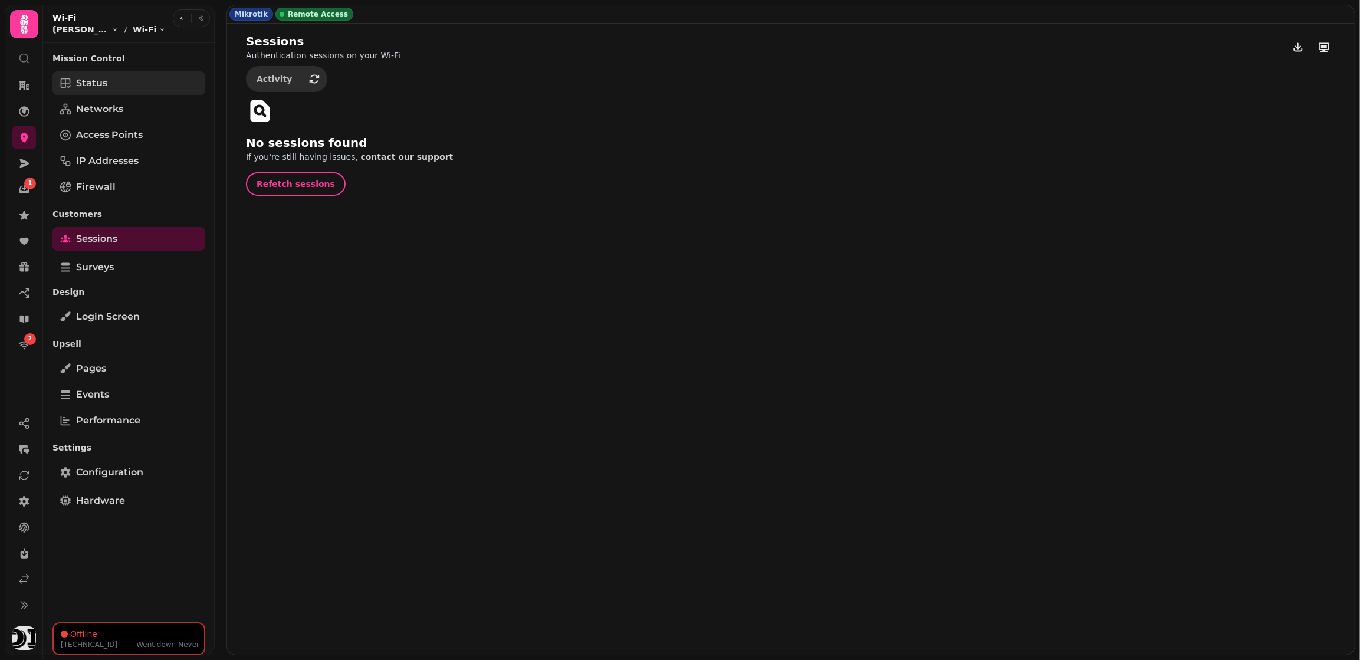
click at [111, 76] on link "Status" at bounding box center [129, 83] width 153 height 24
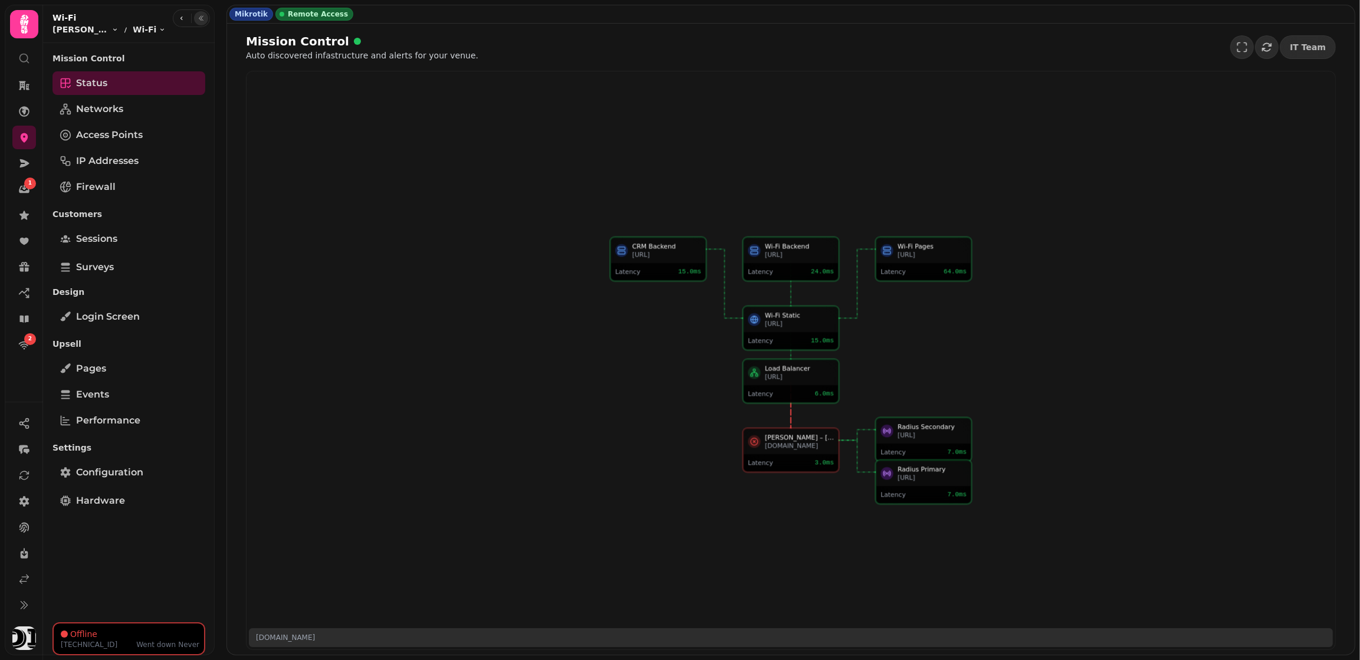
click at [202, 17] on icon "button" at bounding box center [201, 18] width 7 height 7
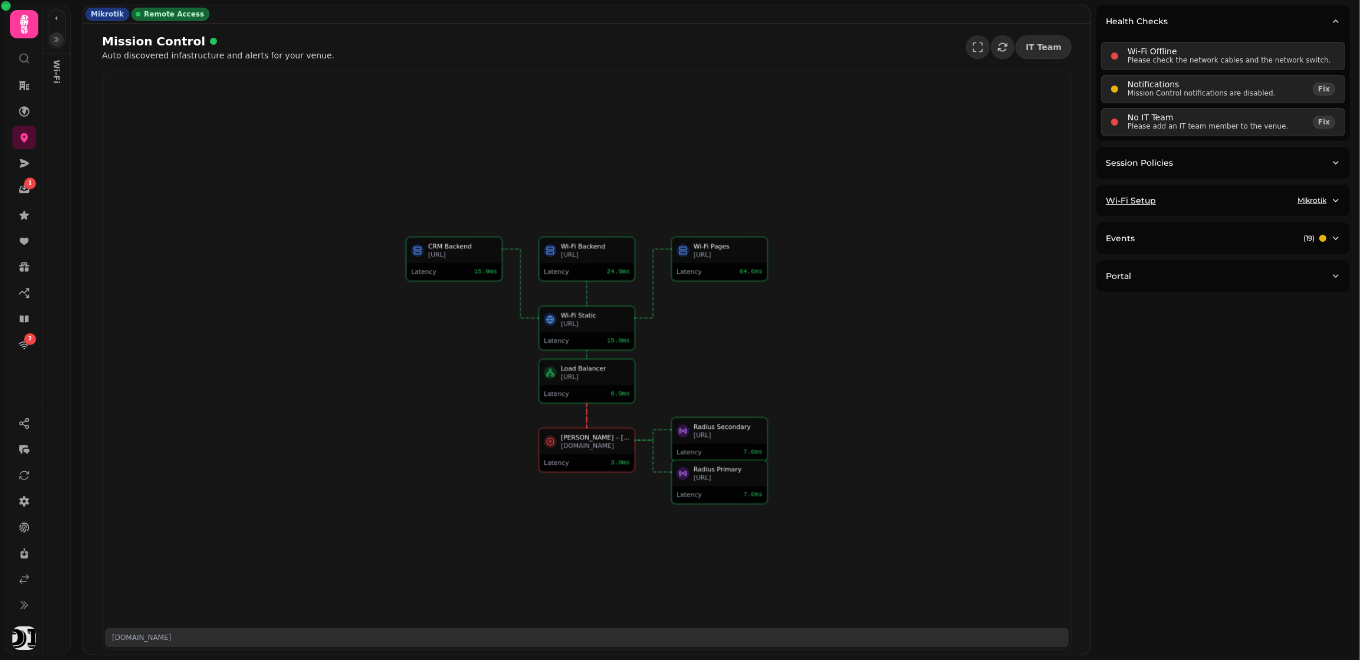
click at [1249, 202] on div "Wi-Fi Setup Mikrotik" at bounding box center [1218, 201] width 225 height 12
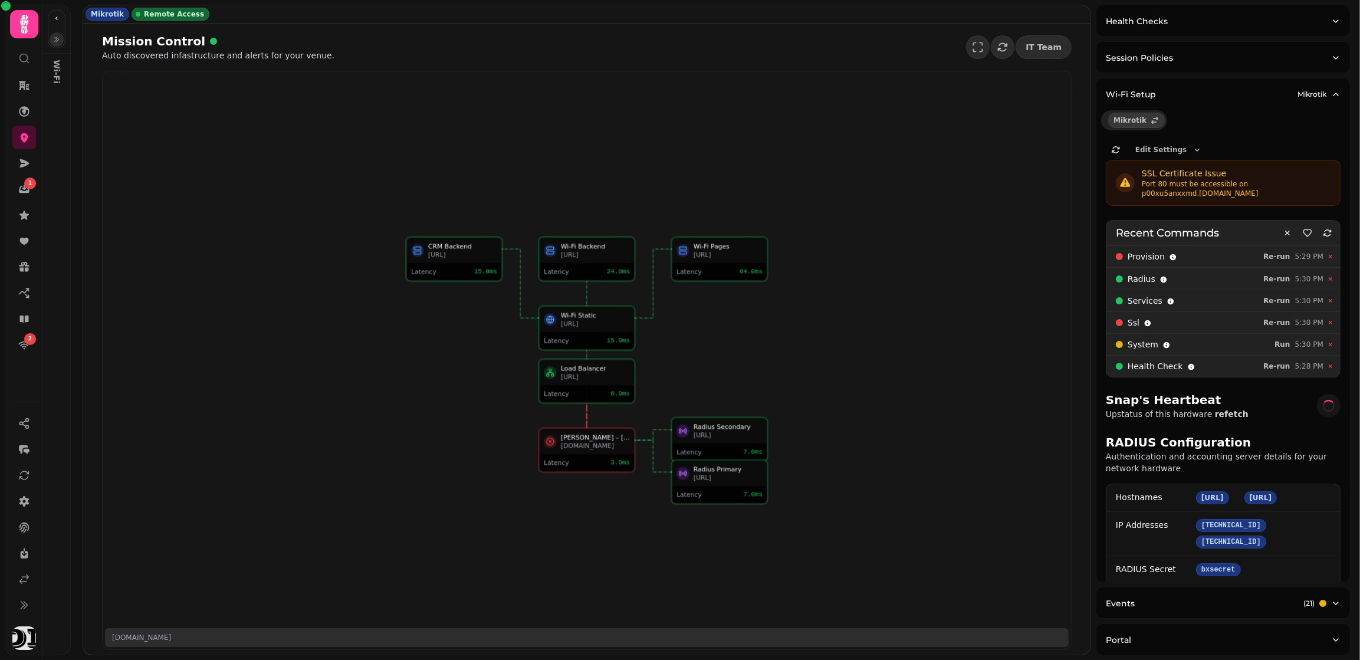
select select "**"
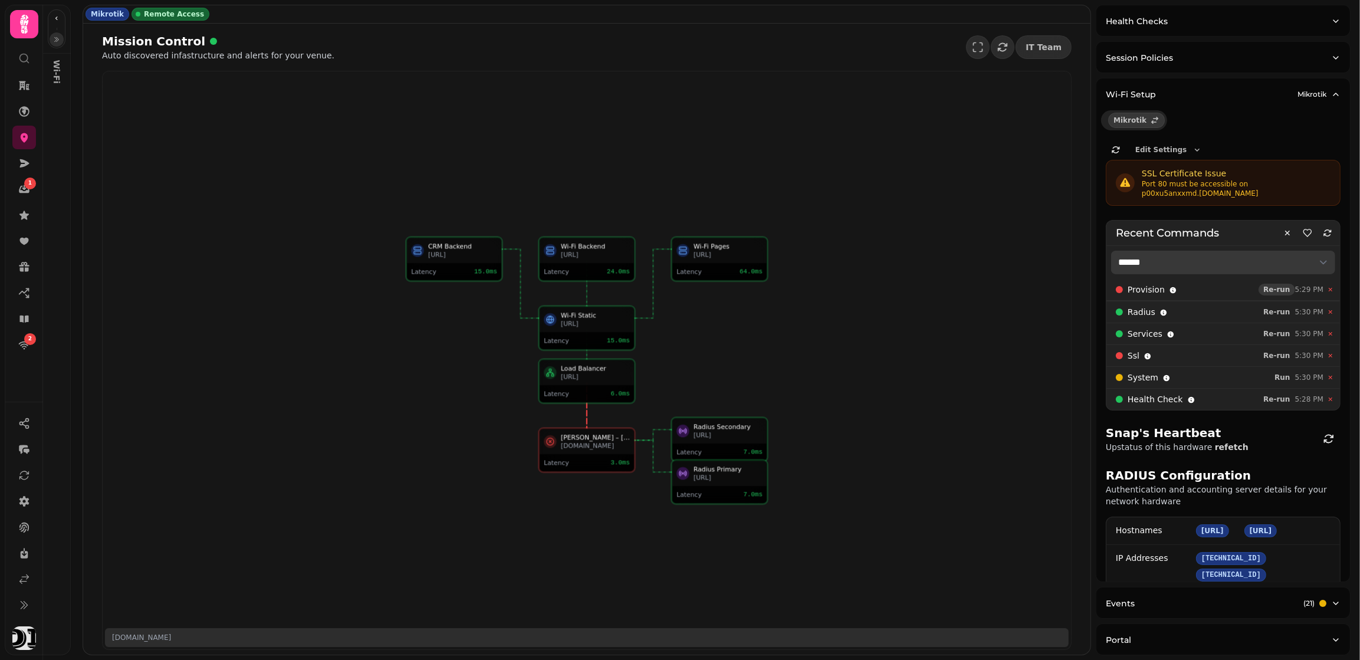
click at [1275, 292] on button "Re-run" at bounding box center [1277, 290] width 36 height 12
click at [1052, 288] on div "Wi-Fi Static [URL] Latency 15.0 ms CRM Backend [URL] Latency 15.0 ms Wi-Fi Back…" at bounding box center [587, 360] width 969 height 578
click at [1280, 374] on span "Re-run" at bounding box center [1277, 377] width 27 height 7
click at [1071, 315] on div "Wi-Fi Static [URL] Latency 15.0 ms CRM Backend [URL] Latency 15.0 ms Wi-Fi Back…" at bounding box center [587, 360] width 969 height 578
